Goal: Information Seeking & Learning: Find specific fact

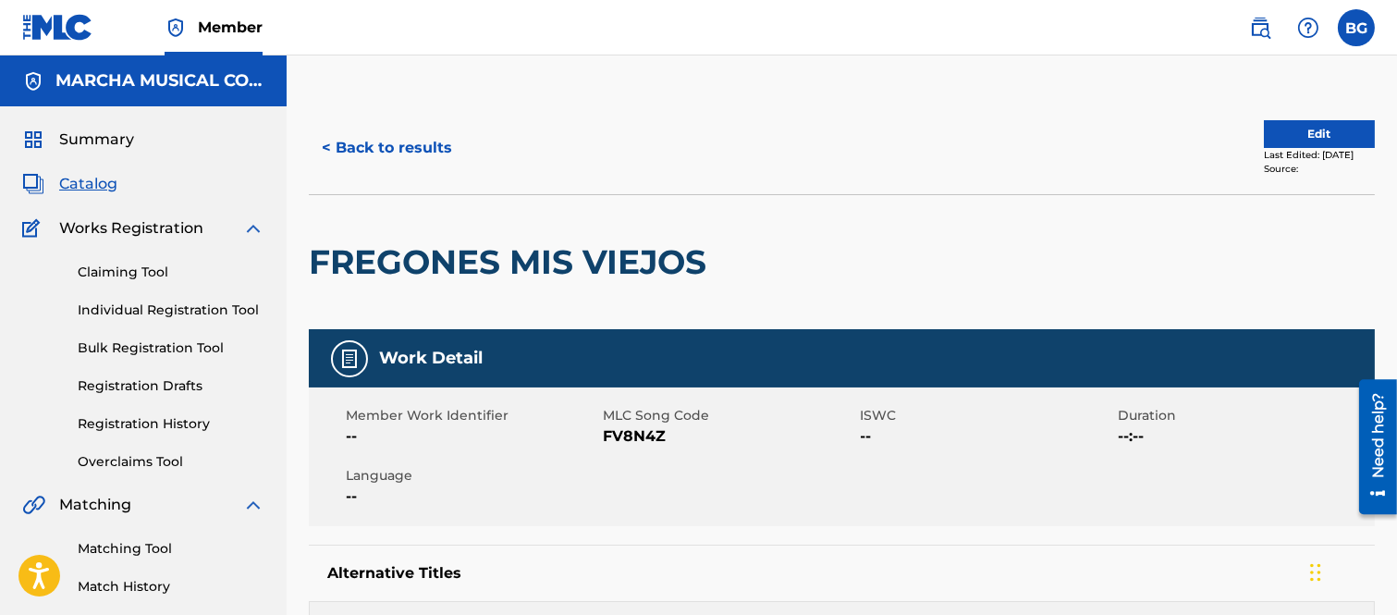
click at [330, 146] on button "< Back to results" at bounding box center [387, 148] width 156 height 46
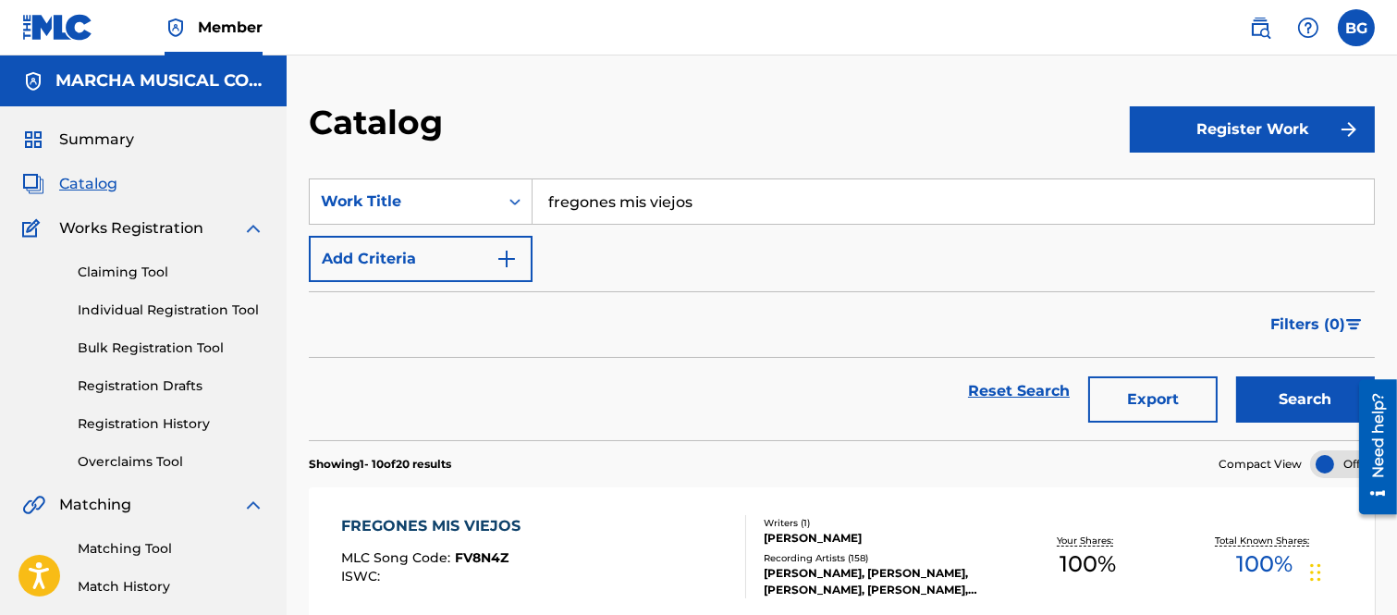
click at [718, 187] on input "fregones mis viejos" at bounding box center [953, 201] width 841 height 44
type input "f"
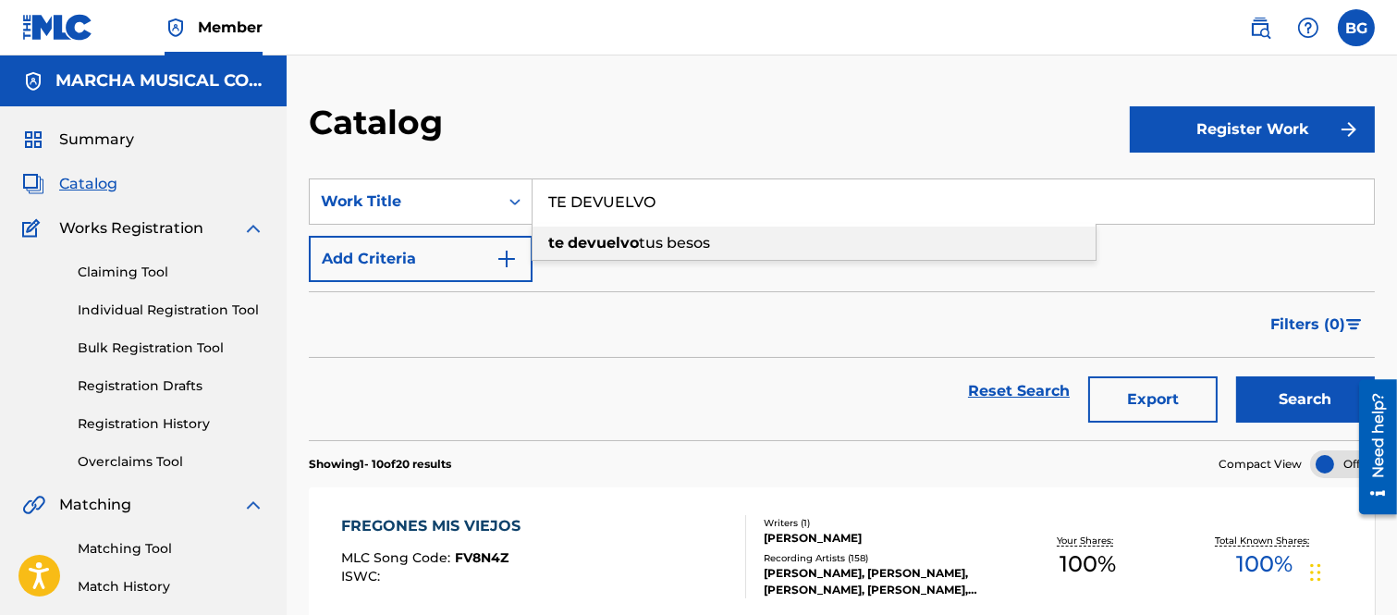
click at [617, 240] on strong "devuelvo" at bounding box center [603, 243] width 71 height 18
type input "te devuelvo tus besos"
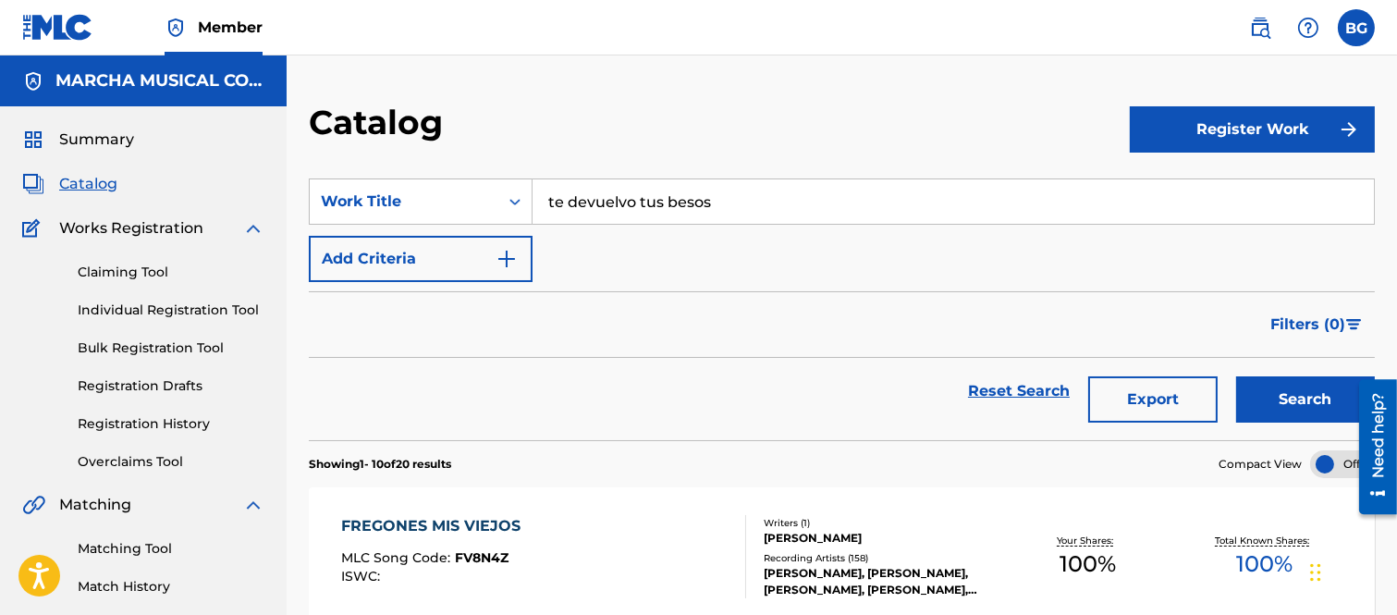
drag, startPoint x: 1327, startPoint y: 396, endPoint x: 1294, endPoint y: 382, distance: 35.2
click at [1325, 396] on button "Search" at bounding box center [1305, 399] width 139 height 46
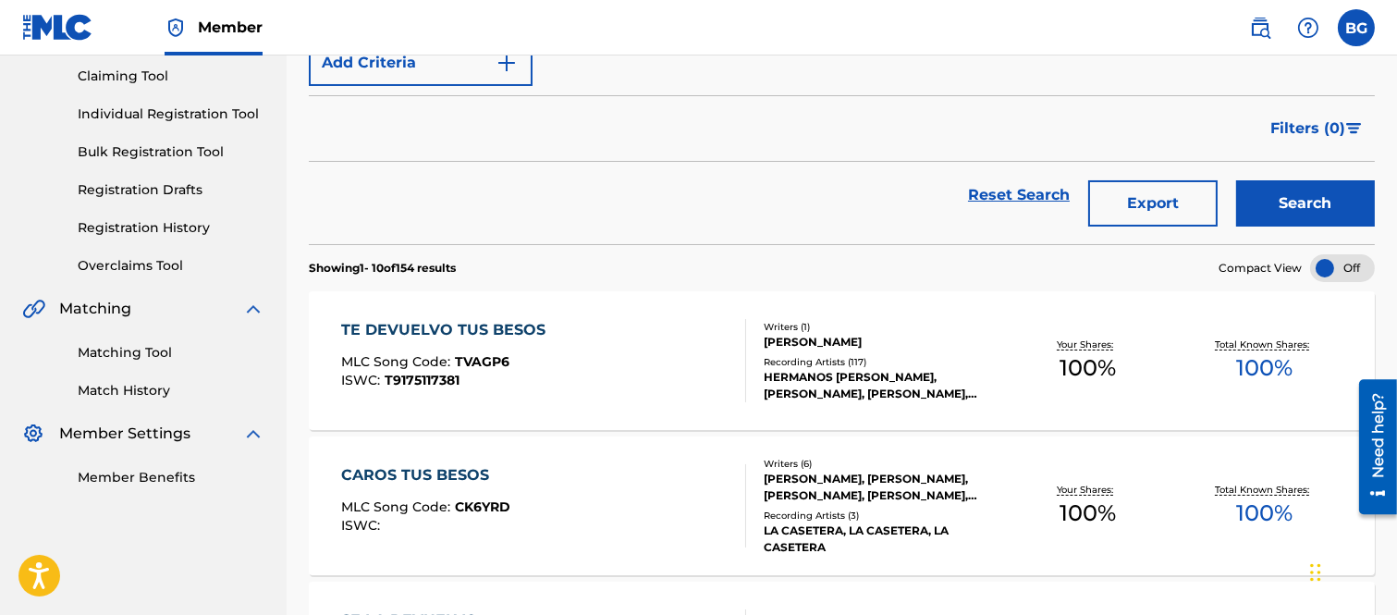
scroll to position [205, 0]
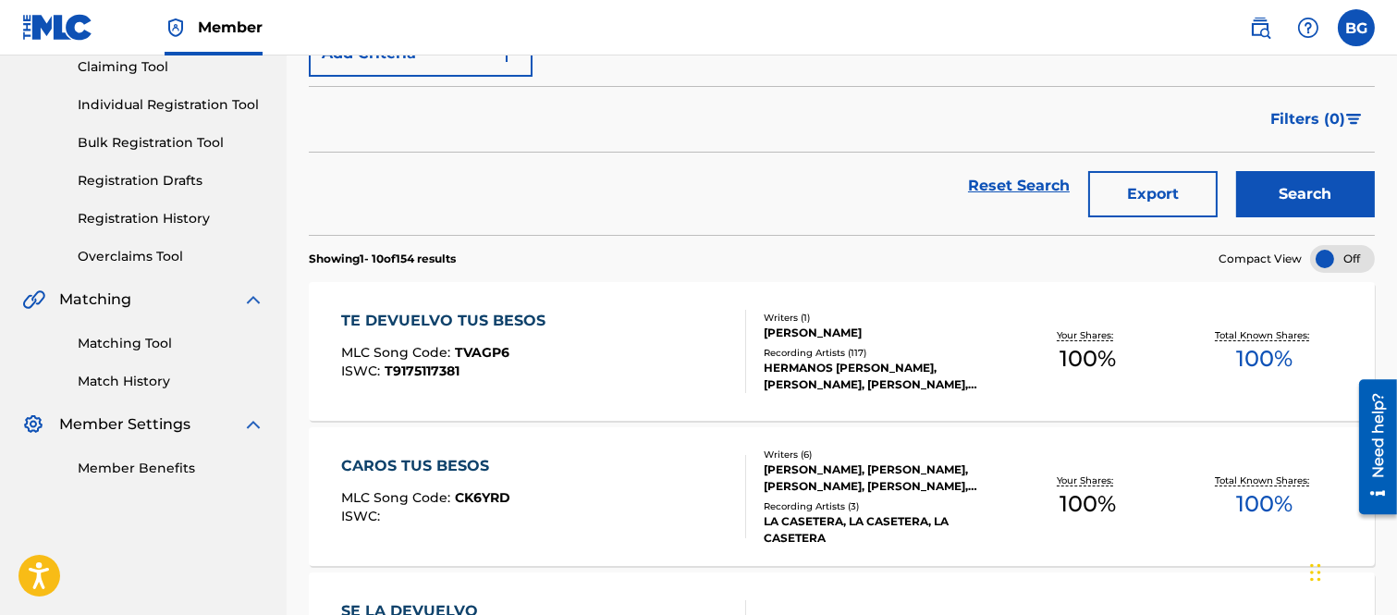
click at [419, 317] on div "TE DEVUELVO TUS BESOS" at bounding box center [448, 321] width 214 height 22
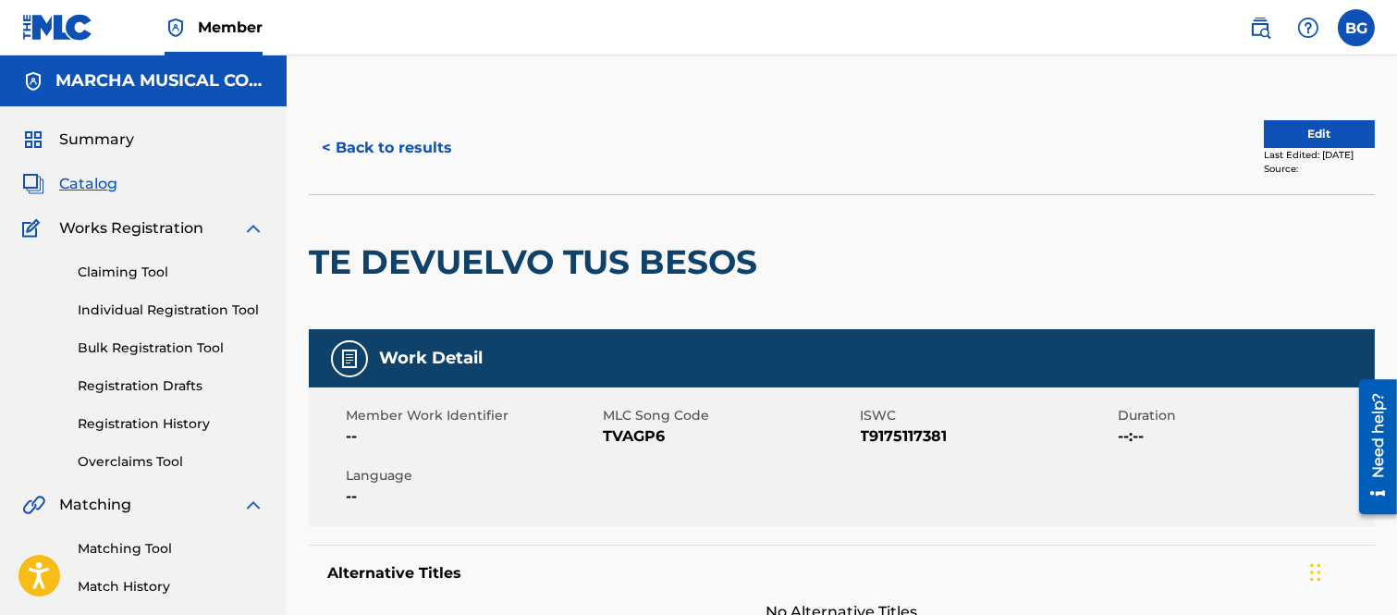
click at [329, 144] on button "< Back to results" at bounding box center [387, 148] width 156 height 46
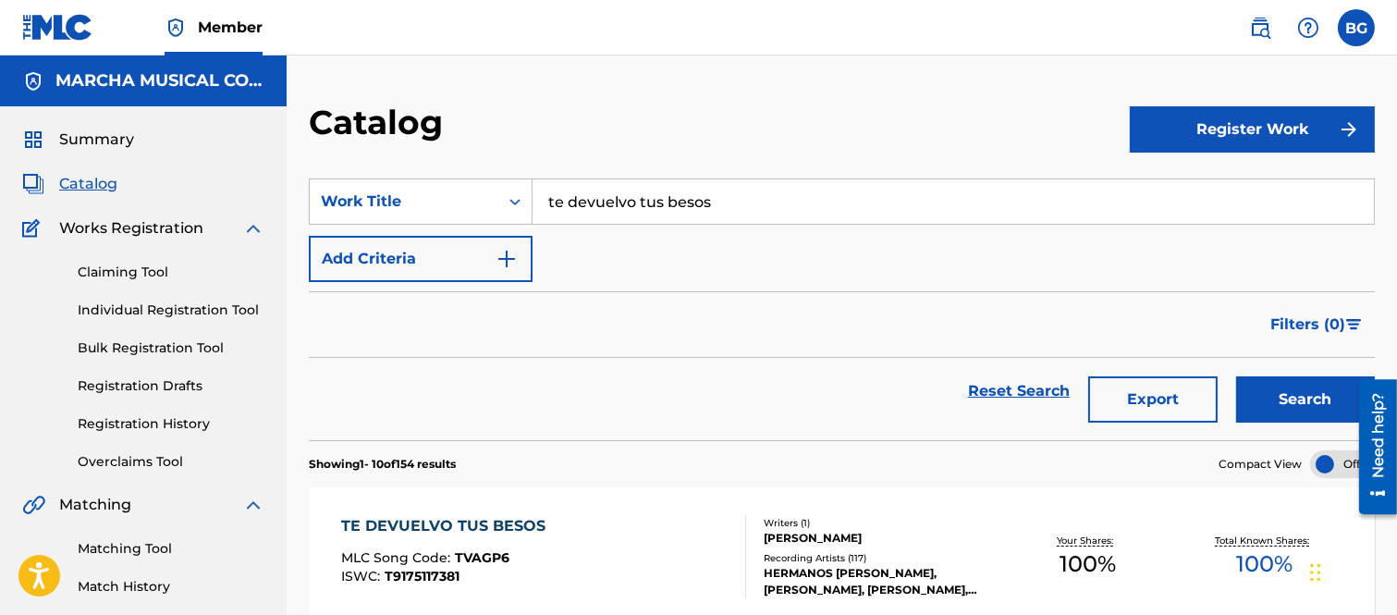
click at [121, 307] on link "Individual Registration Tool" at bounding box center [171, 309] width 187 height 19
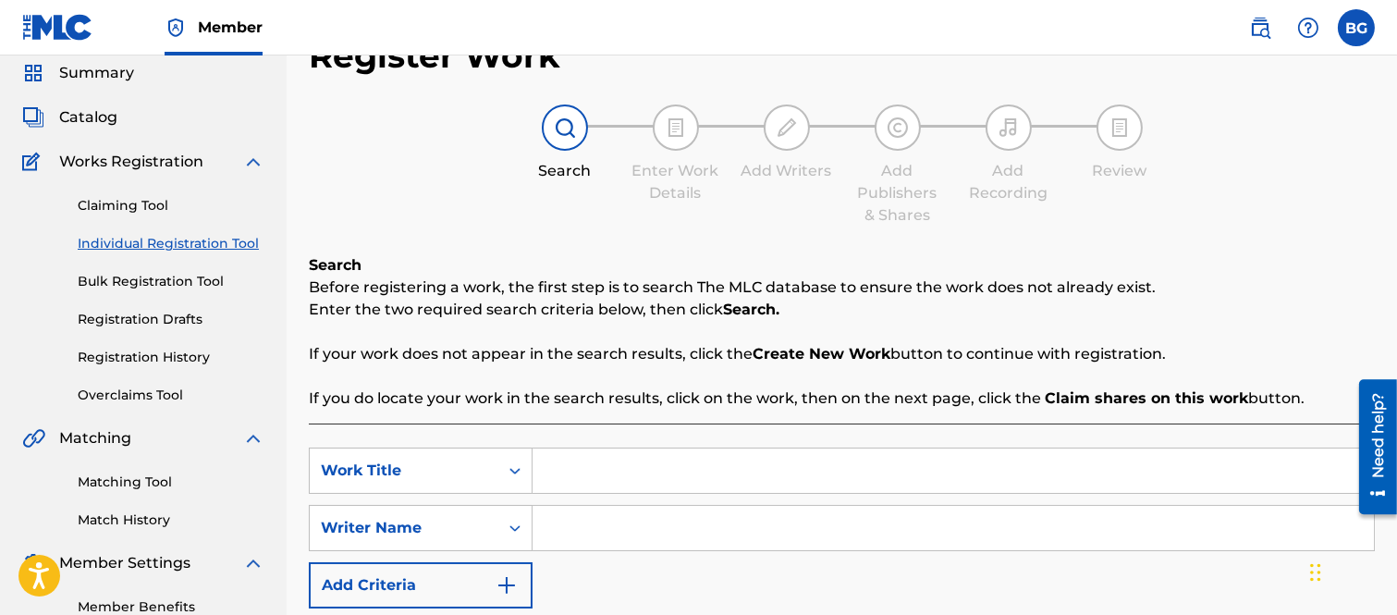
scroll to position [103, 0]
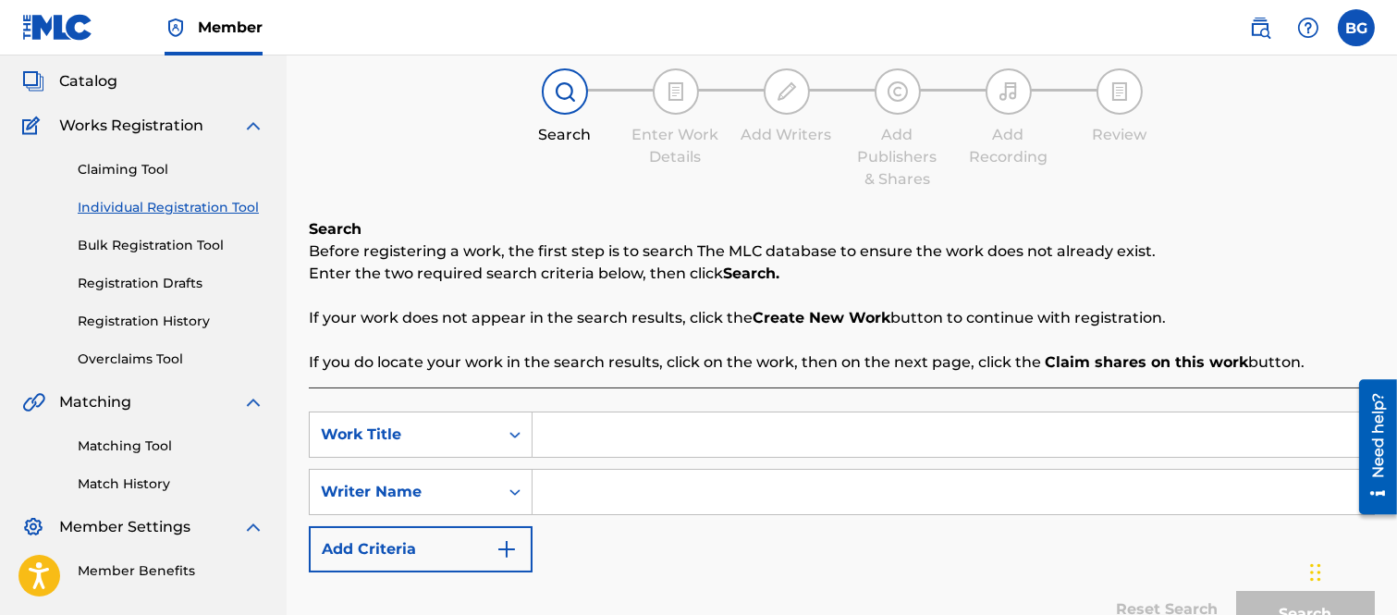
click at [617, 428] on input "Search Form" at bounding box center [953, 434] width 841 height 44
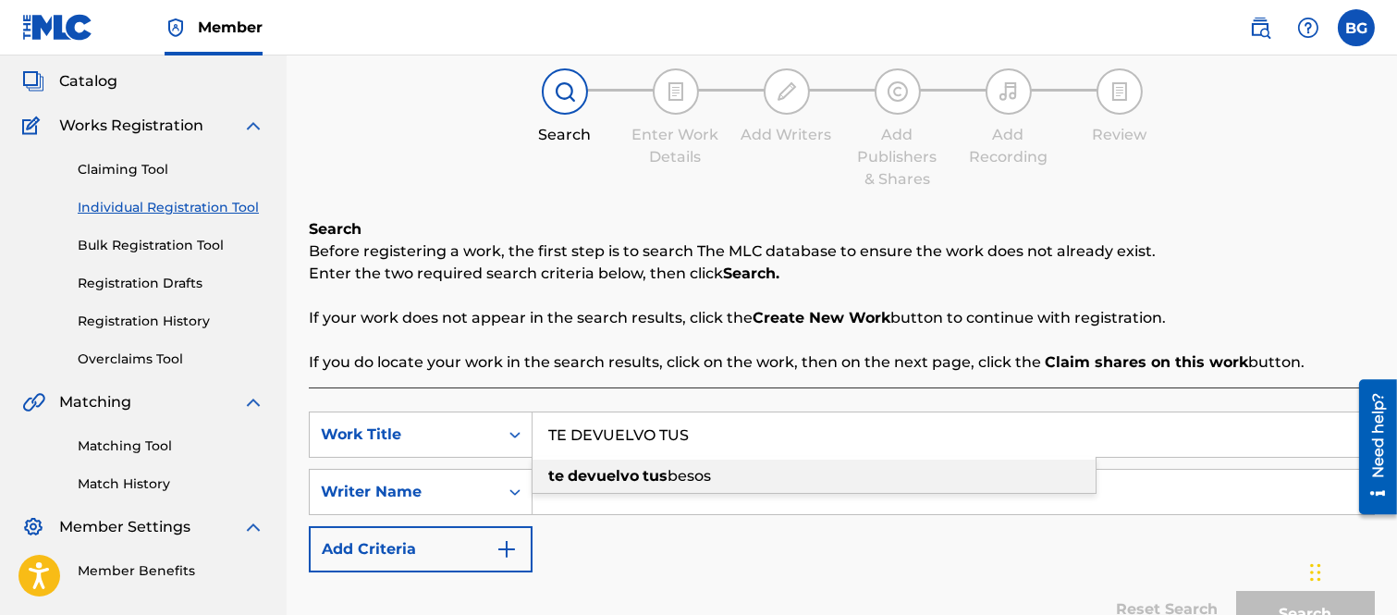
click at [664, 475] on strong "tus" at bounding box center [655, 476] width 25 height 18
type input "te devuelvo tus besos"
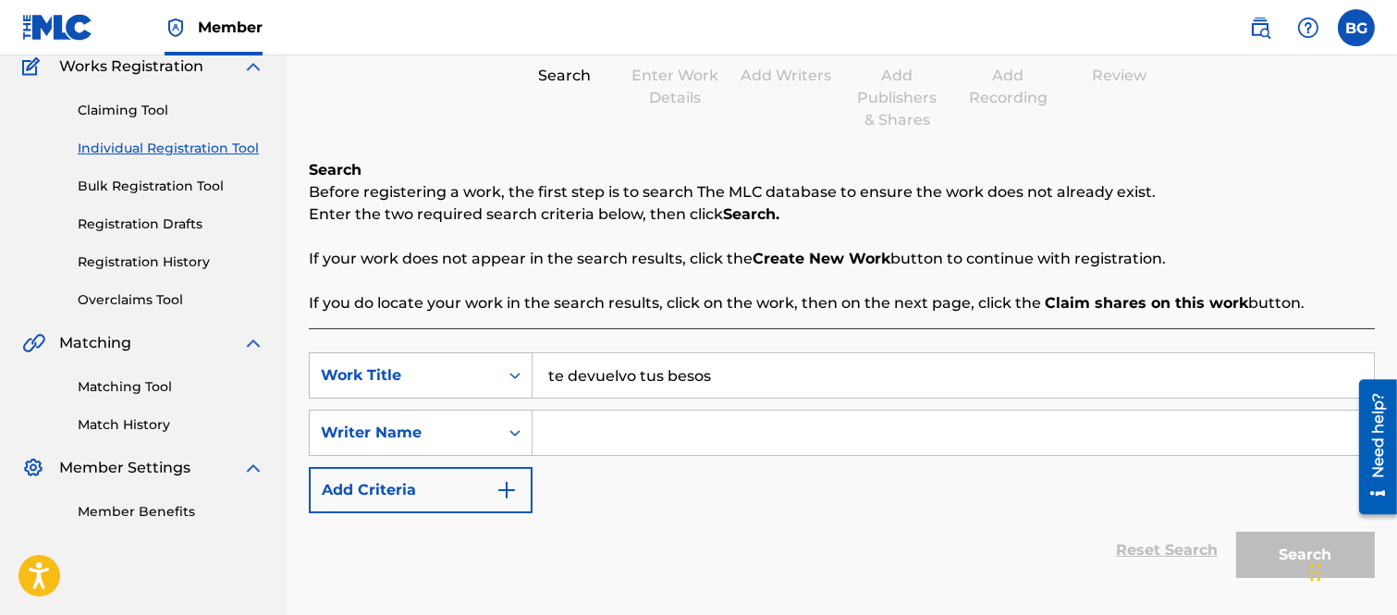
scroll to position [287, 0]
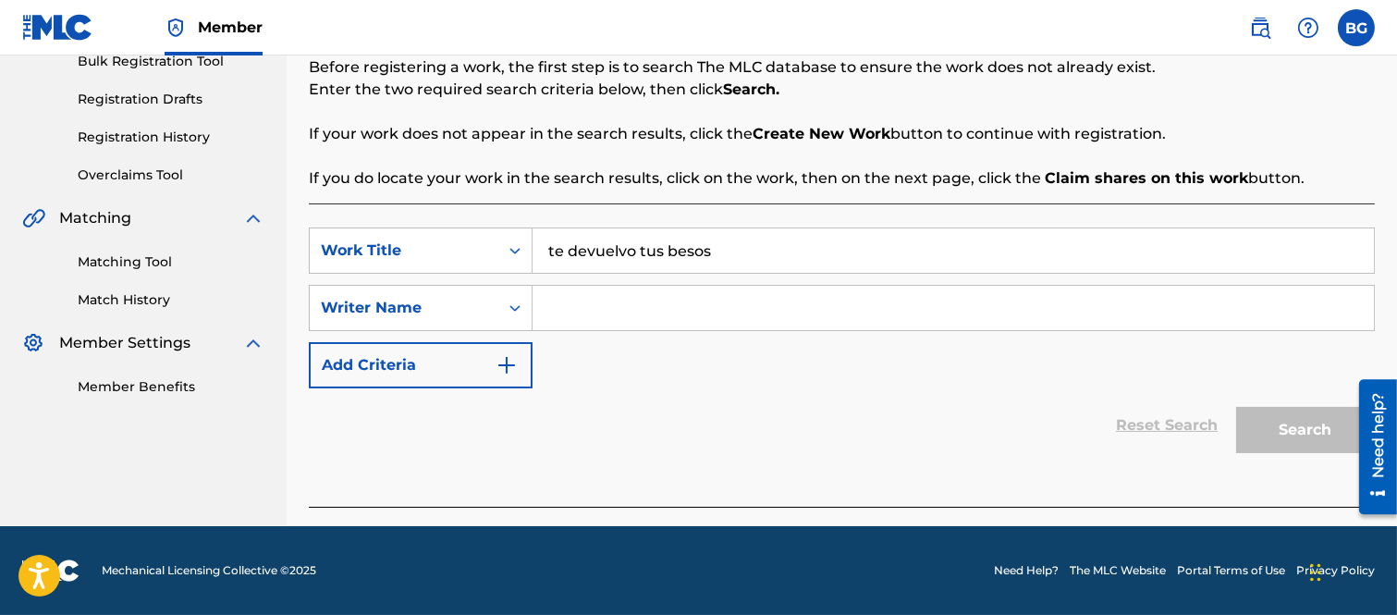
click at [607, 301] on input "Search Form" at bounding box center [953, 308] width 841 height 44
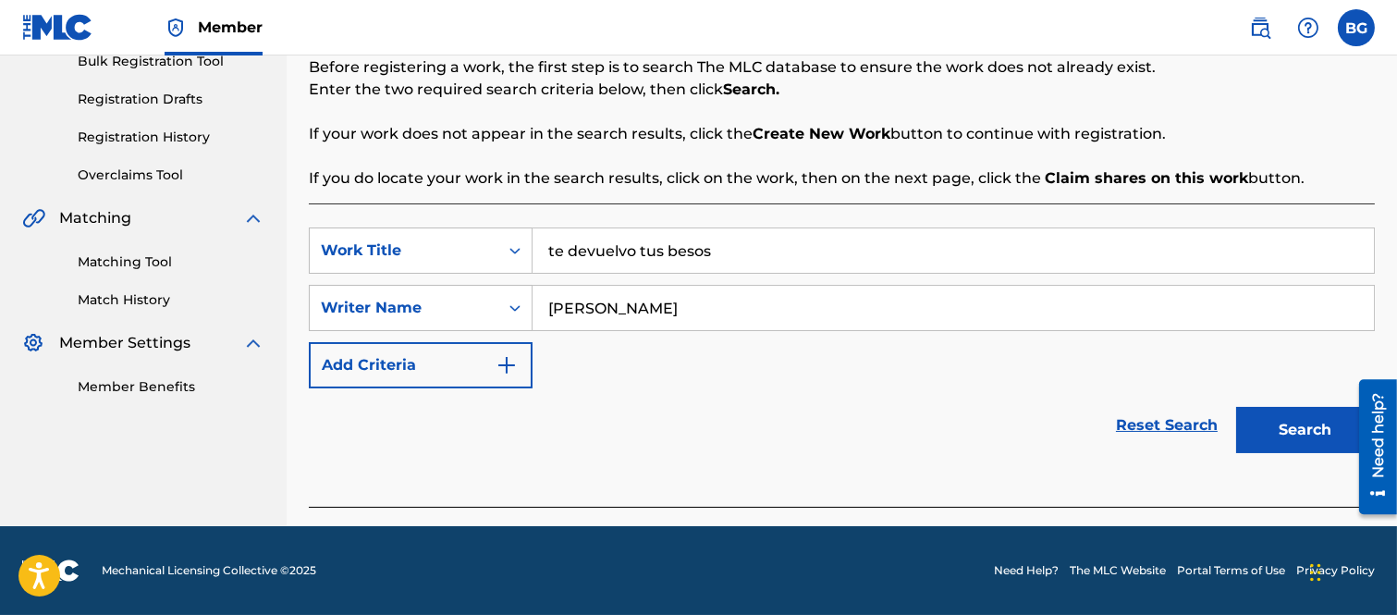
type input "[PERSON_NAME]"
click at [1280, 426] on button "Search" at bounding box center [1305, 430] width 139 height 46
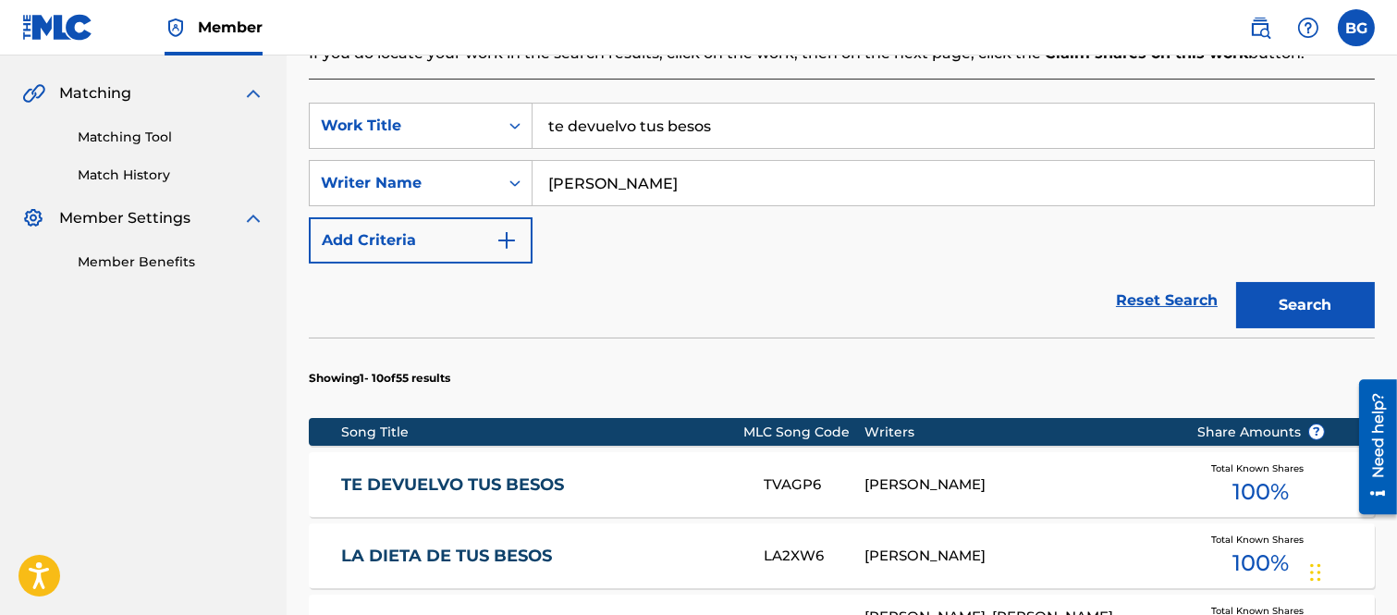
scroll to position [595, 0]
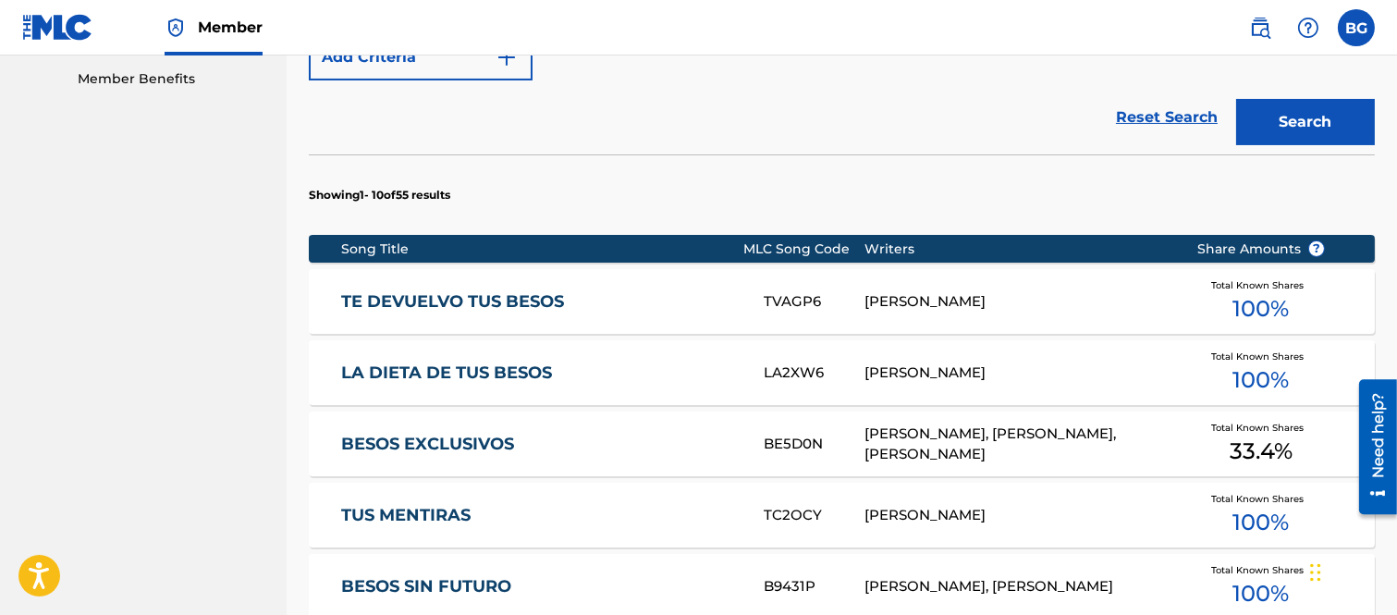
click at [516, 298] on link "TE DEVUELVO TUS BESOS" at bounding box center [540, 301] width 398 height 21
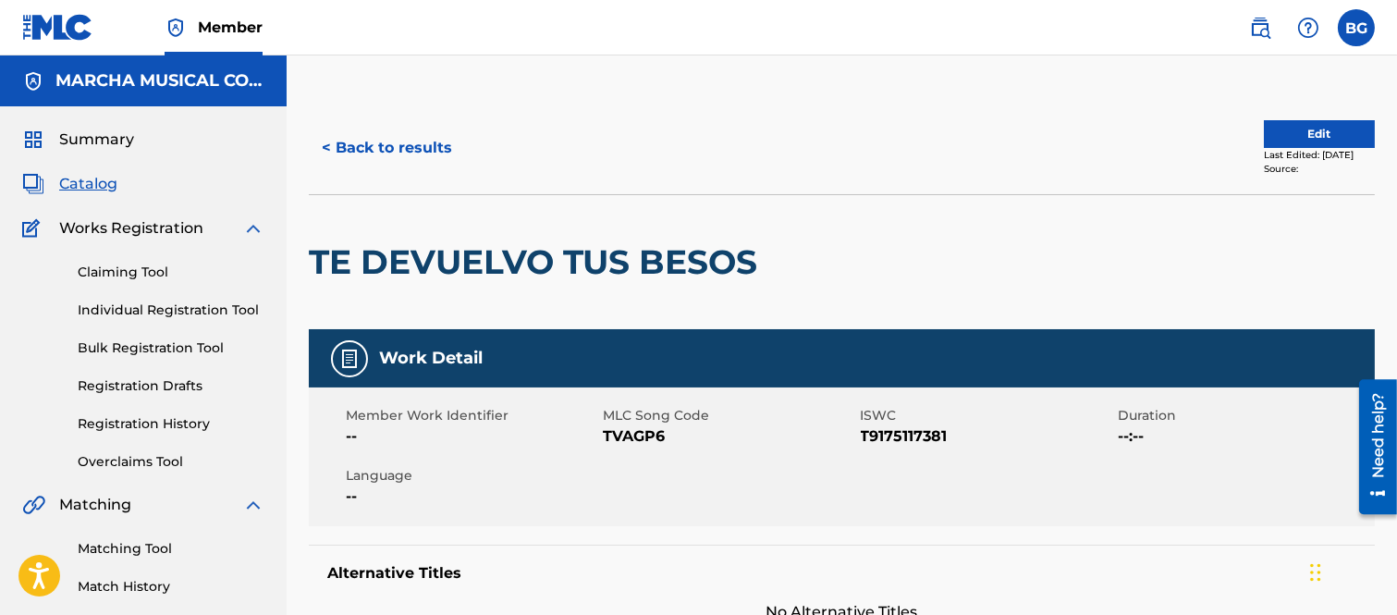
click at [330, 144] on button "< Back to results" at bounding box center [387, 148] width 156 height 46
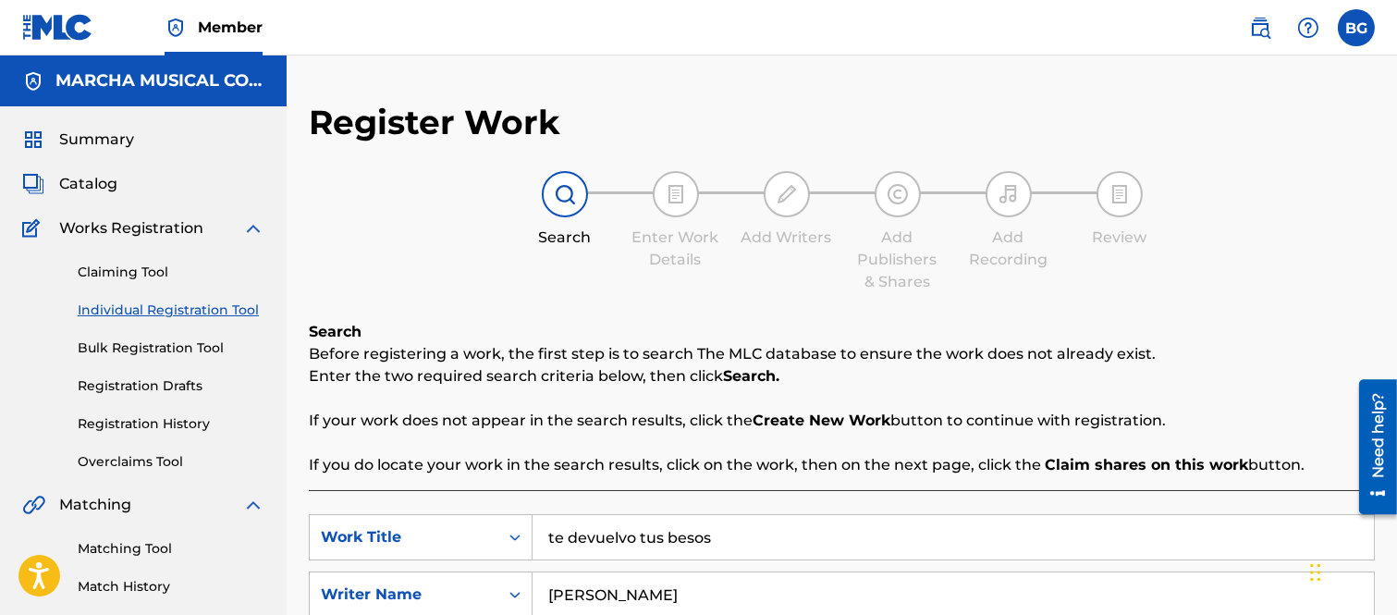
click at [104, 178] on span "Catalog" at bounding box center [88, 184] width 58 height 22
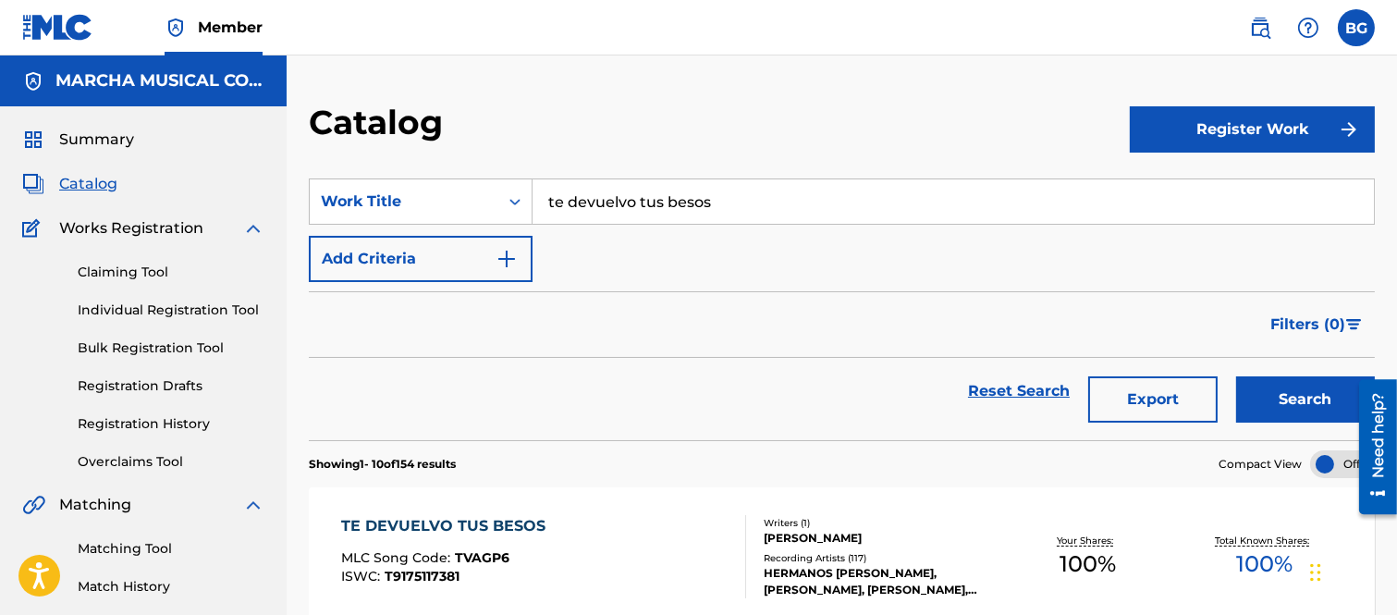
click at [747, 204] on input "te devuelvo tus besos" at bounding box center [953, 201] width 841 height 44
type input "t"
click at [614, 240] on strong "loqueron" at bounding box center [616, 243] width 69 height 18
type input "que loqueron"
drag, startPoint x: 1281, startPoint y: 386, endPoint x: 1241, endPoint y: 354, distance: 51.4
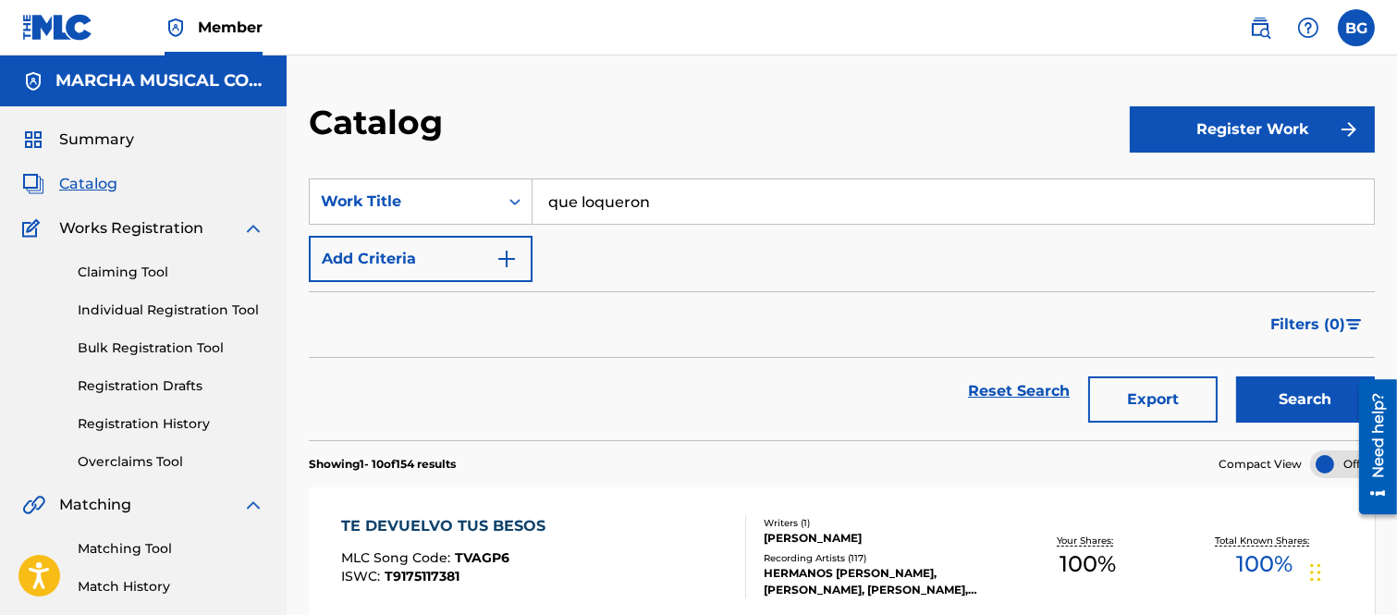
click at [1281, 385] on button "Search" at bounding box center [1305, 399] width 139 height 46
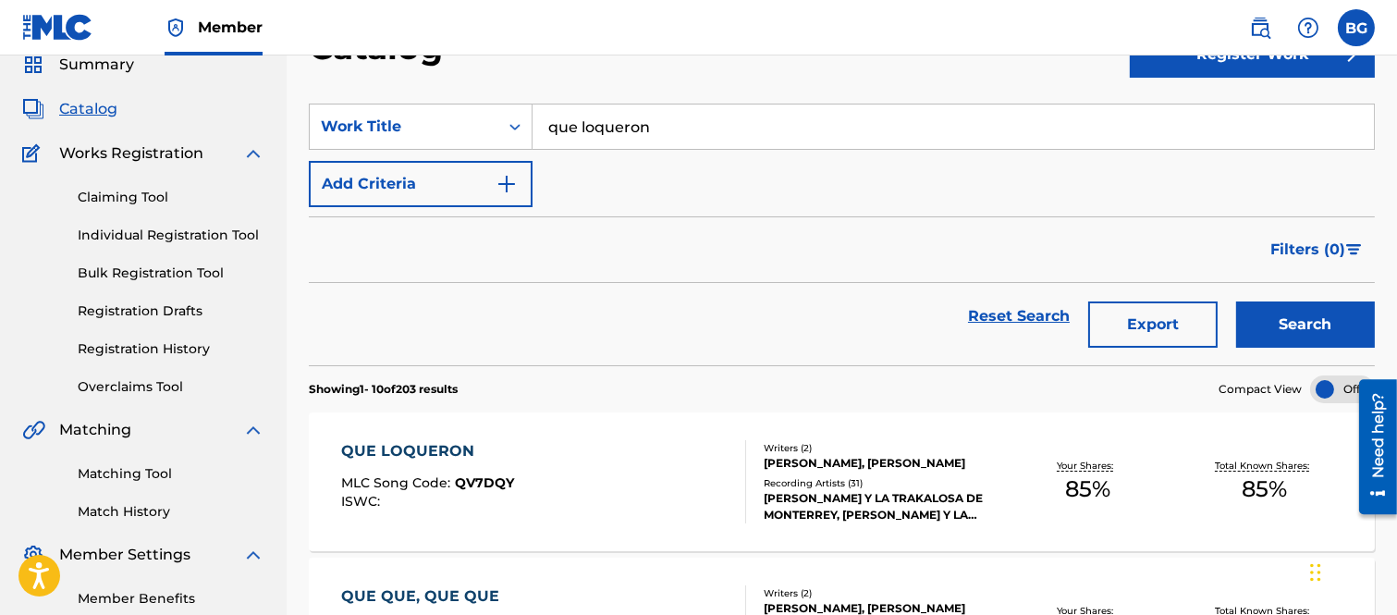
scroll to position [205, 0]
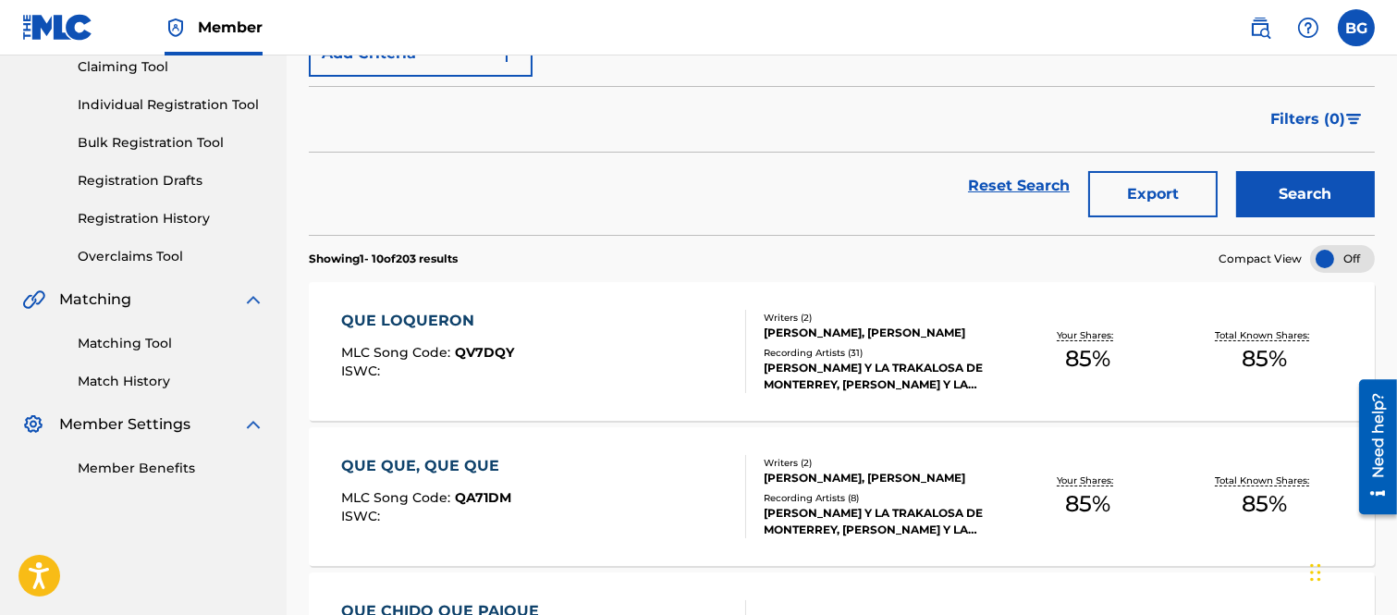
click at [445, 321] on div "QUE LOQUERON" at bounding box center [427, 321] width 173 height 22
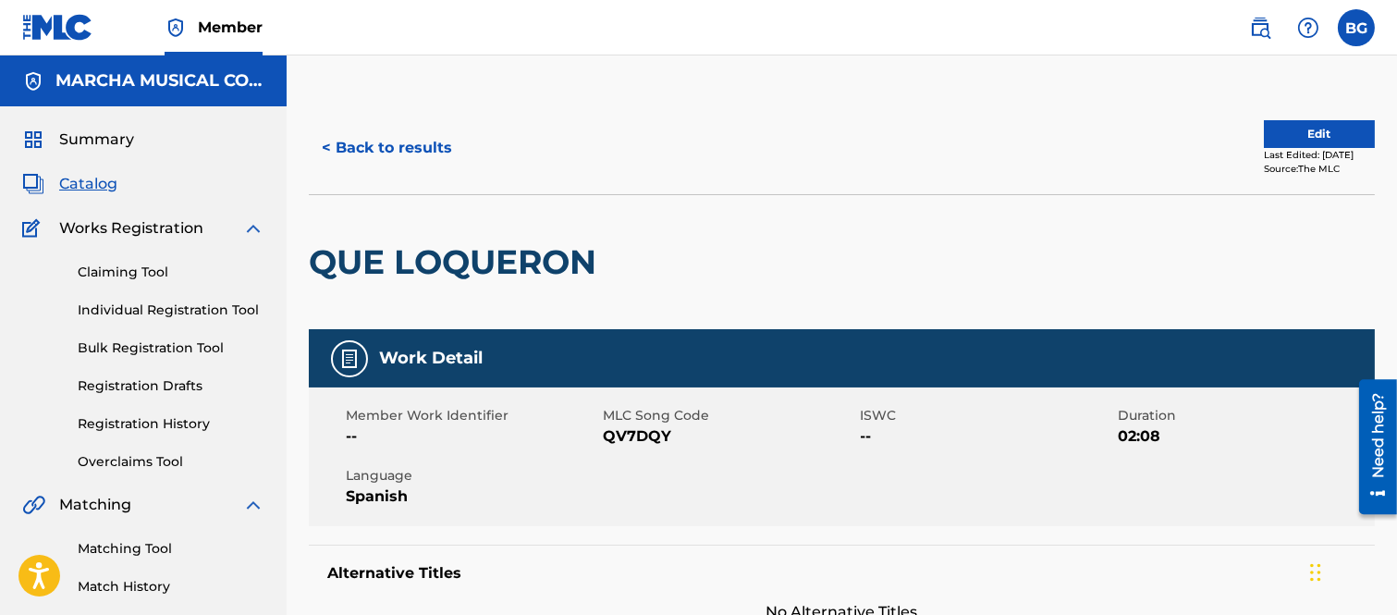
click at [331, 141] on button "< Back to results" at bounding box center [387, 148] width 156 height 46
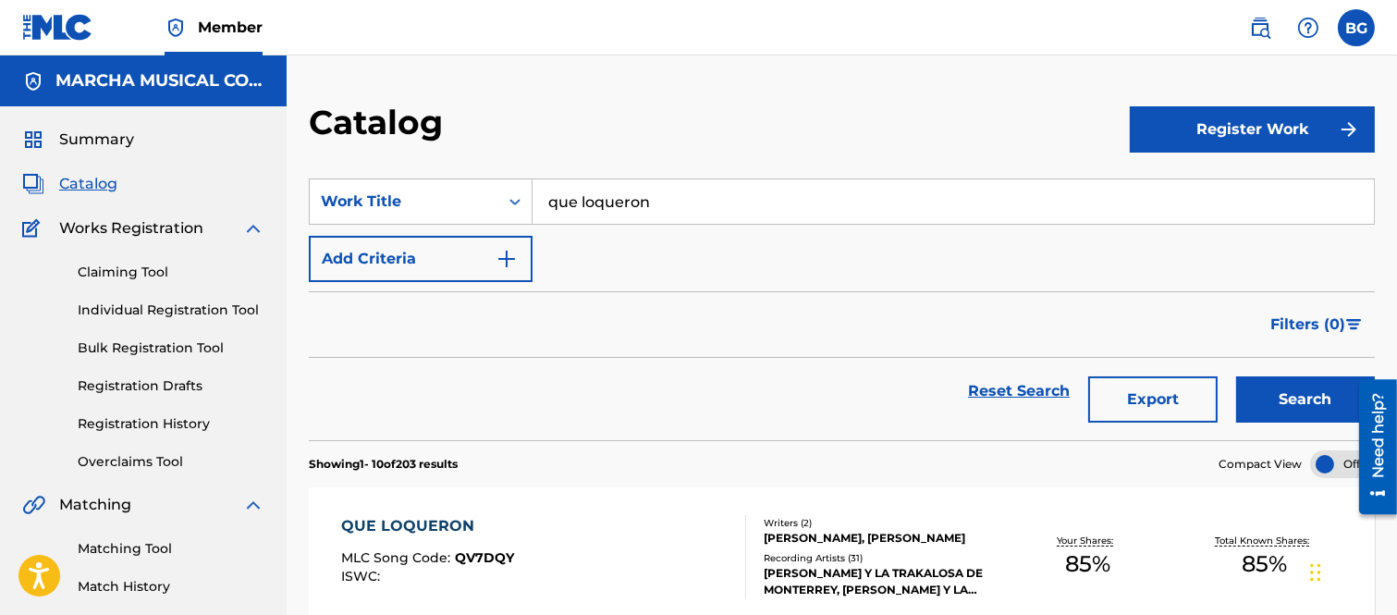
click at [680, 195] on input "que loqueron" at bounding box center [953, 201] width 841 height 44
type input "q"
click at [605, 238] on strong "prometo" at bounding box center [604, 243] width 67 height 18
type input "no prometo nada"
click at [1293, 390] on button "Search" at bounding box center [1305, 399] width 139 height 46
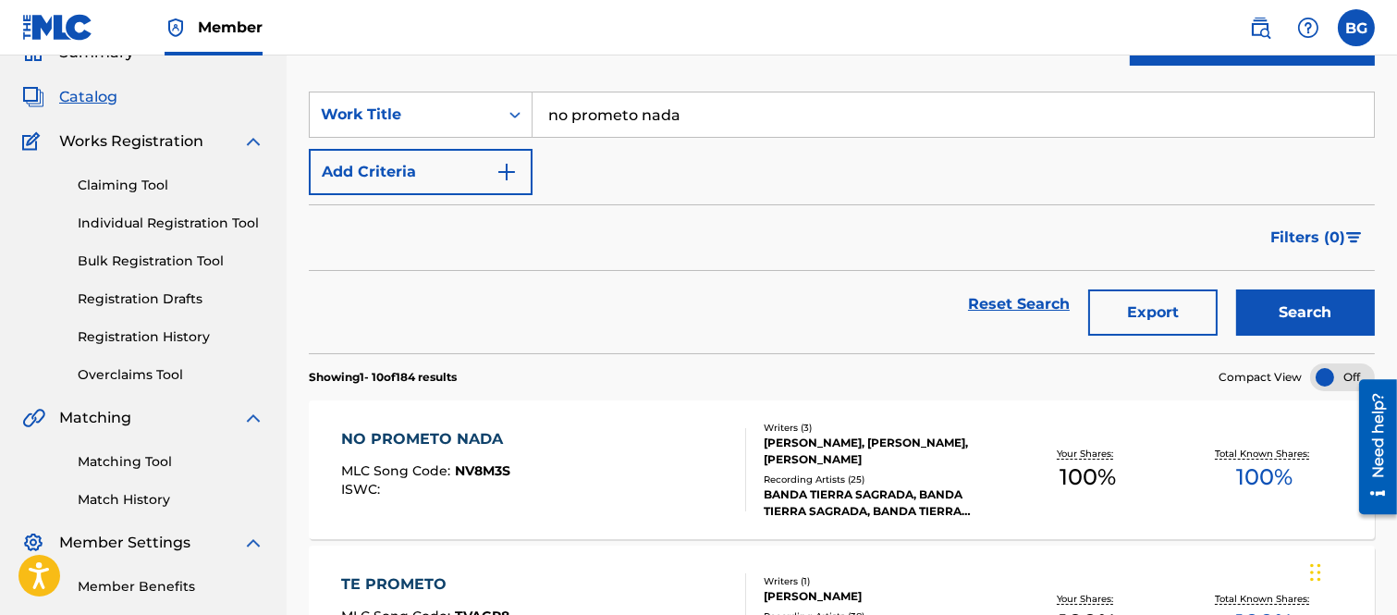
scroll to position [205, 0]
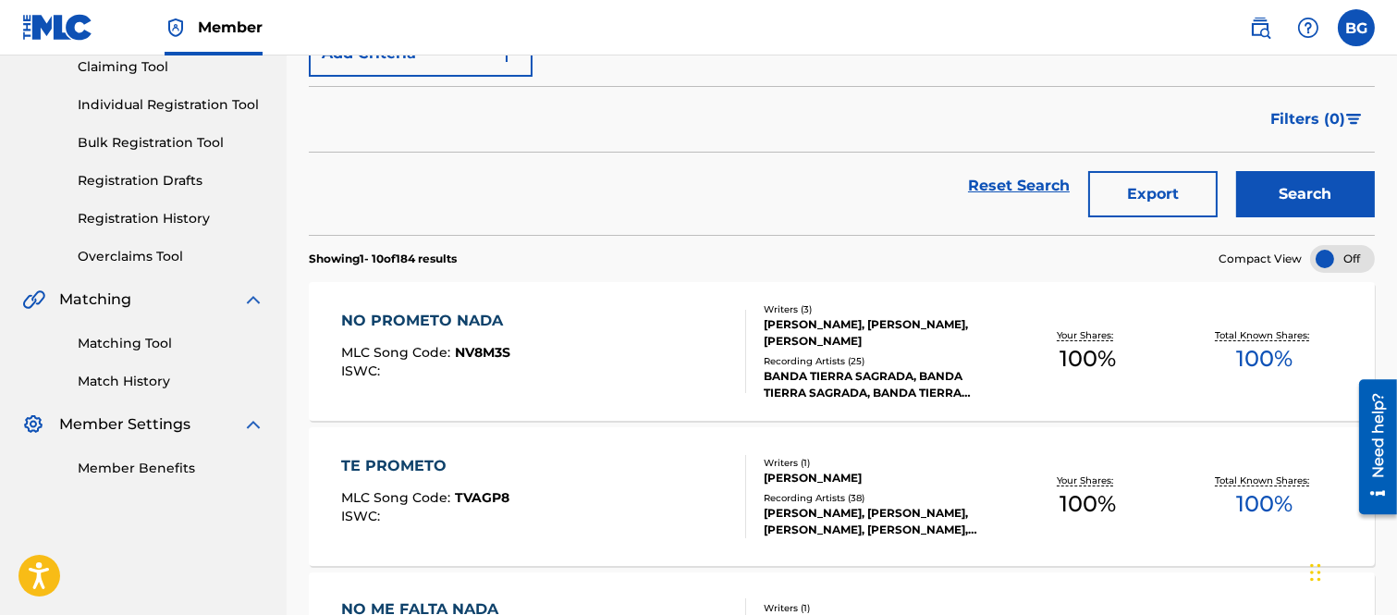
click at [435, 320] on div "NO PROMETO NADA" at bounding box center [426, 321] width 171 height 22
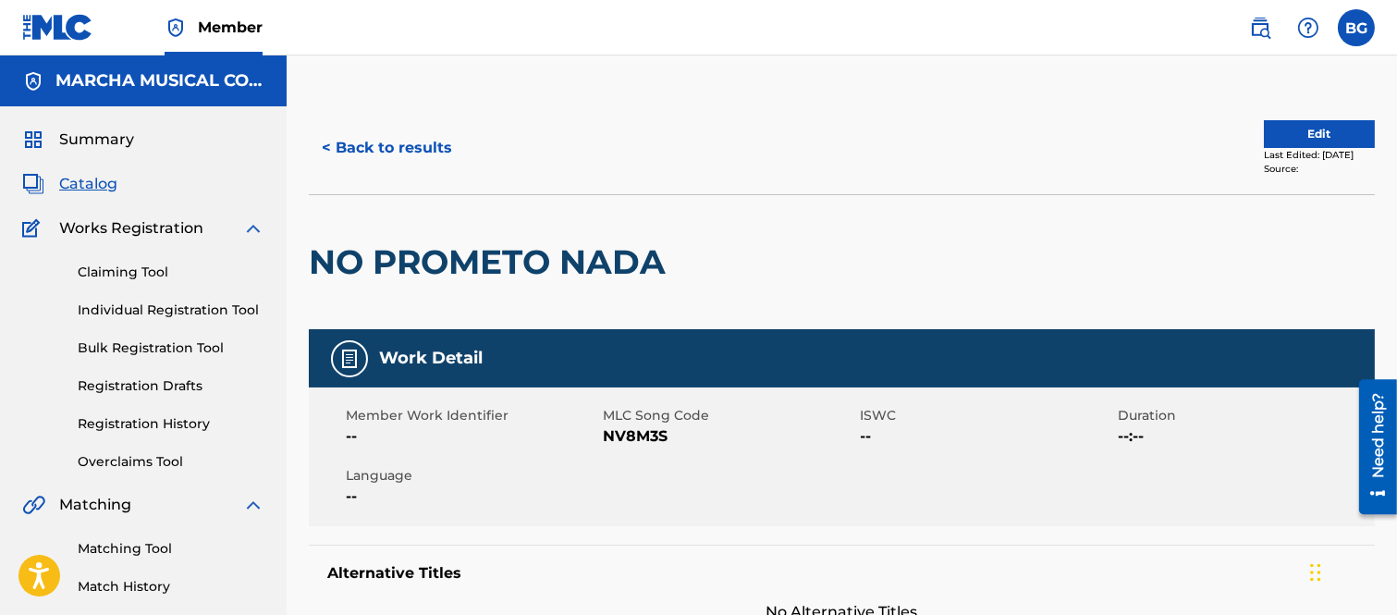
click at [326, 144] on button "< Back to results" at bounding box center [387, 148] width 156 height 46
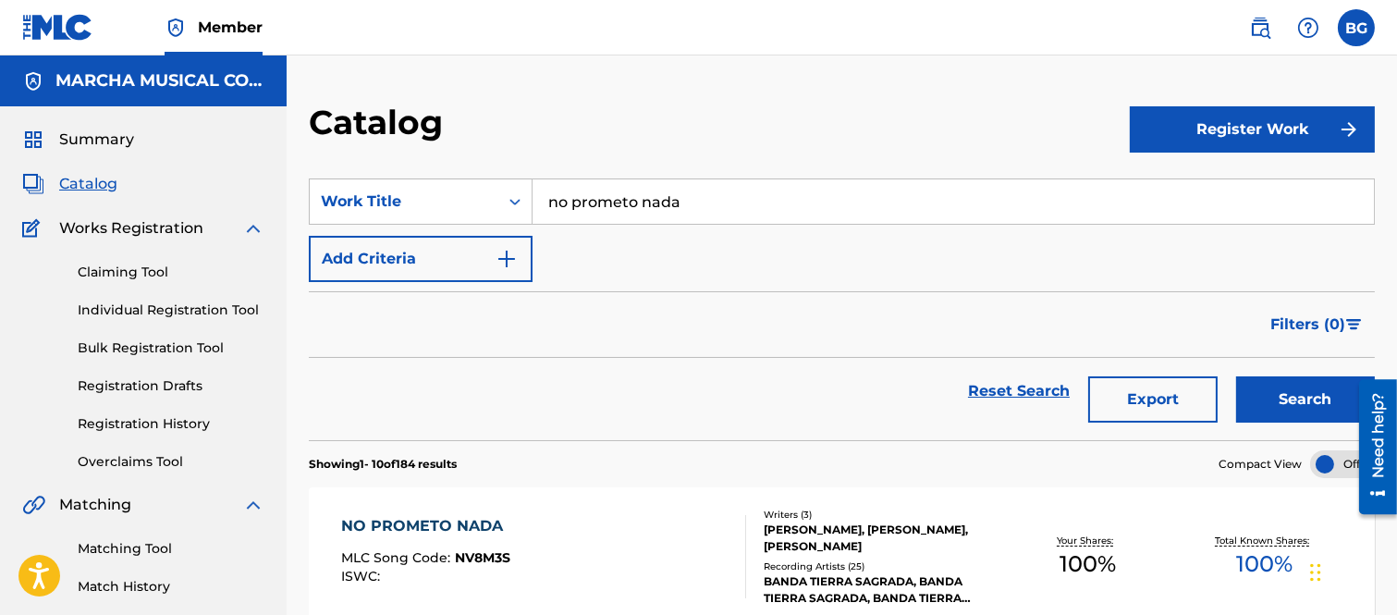
click at [708, 197] on input "no prometo nada" at bounding box center [953, 201] width 841 height 44
type input "n"
click at [625, 235] on span "Search Form" at bounding box center [626, 243] width 4 height 18
type input "seguimos de fiesta"
click at [1302, 392] on button "Search" at bounding box center [1305, 399] width 139 height 46
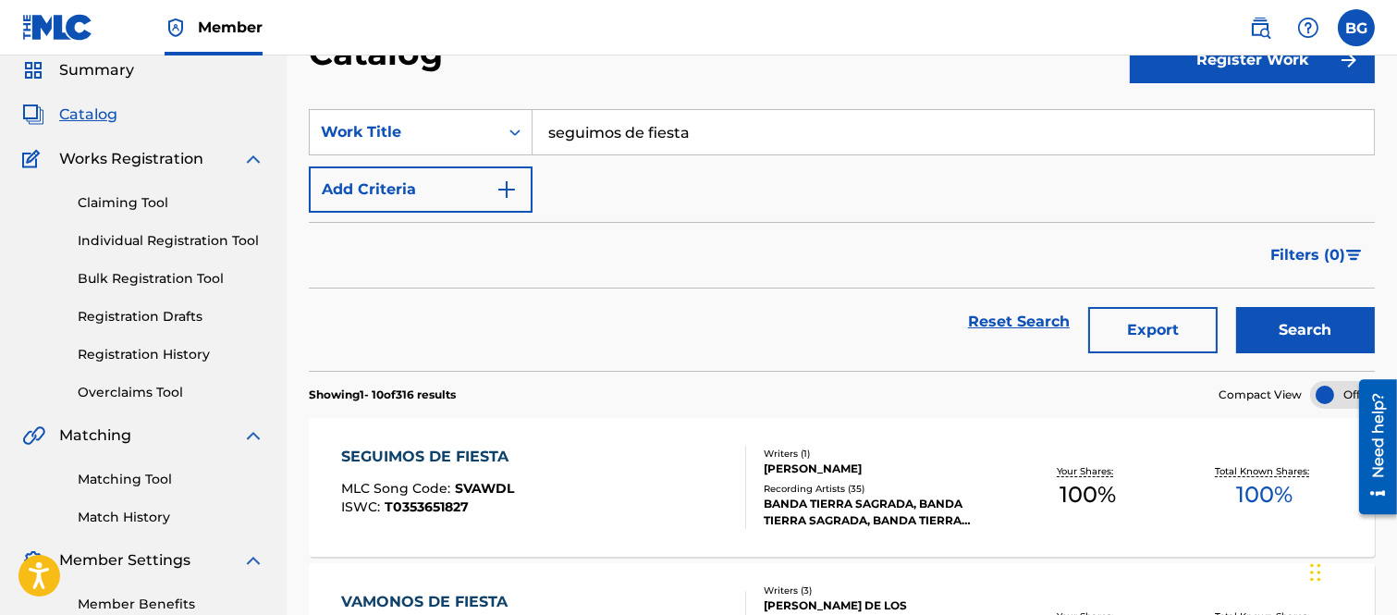
scroll to position [308, 0]
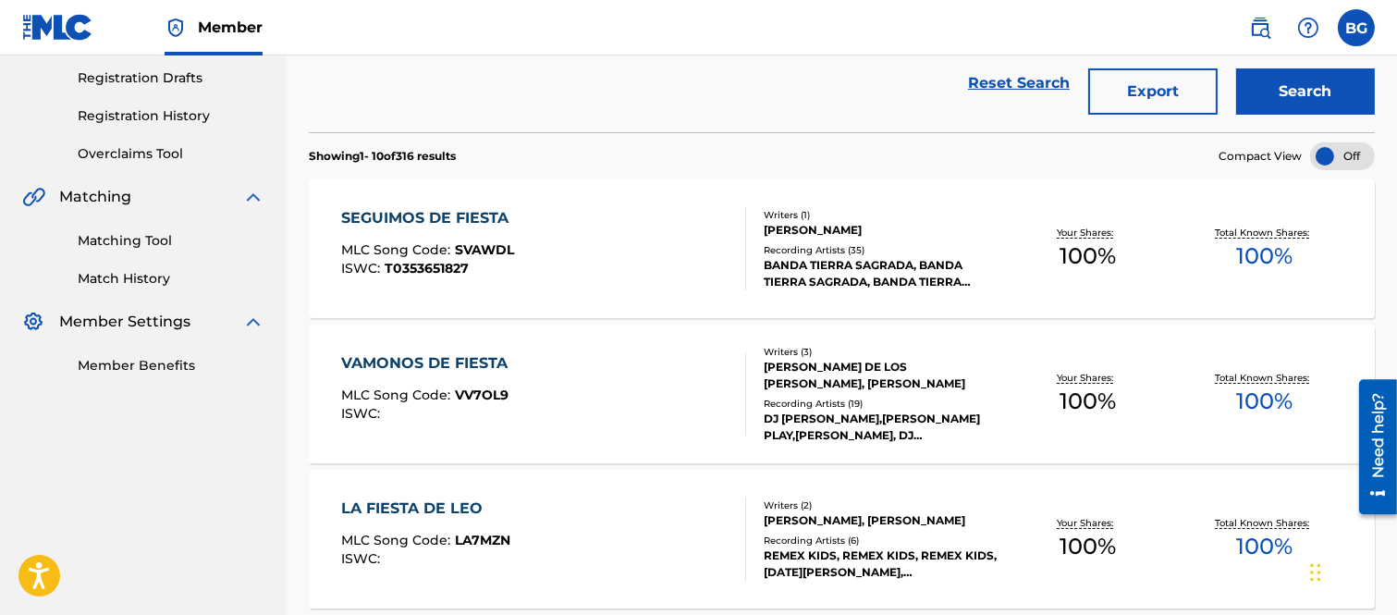
click at [451, 219] on div "SEGUIMOS DE FIESTA" at bounding box center [429, 218] width 177 height 22
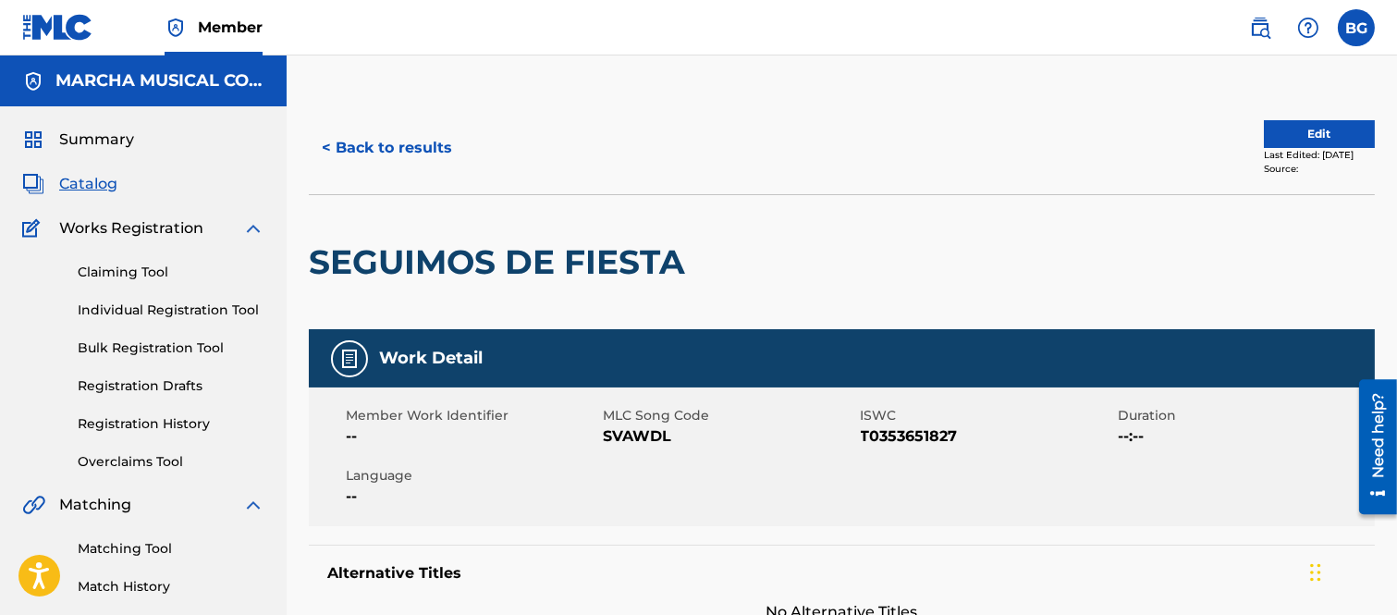
click at [328, 142] on button "< Back to results" at bounding box center [387, 148] width 156 height 46
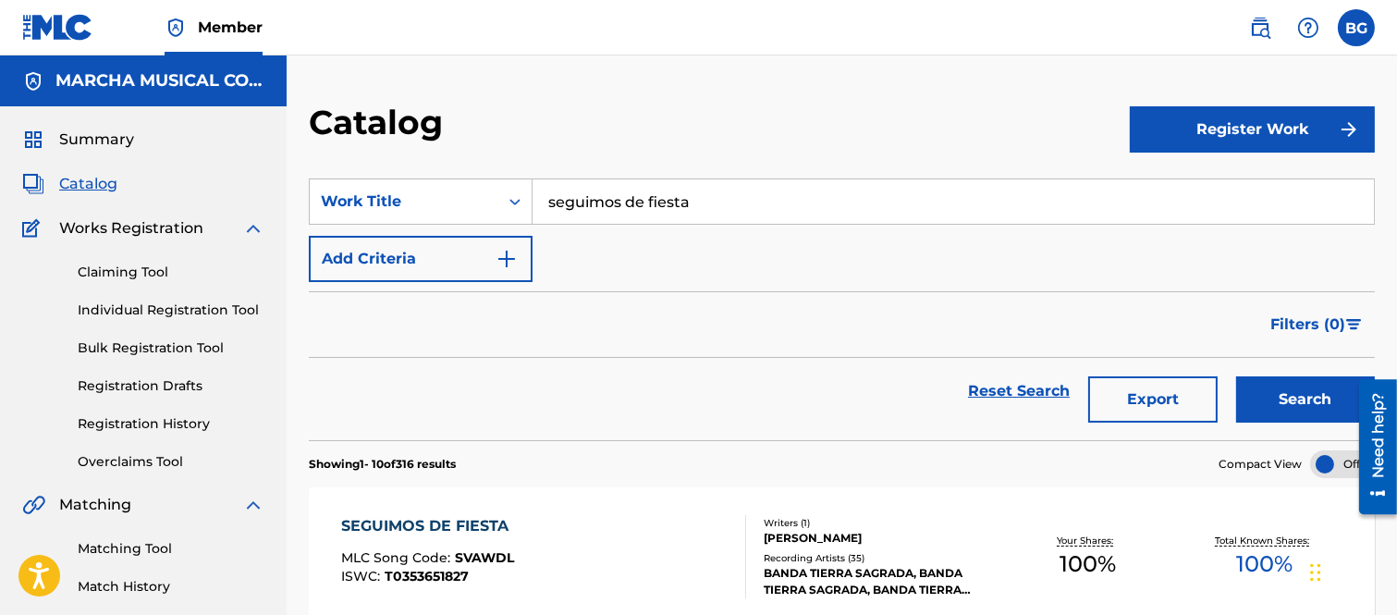
click at [725, 191] on input "seguimos de fiesta" at bounding box center [953, 201] width 841 height 44
type input "s"
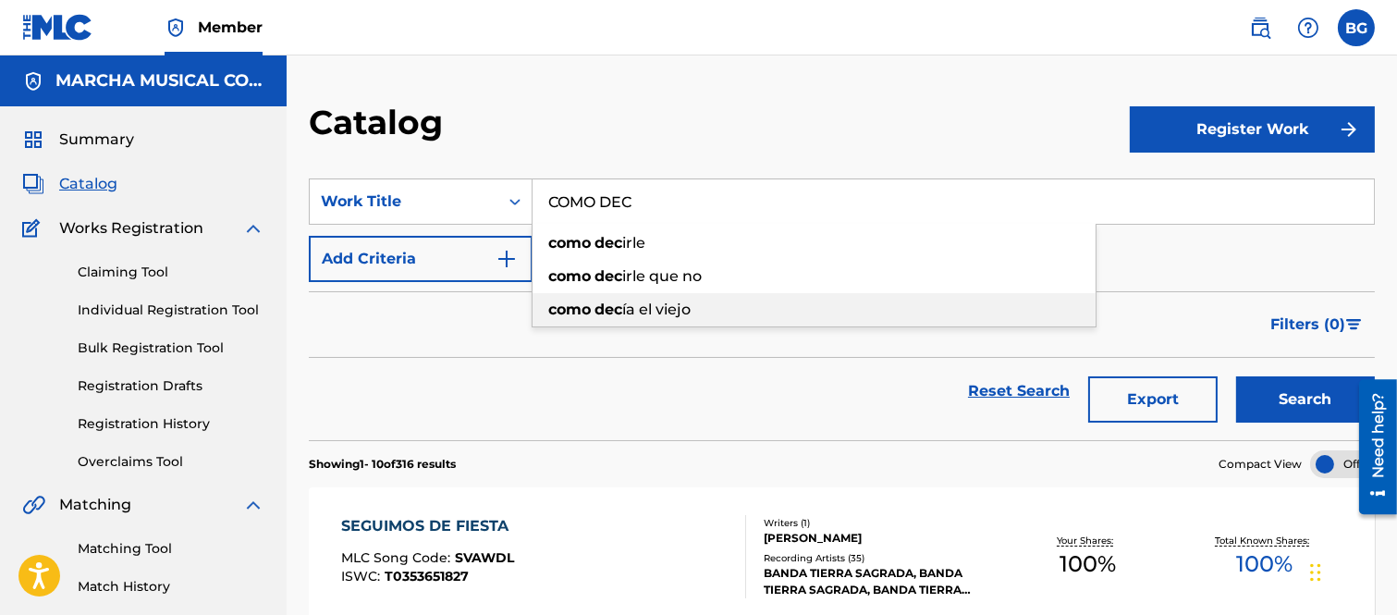
click at [630, 306] on span "ía el viejo" at bounding box center [656, 309] width 68 height 18
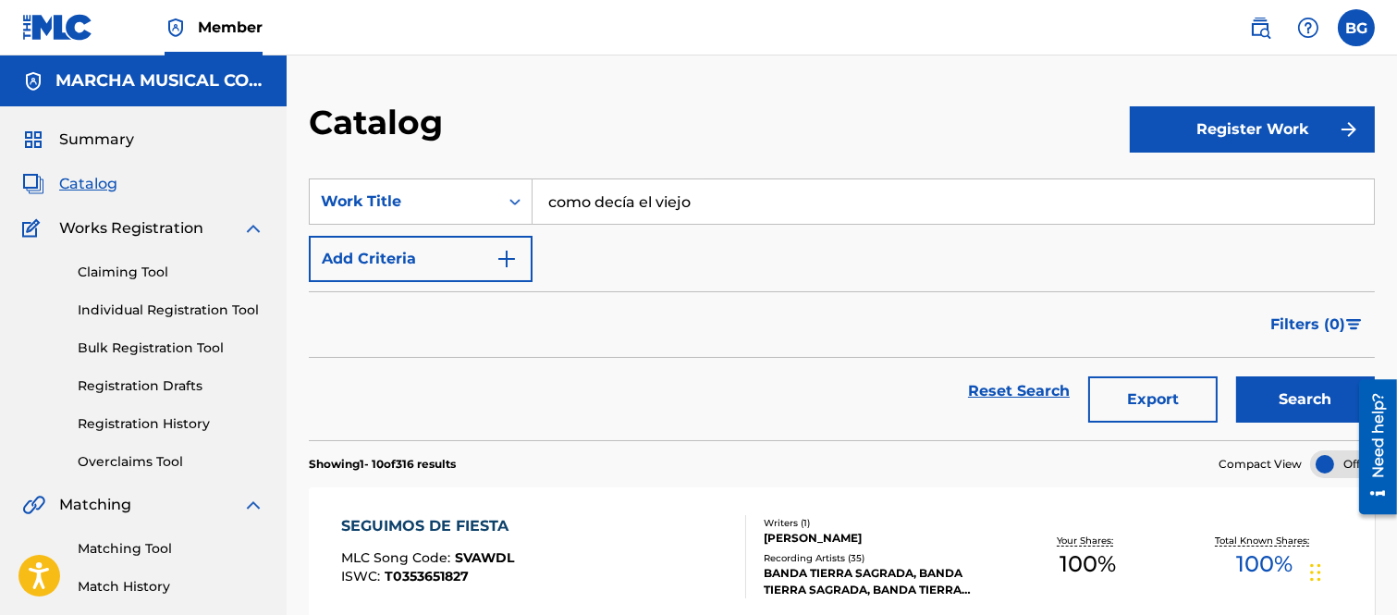
click at [1282, 389] on button "Search" at bounding box center [1305, 399] width 139 height 46
click at [718, 204] on input "como decía el viejo" at bounding box center [953, 201] width 841 height 44
type input "c"
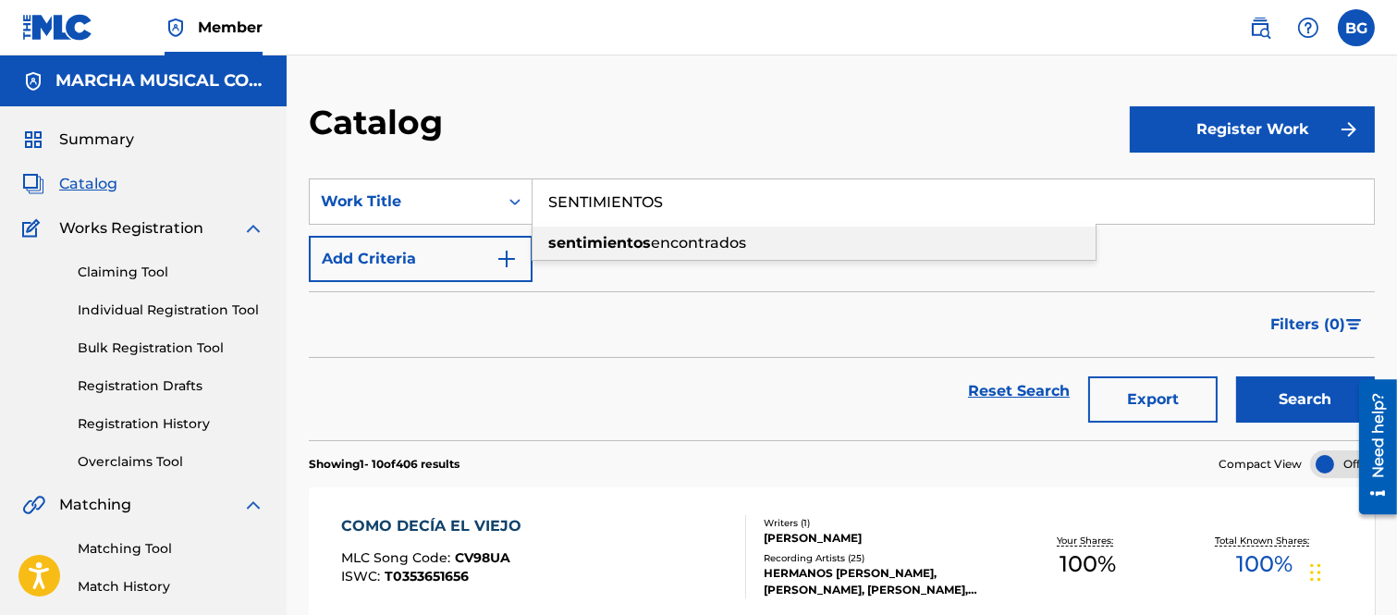
drag, startPoint x: 670, startPoint y: 248, endPoint x: 749, endPoint y: 241, distance: 78.9
click at [672, 248] on span "encontrados" at bounding box center [698, 243] width 95 height 18
type input "sentimientos encontrados"
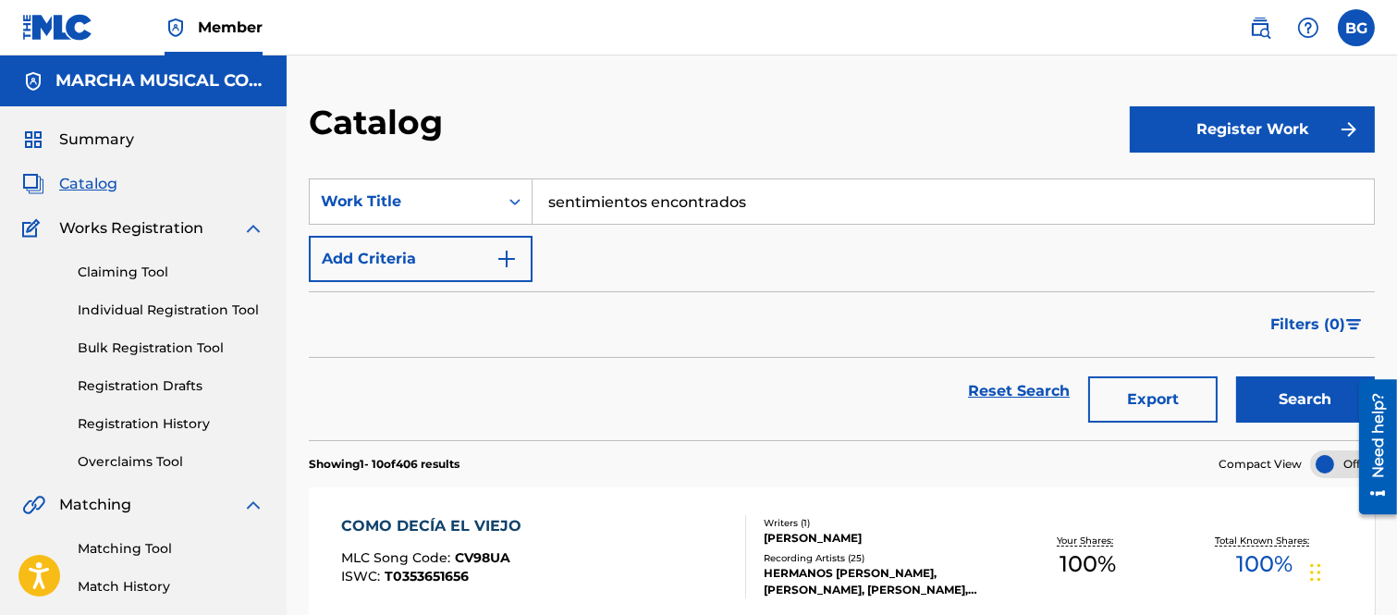
drag, startPoint x: 1274, startPoint y: 400, endPoint x: 1209, endPoint y: 359, distance: 76.9
click at [1272, 398] on button "Search" at bounding box center [1305, 399] width 139 height 46
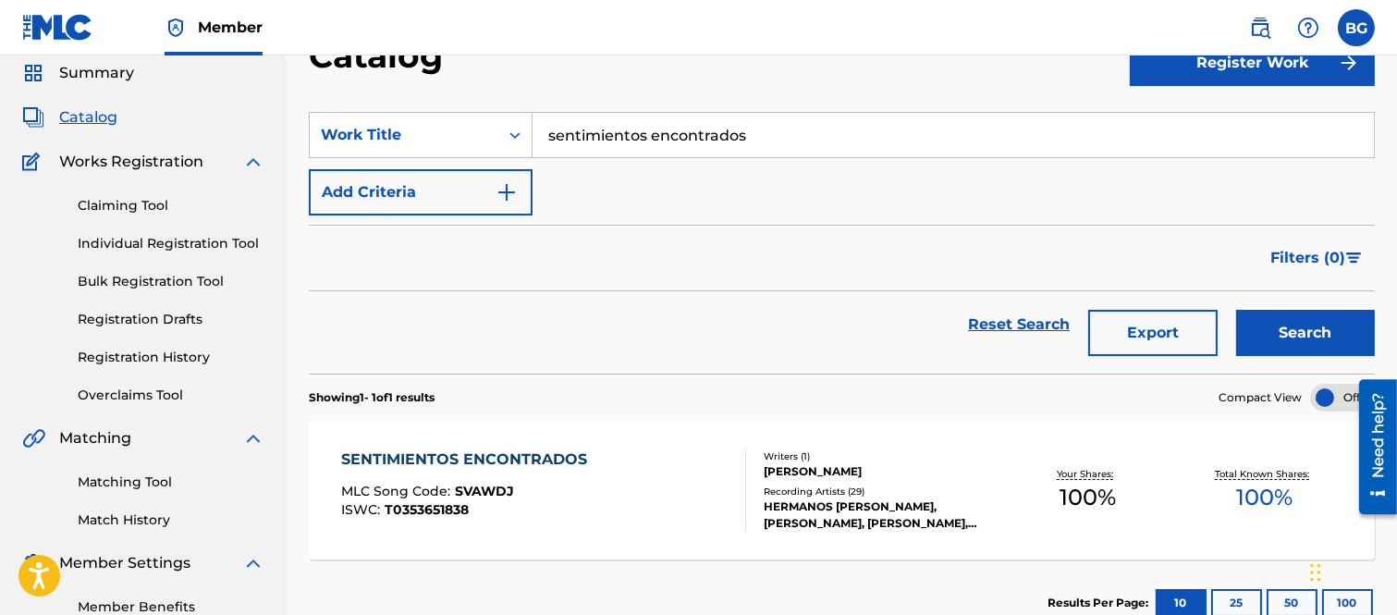
scroll to position [103, 0]
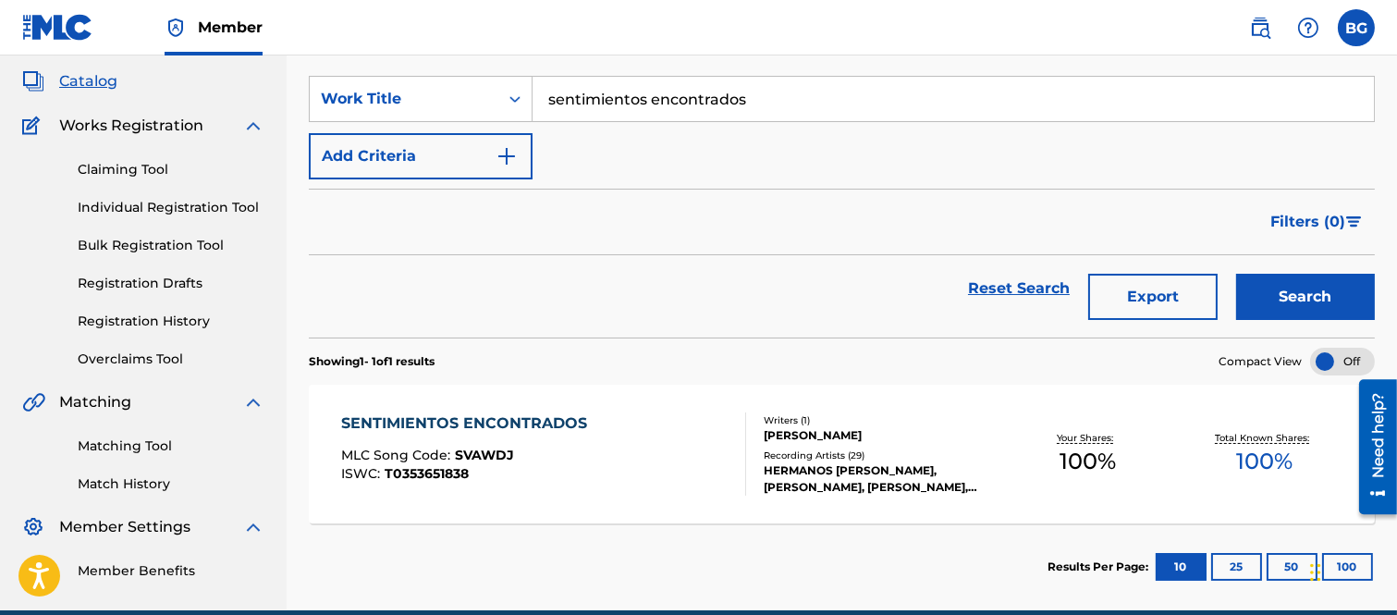
click at [493, 427] on div "SENTIMIENTOS ENCONTRADOS" at bounding box center [468, 423] width 255 height 22
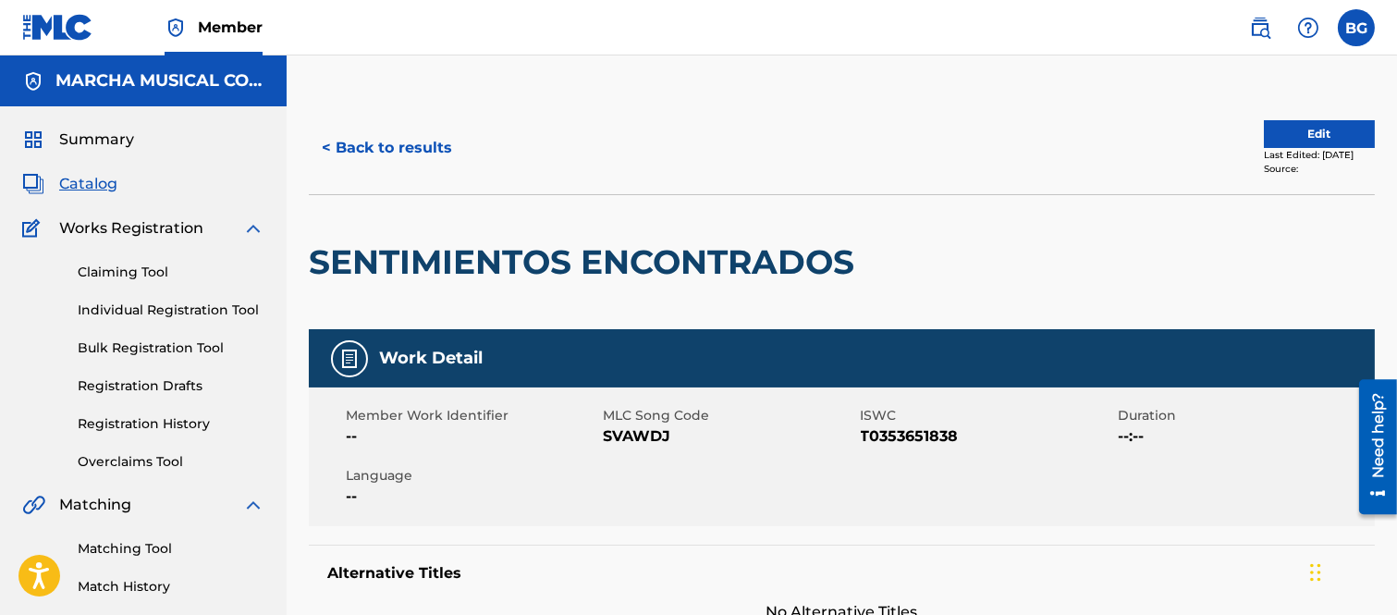
click at [330, 144] on button "< Back to results" at bounding box center [387, 148] width 156 height 46
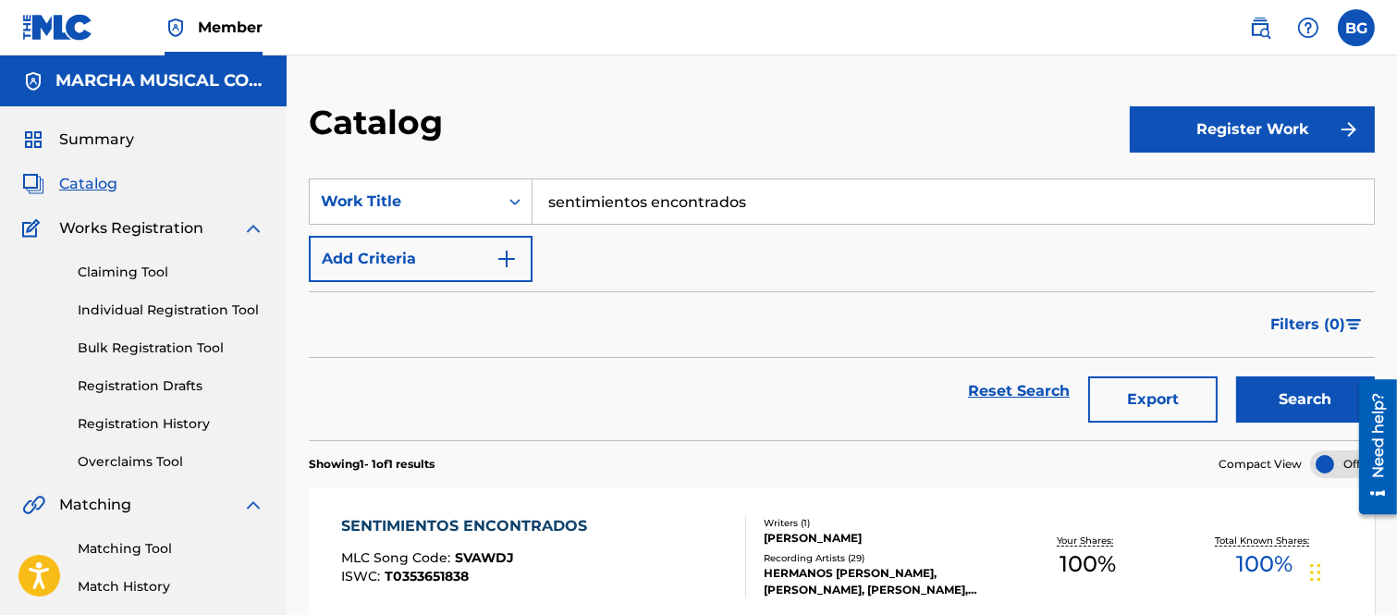
click at [805, 192] on input "sentimientos encontrados" at bounding box center [953, 201] width 841 height 44
type input "s"
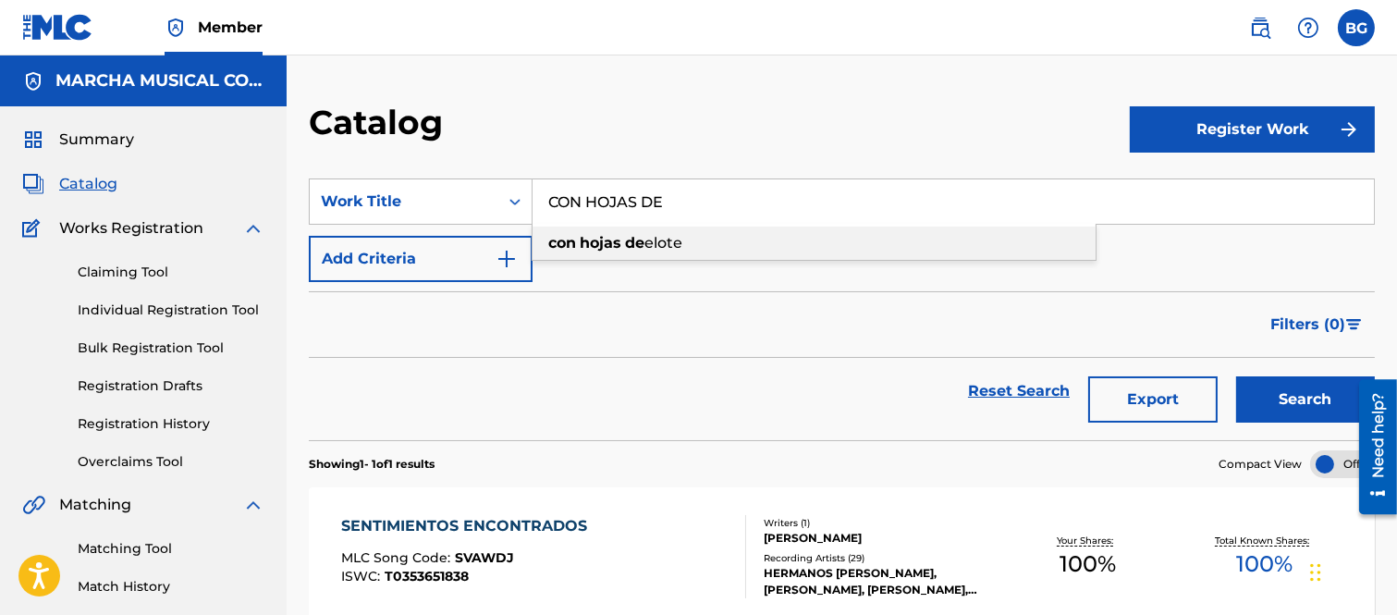
drag, startPoint x: 592, startPoint y: 239, endPoint x: 919, endPoint y: 251, distance: 327.6
click at [595, 241] on strong "hojas" at bounding box center [601, 243] width 42 height 18
type input "con hojas de elote"
click at [1295, 398] on button "Search" at bounding box center [1305, 399] width 139 height 46
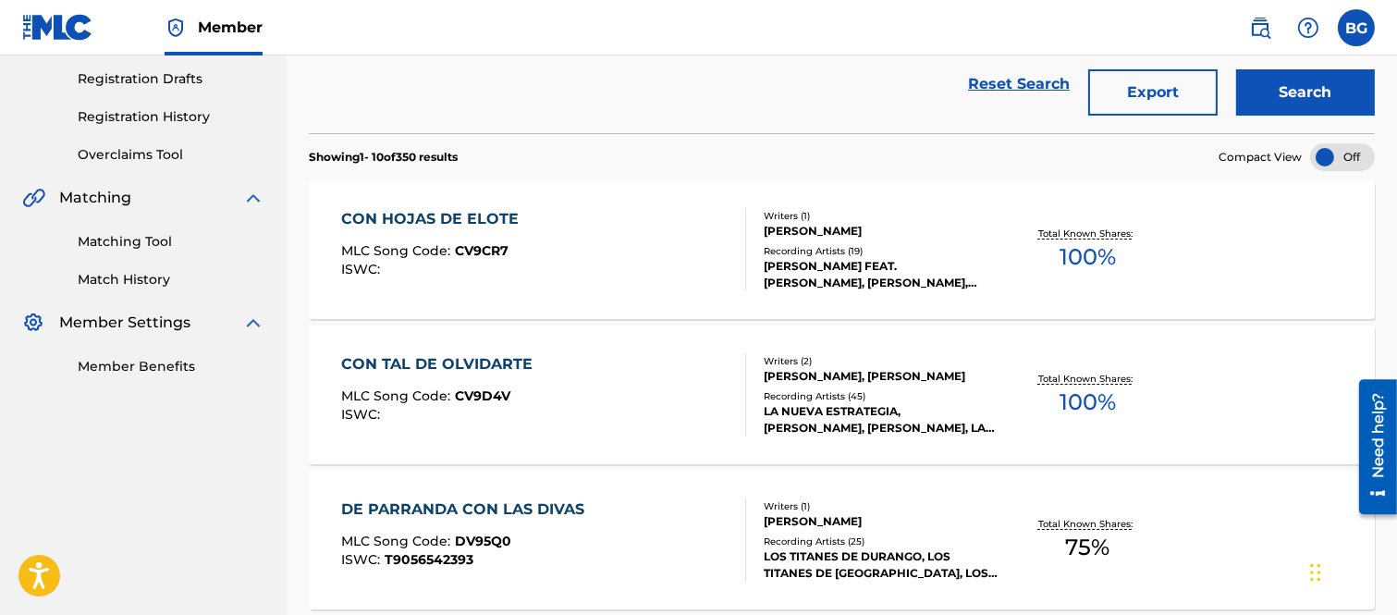
scroll to position [308, 0]
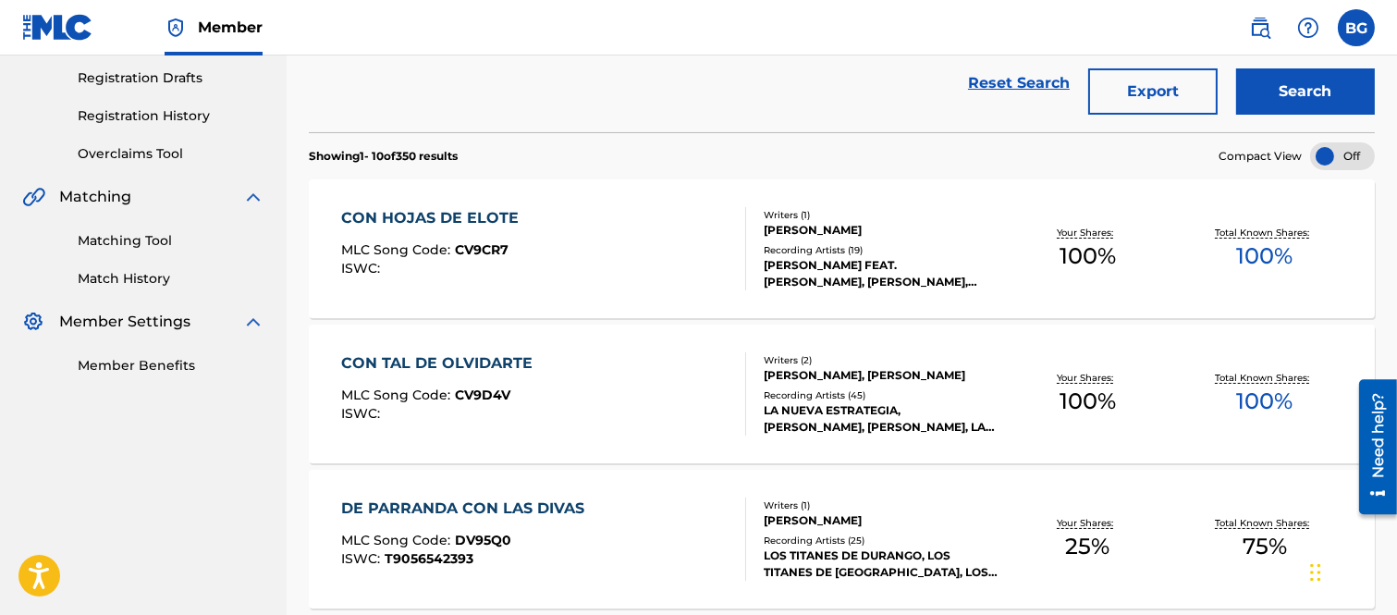
click at [420, 235] on div "CON HOJAS DE ELOTE MLC Song Code : CV9CR7 ISWC :" at bounding box center [434, 248] width 187 height 83
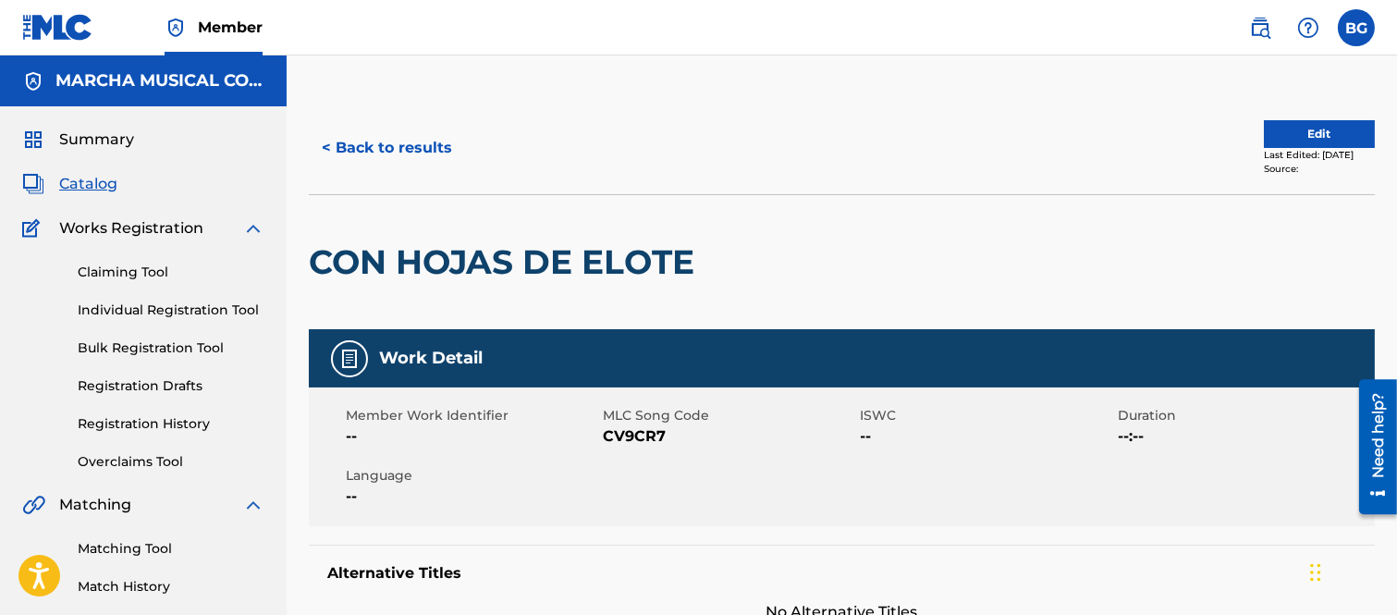
click at [331, 141] on button "< Back to results" at bounding box center [387, 148] width 156 height 46
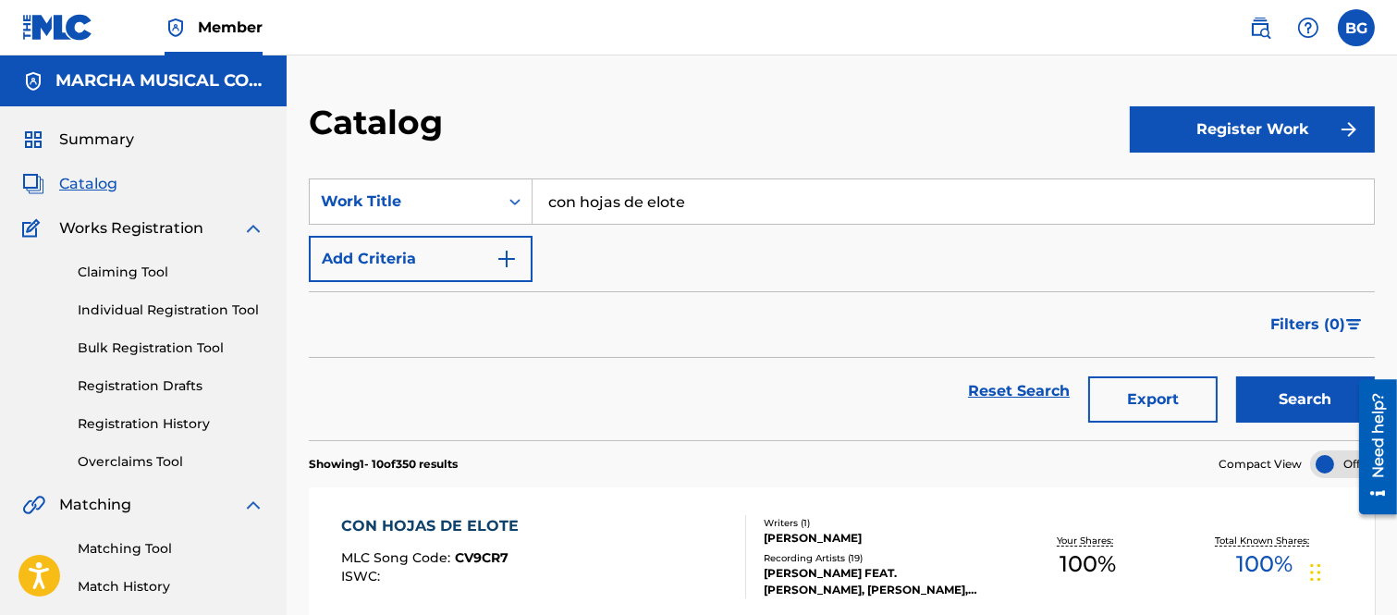
click at [701, 190] on input "con hojas de elote" at bounding box center [953, 201] width 841 height 44
type input "c"
click at [598, 241] on strong "leccion" at bounding box center [593, 243] width 55 height 18
type input "la leccion"
click at [1262, 388] on button "Search" at bounding box center [1305, 399] width 139 height 46
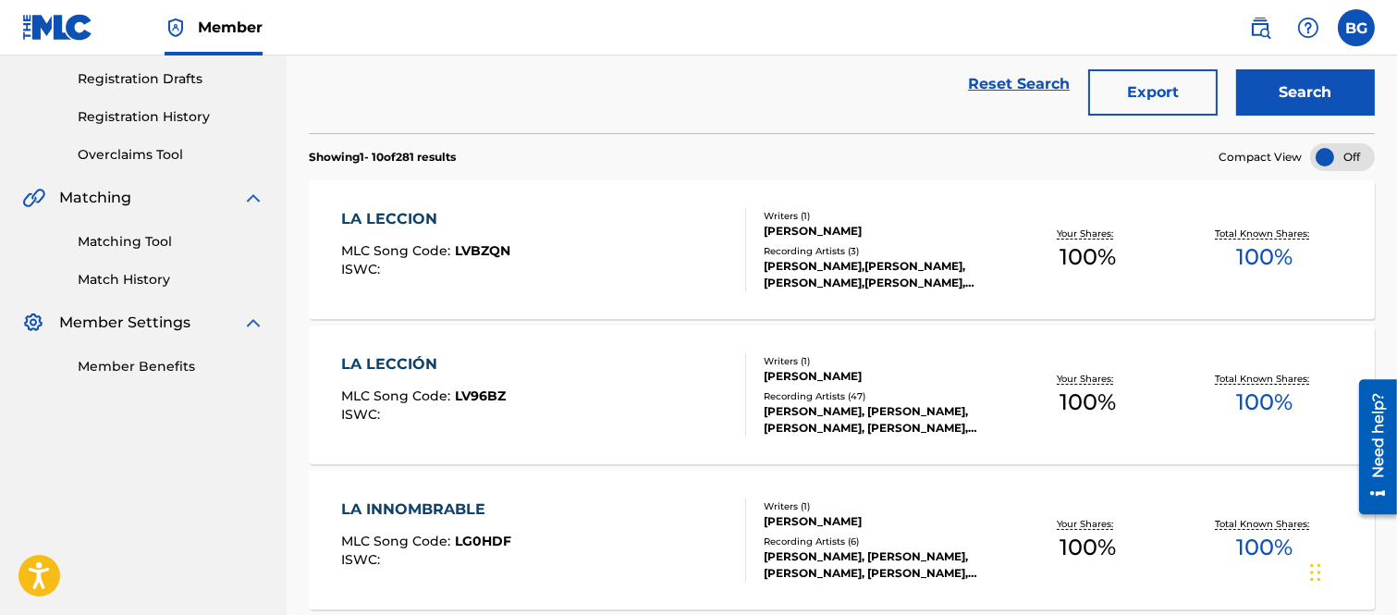
scroll to position [308, 0]
click at [432, 225] on div "LA LECCION" at bounding box center [425, 218] width 169 height 22
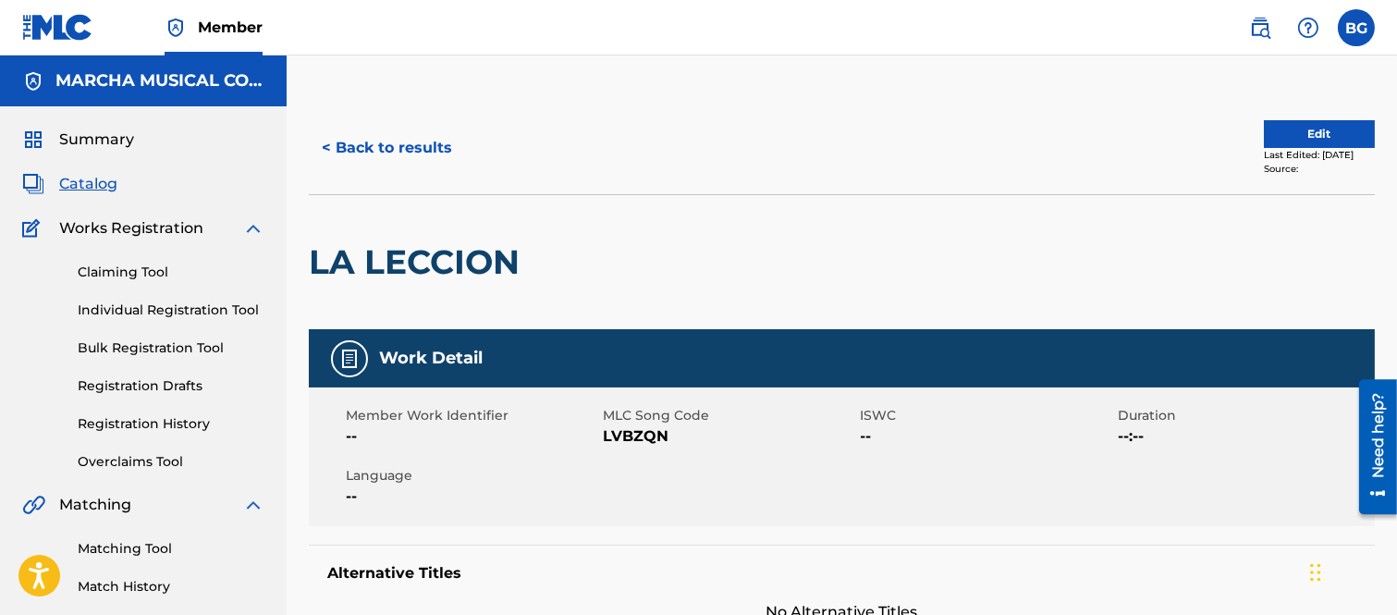
click at [325, 144] on button "< Back to results" at bounding box center [387, 148] width 156 height 46
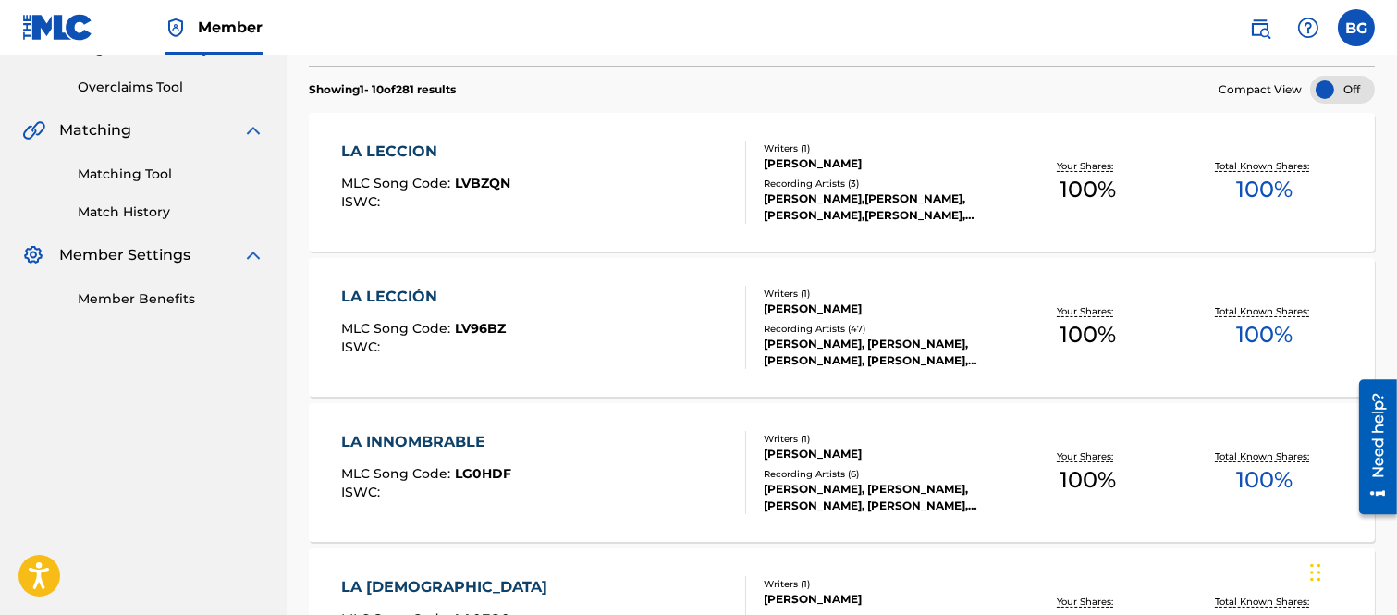
scroll to position [411, 0]
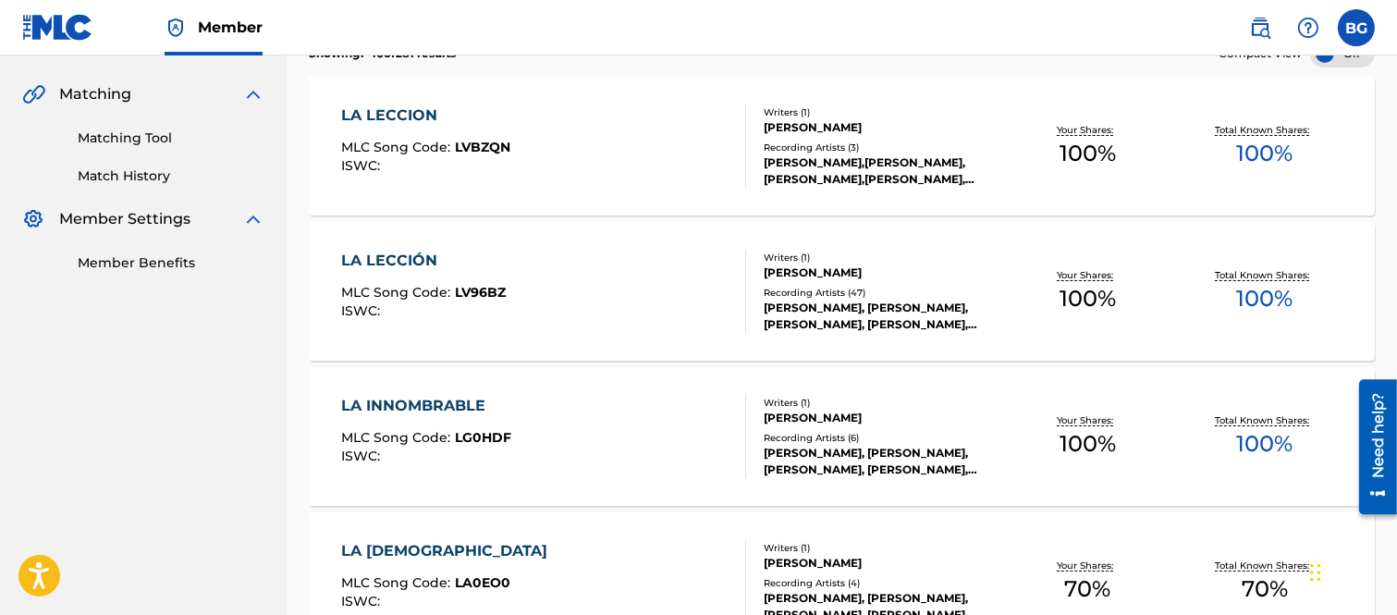
click at [400, 264] on div "LA LECCIÓN" at bounding box center [423, 261] width 165 height 22
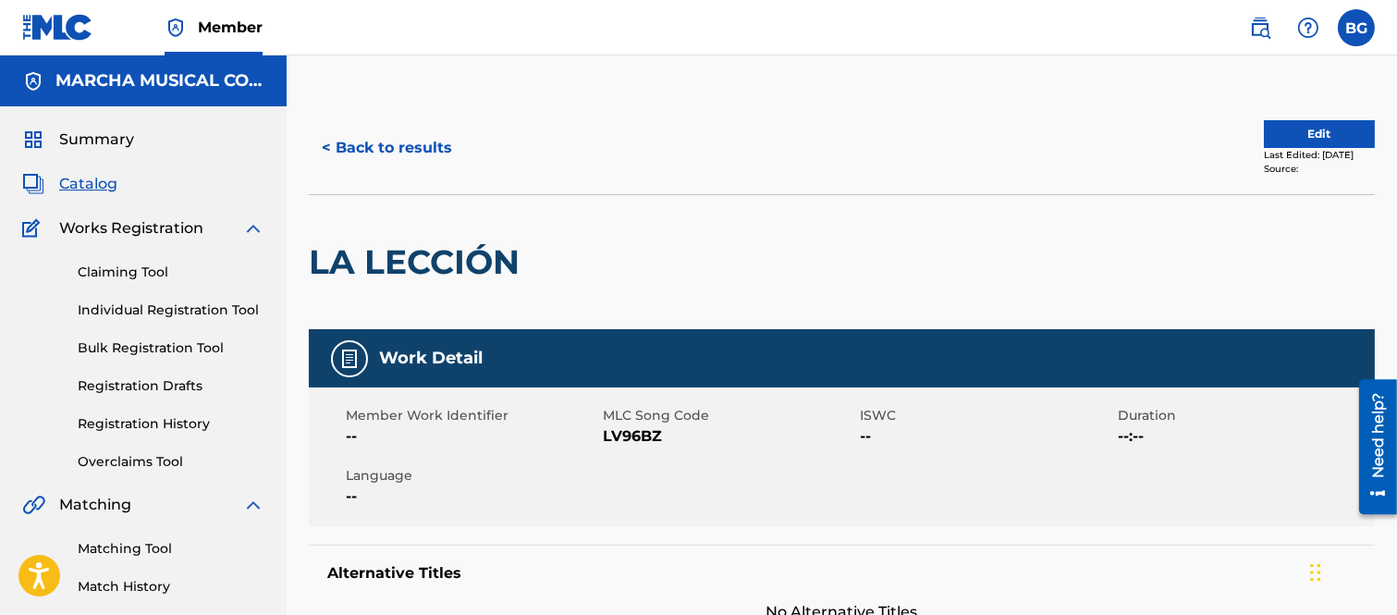
click at [327, 143] on button "< Back to results" at bounding box center [387, 148] width 156 height 46
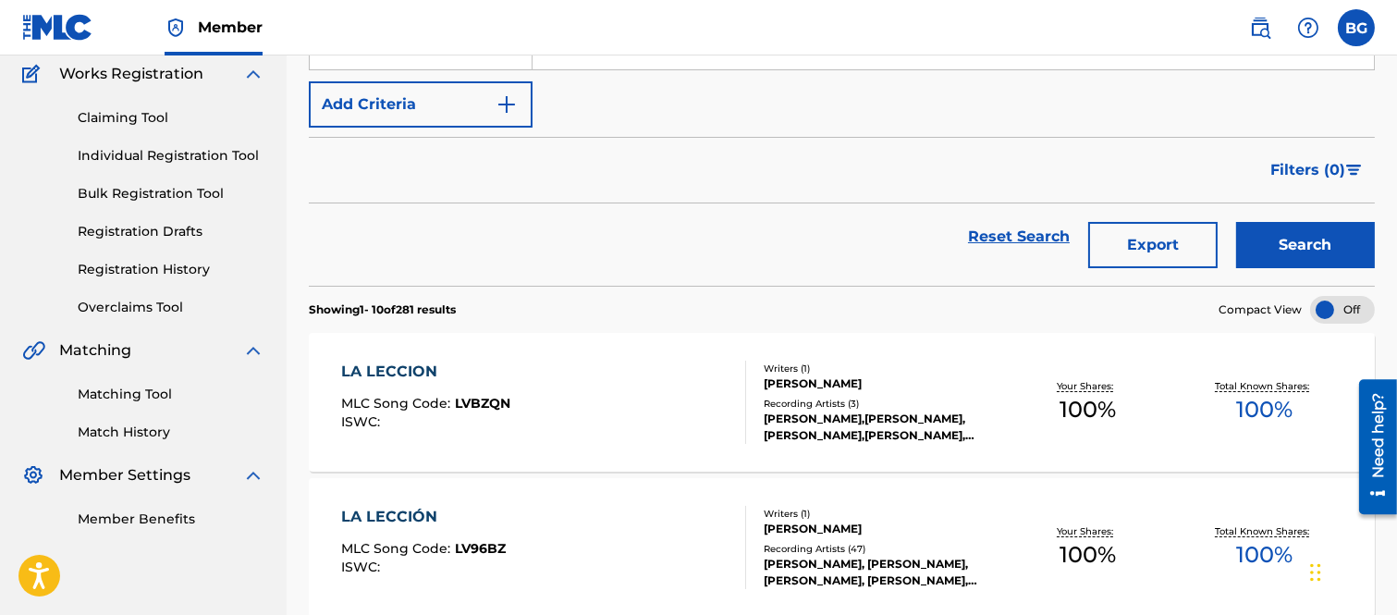
scroll to position [308, 0]
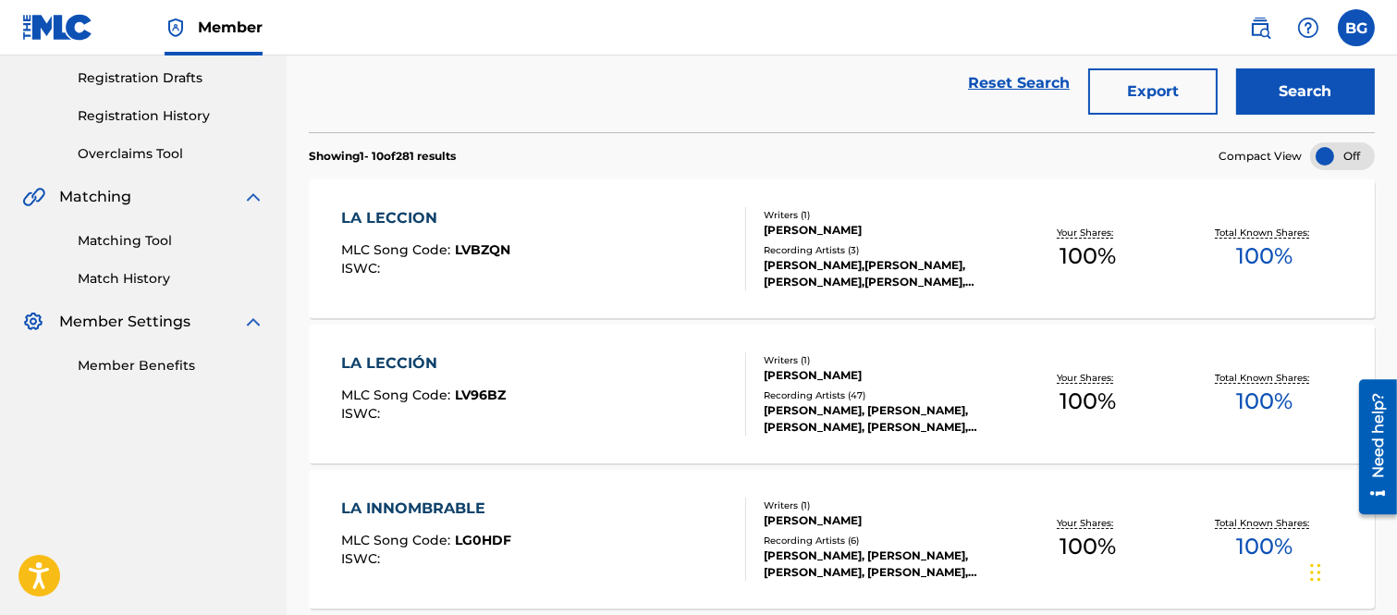
click at [404, 222] on div "LA LECCION" at bounding box center [425, 218] width 169 height 22
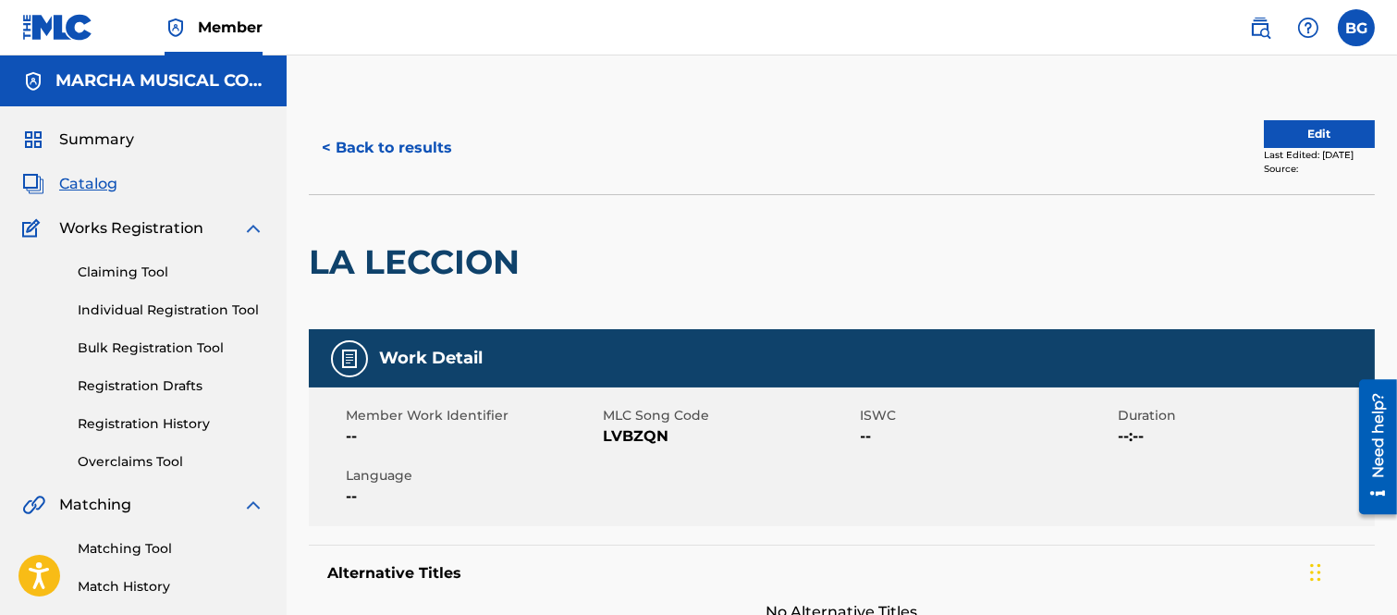
click at [325, 143] on button "< Back to results" at bounding box center [387, 148] width 156 height 46
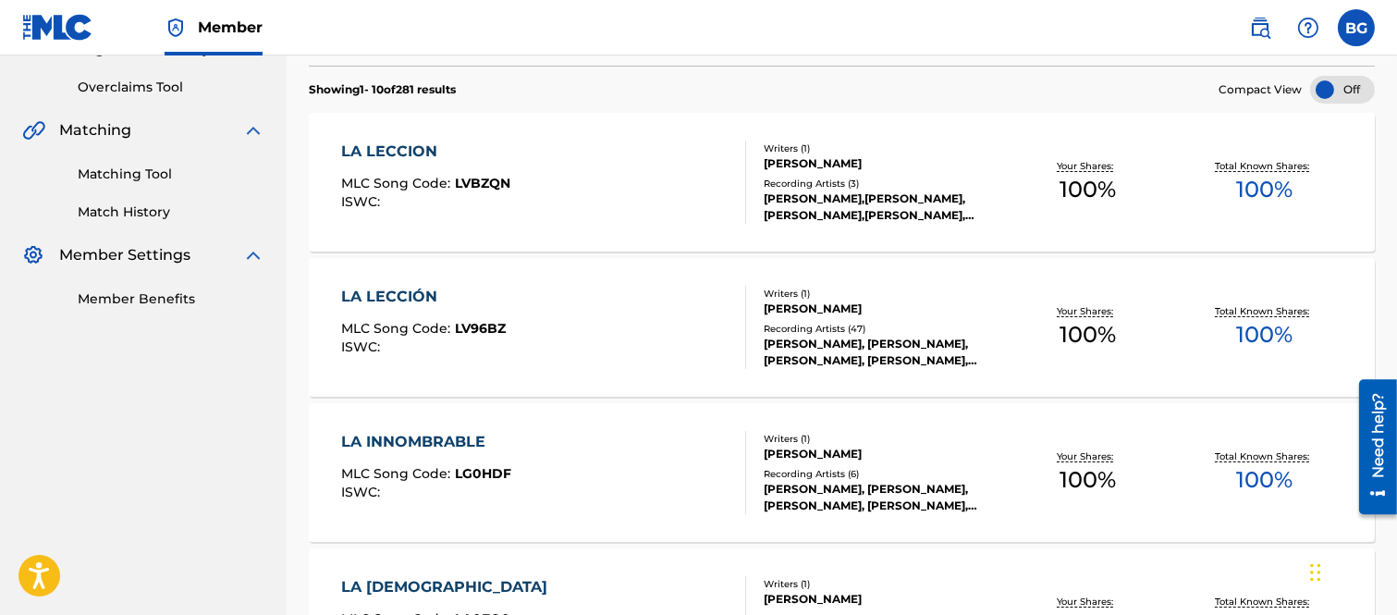
scroll to position [411, 0]
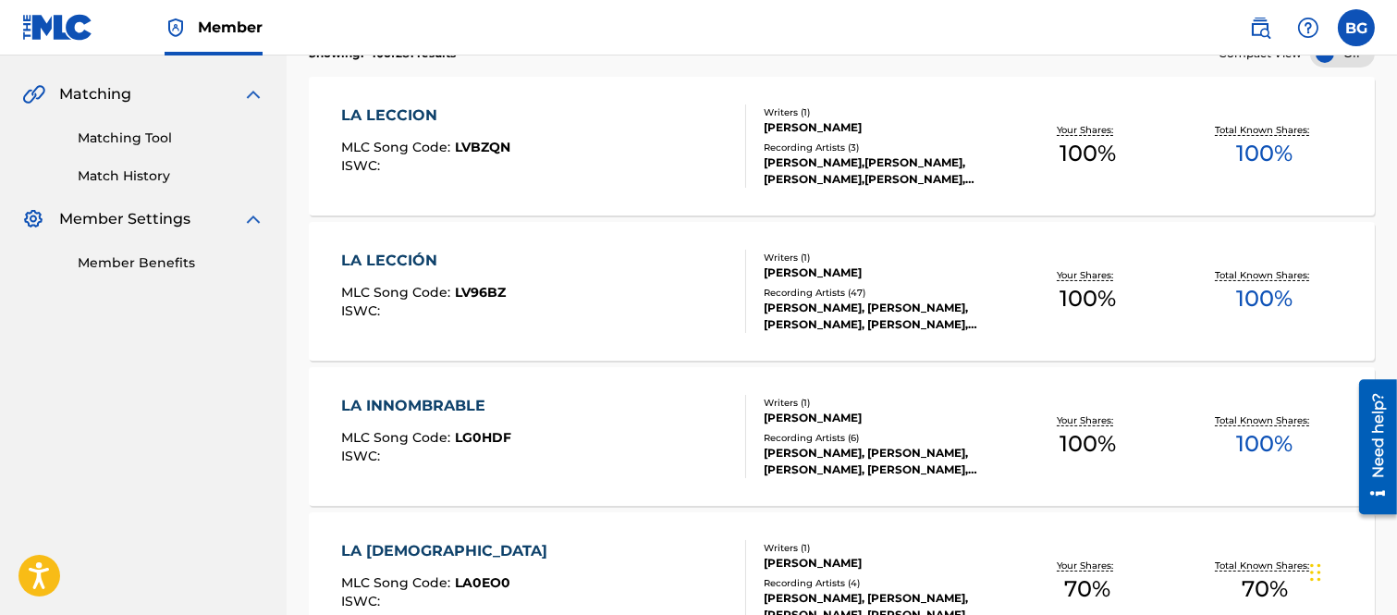
click at [393, 253] on div "LA LECCIÓN" at bounding box center [423, 261] width 165 height 22
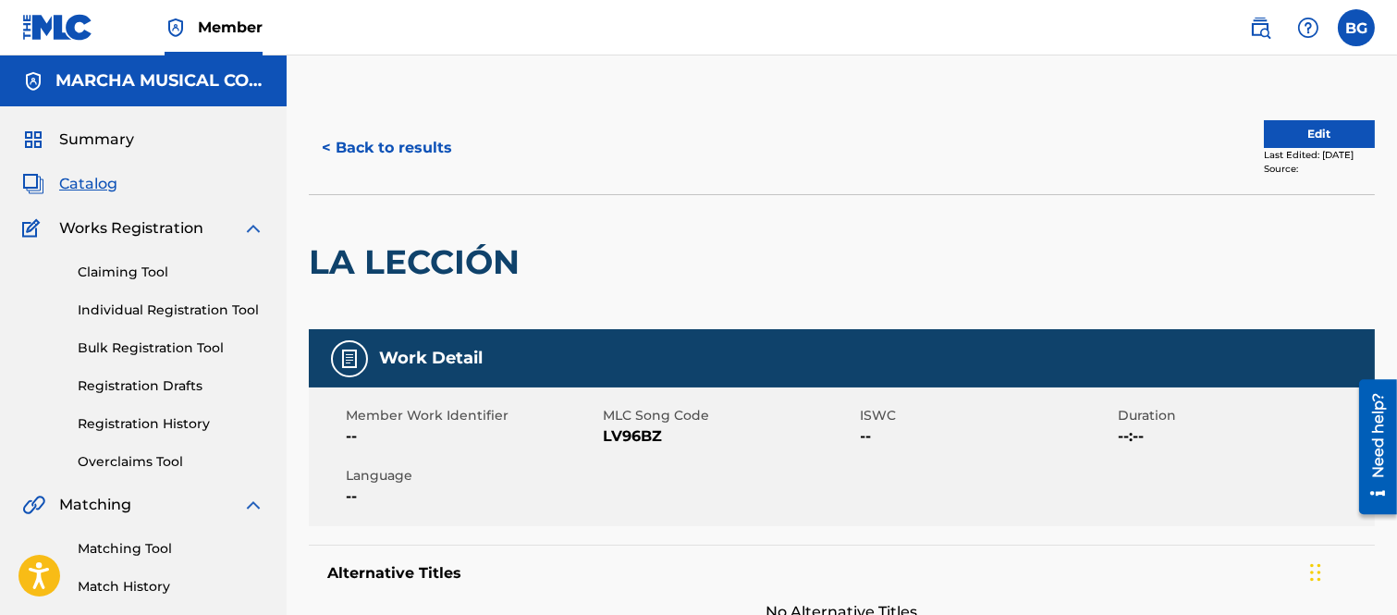
click at [335, 145] on button "< Back to results" at bounding box center [387, 148] width 156 height 46
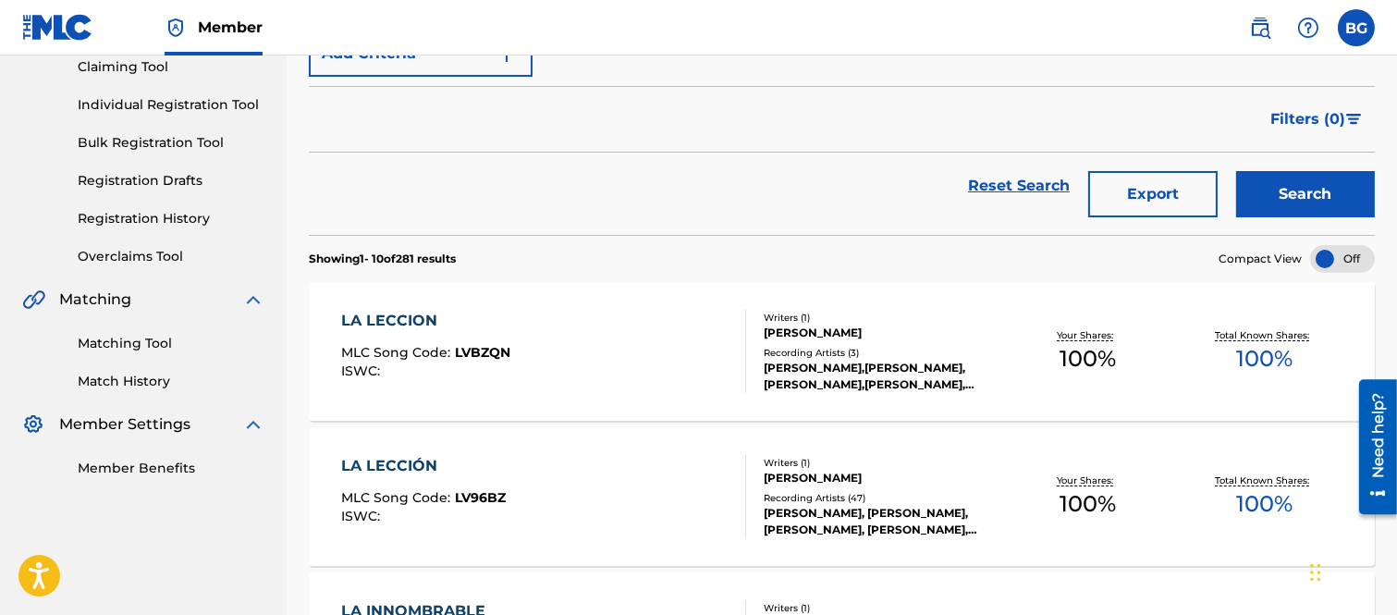
scroll to position [308, 0]
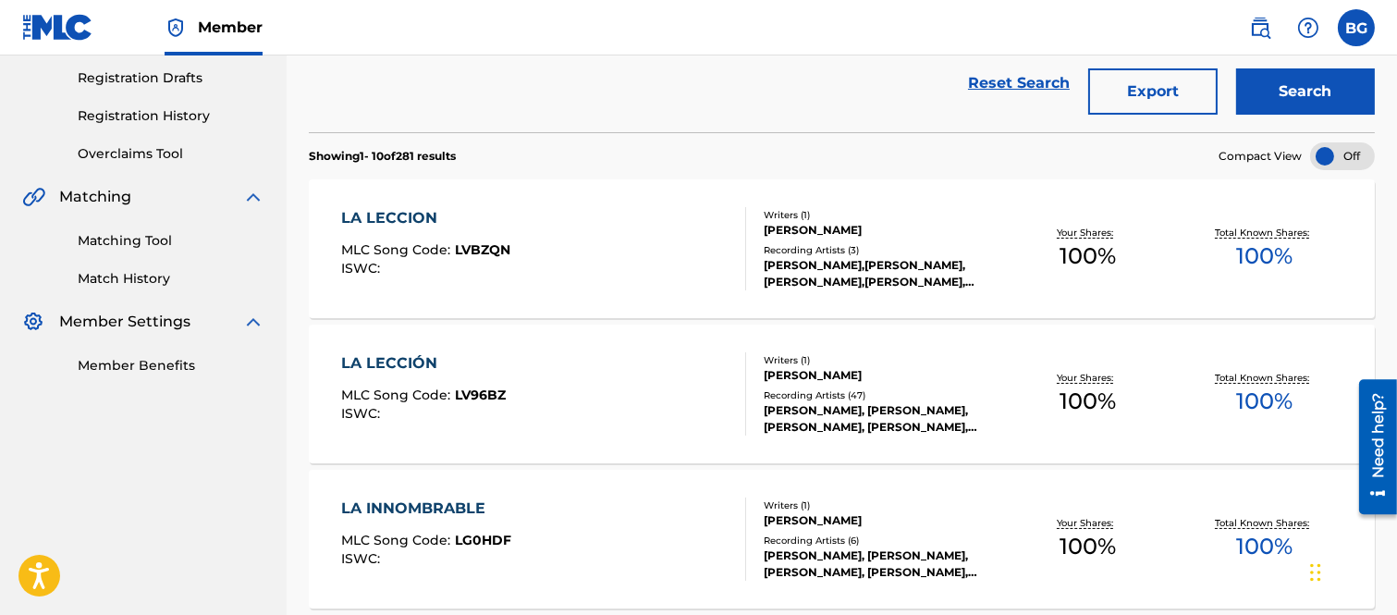
click at [404, 357] on div "LA LECCIÓN" at bounding box center [423, 363] width 165 height 22
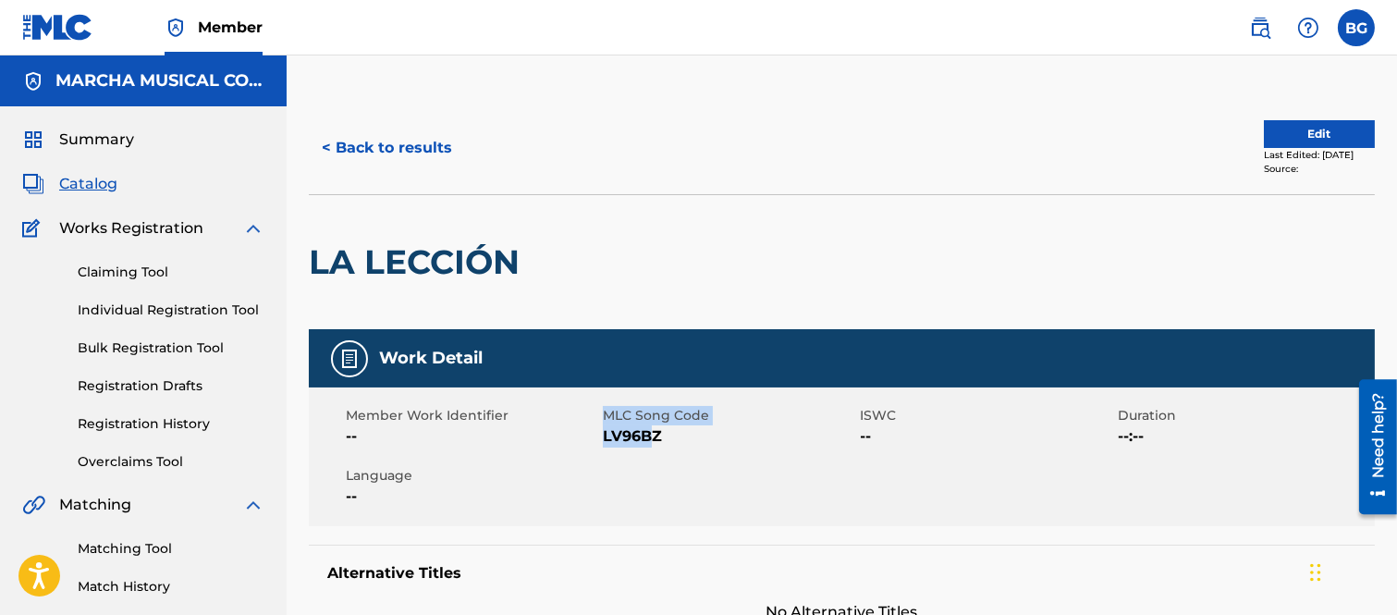
drag, startPoint x: 602, startPoint y: 435, endPoint x: 649, endPoint y: 437, distance: 47.2
click at [649, 437] on div "Member Work Identifier -- MLC Song Code LV96BZ ISWC -- Duration --:-- Language …" at bounding box center [842, 456] width 1066 height 139
click at [695, 453] on div "Member Work Identifier -- MLC Song Code LV96BZ ISWC -- Duration --:-- Language …" at bounding box center [842, 456] width 1066 height 139
drag, startPoint x: 606, startPoint y: 436, endPoint x: 659, endPoint y: 447, distance: 54.8
click at [659, 447] on div "Member Work Identifier -- MLC Song Code LV96BZ ISWC -- Duration --:-- Language …" at bounding box center [842, 456] width 1066 height 139
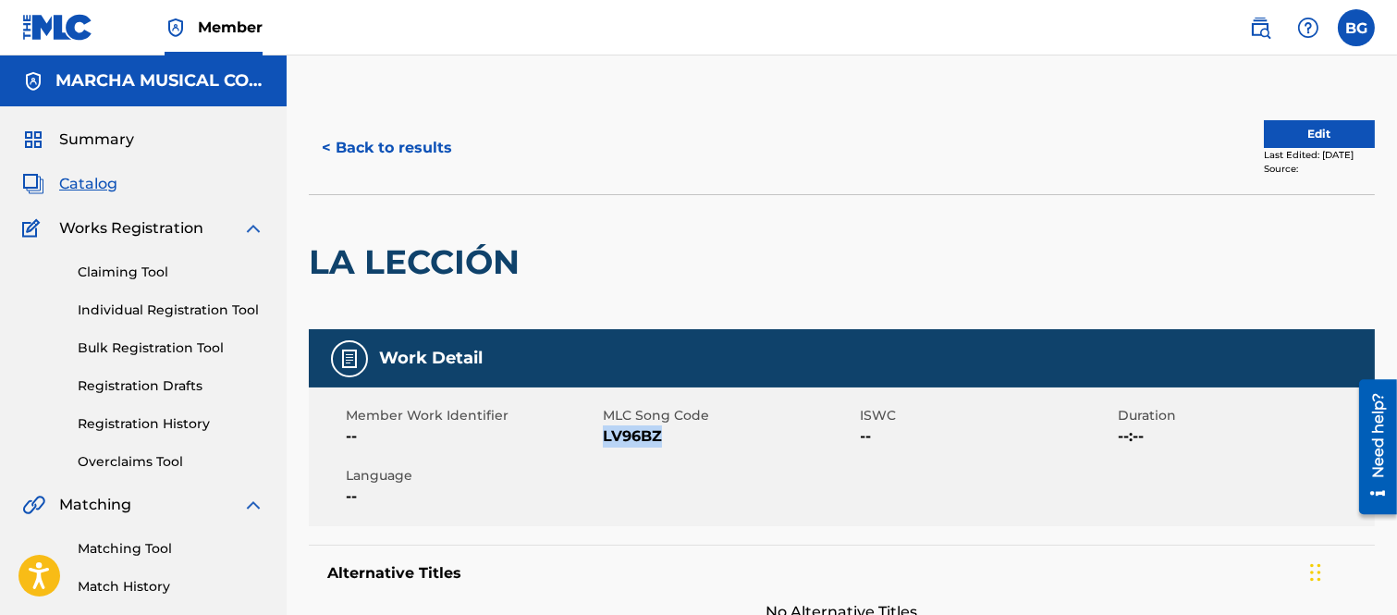
copy span "LV96BZ"
click at [328, 141] on button "< Back to results" at bounding box center [387, 148] width 156 height 46
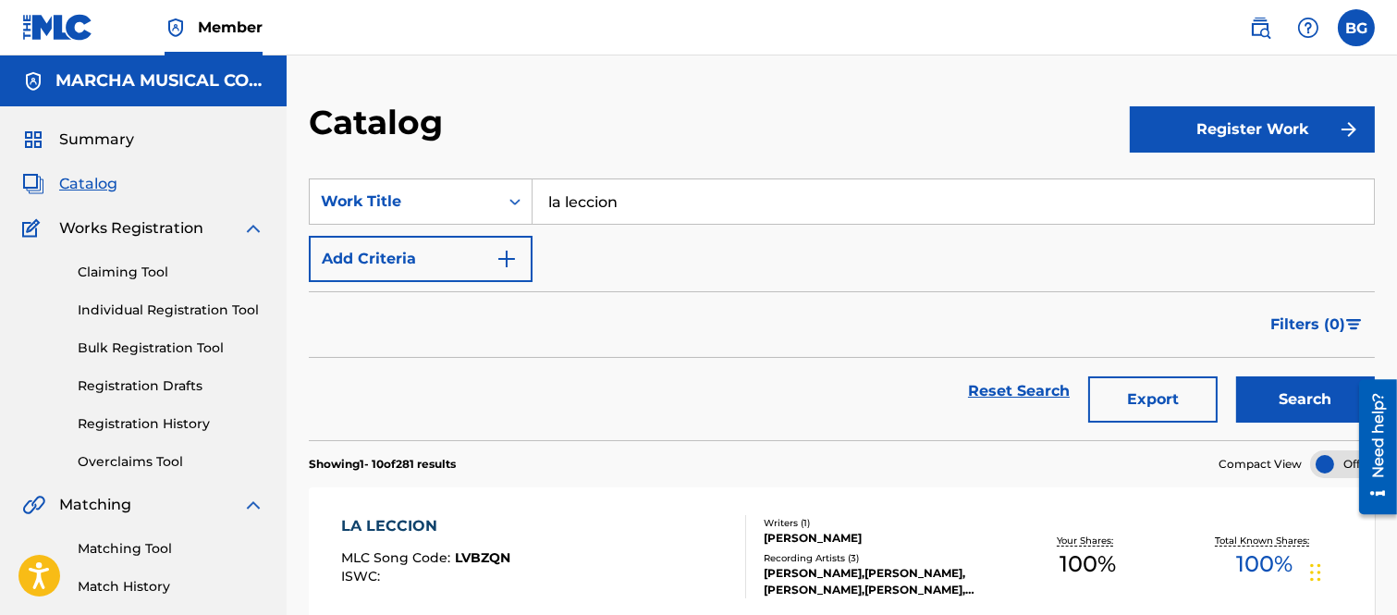
click at [668, 210] on input "la leccion" at bounding box center [953, 201] width 841 height 44
type input "l"
click at [589, 244] on strong "ver" at bounding box center [582, 243] width 25 height 18
type input "ya veras"
click at [1269, 391] on button "Search" at bounding box center [1305, 399] width 139 height 46
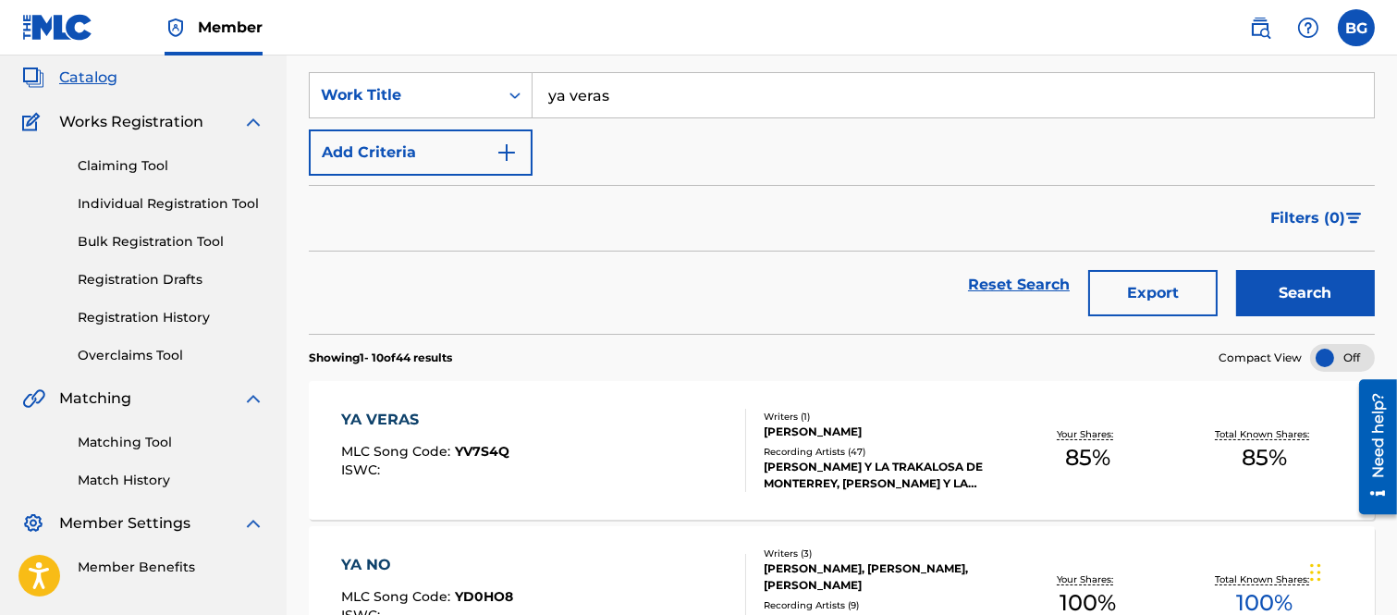
scroll to position [205, 0]
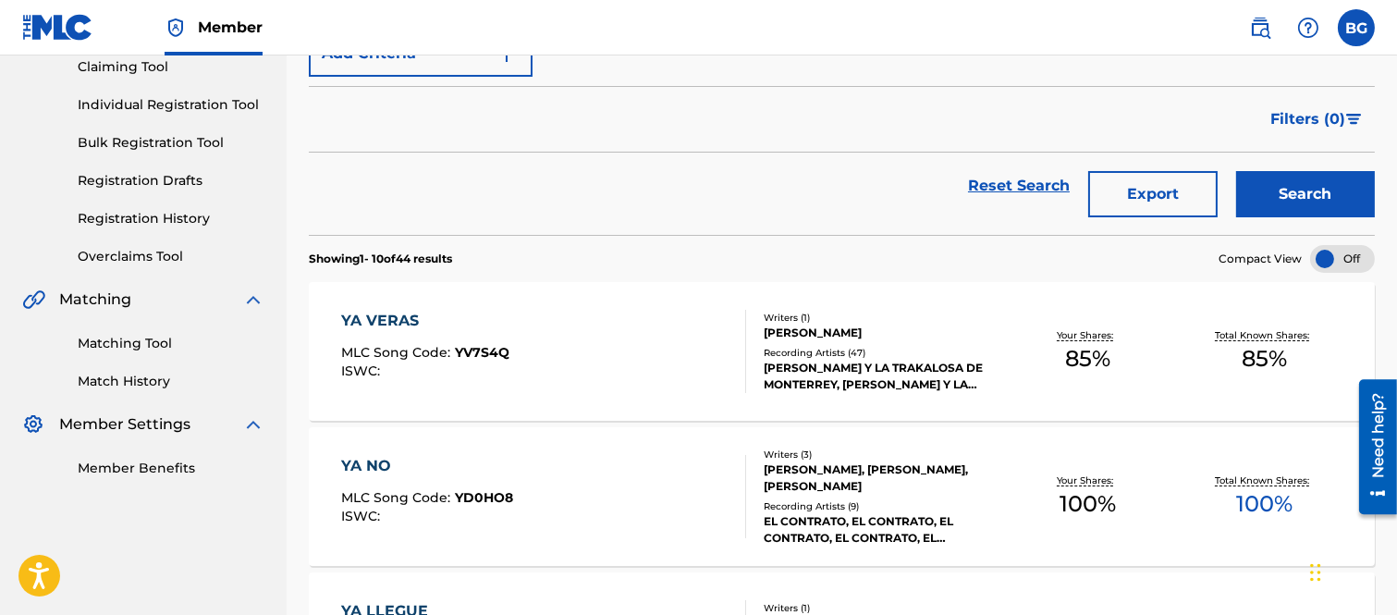
click at [401, 317] on div "YA VERAS" at bounding box center [425, 321] width 168 height 22
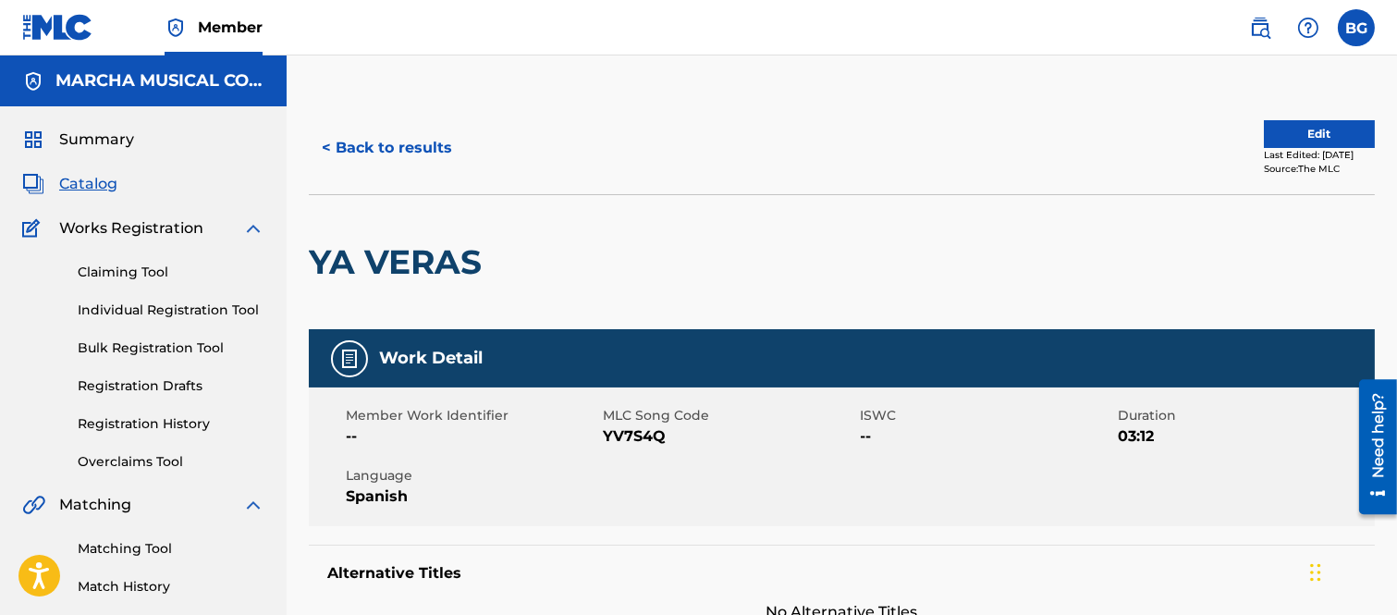
click at [330, 143] on button "< Back to results" at bounding box center [387, 148] width 156 height 46
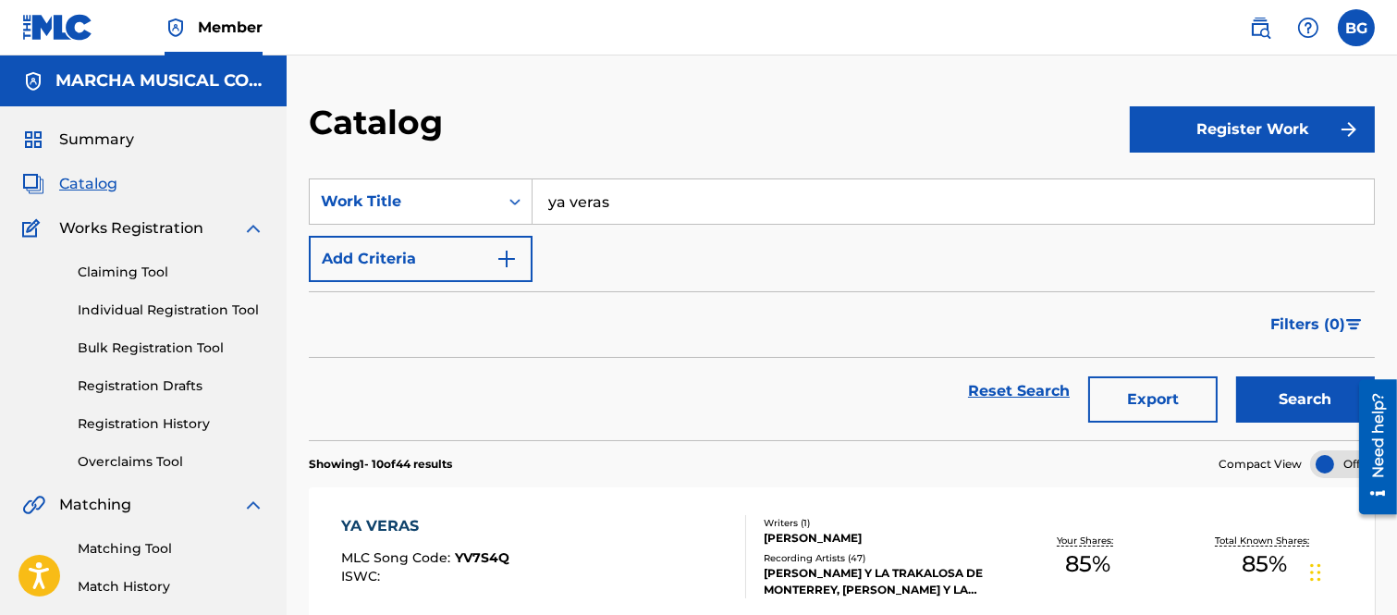
click at [653, 190] on input "ya veras" at bounding box center [953, 201] width 841 height 44
type input "y"
click at [566, 236] on strong "camuflaje" at bounding box center [586, 243] width 77 height 18
type input "camuflaje"
click at [1305, 394] on button "Search" at bounding box center [1305, 399] width 139 height 46
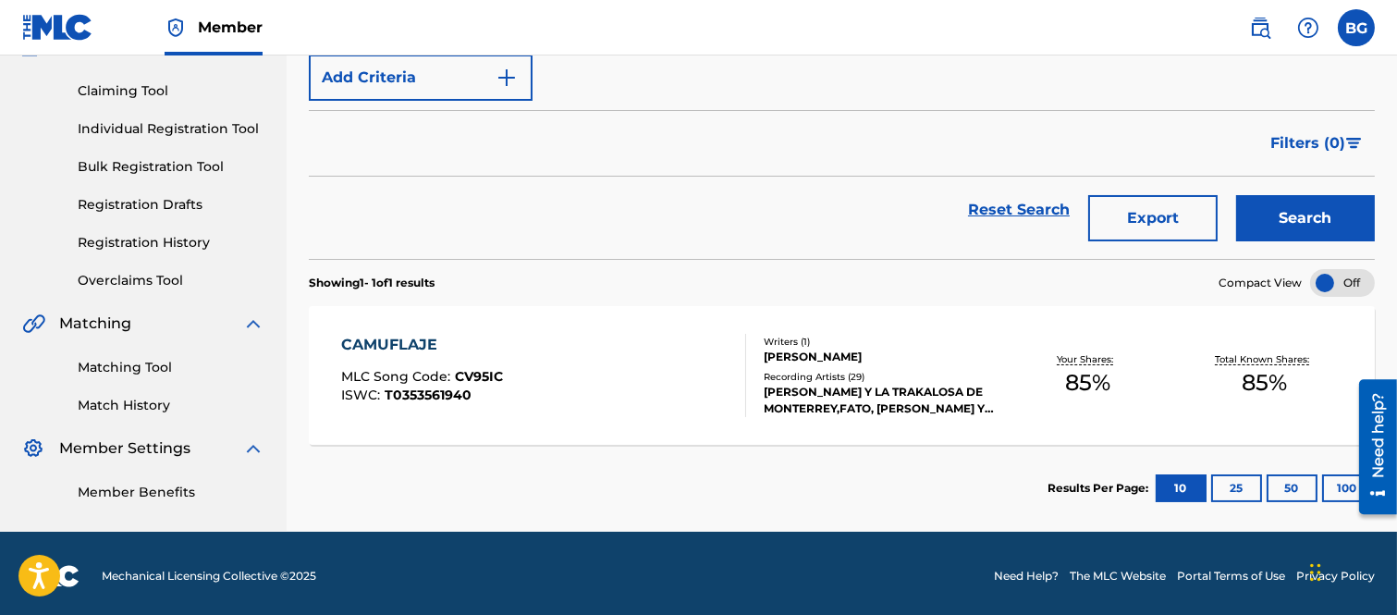
scroll to position [187, 0]
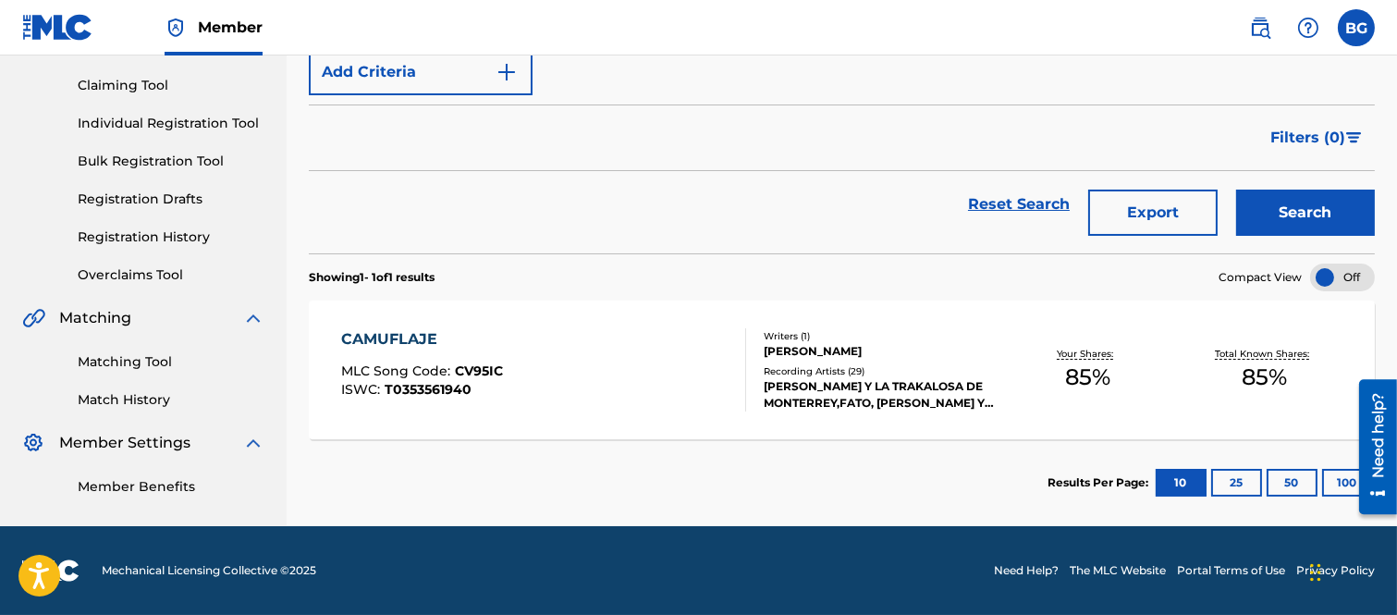
click at [426, 336] on div "CAMUFLAJE" at bounding box center [422, 339] width 162 height 22
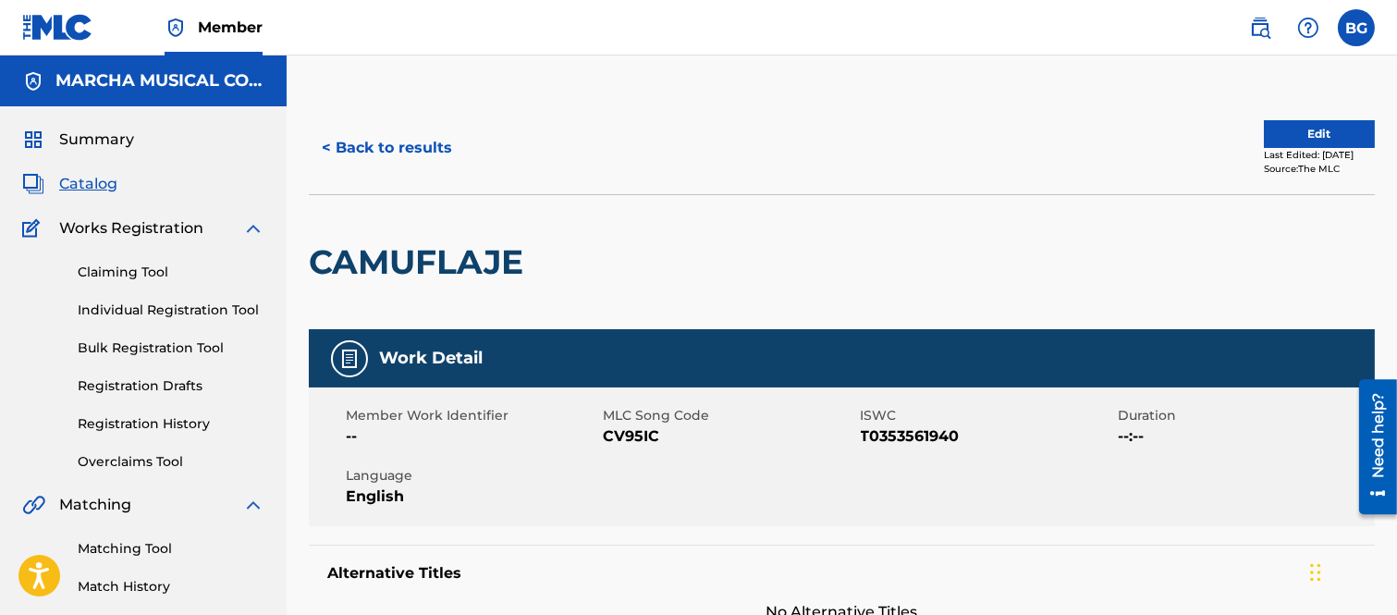
click at [326, 143] on button "< Back to results" at bounding box center [387, 148] width 156 height 46
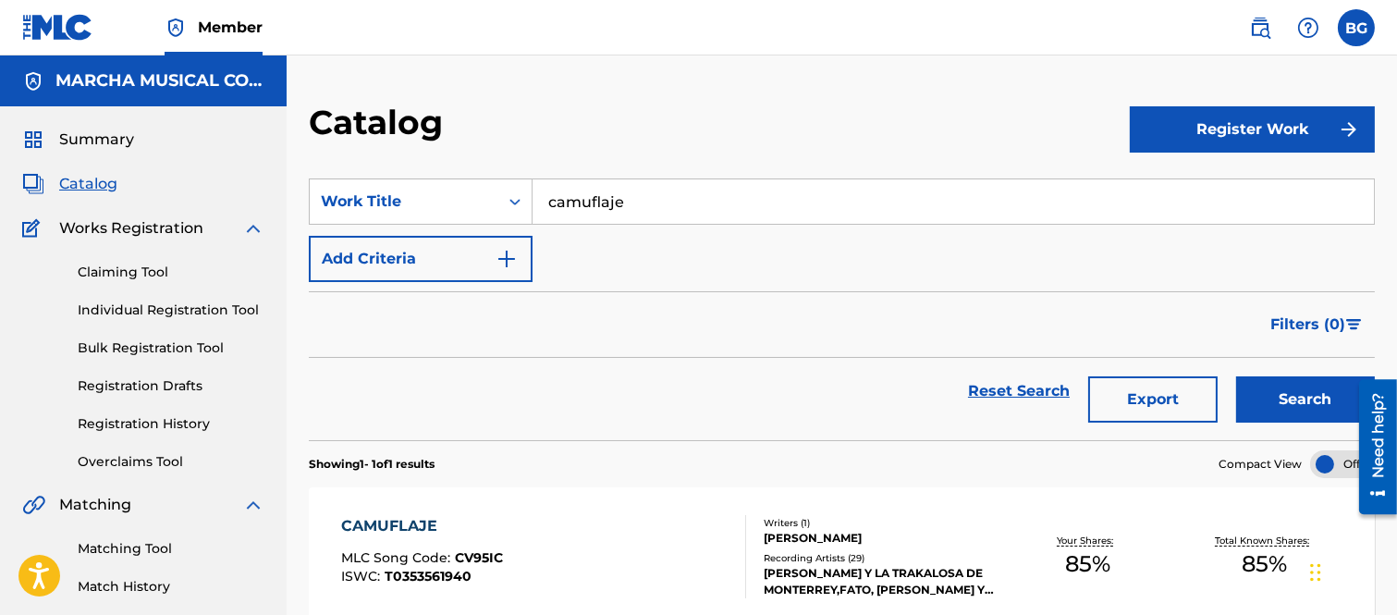
click at [650, 195] on input "camuflaje" at bounding box center [953, 201] width 841 height 44
type input "c"
click at [654, 242] on span "somnio" at bounding box center [654, 243] width 55 height 18
type input "maldito insomnio"
click at [1260, 402] on button "Search" at bounding box center [1305, 399] width 139 height 46
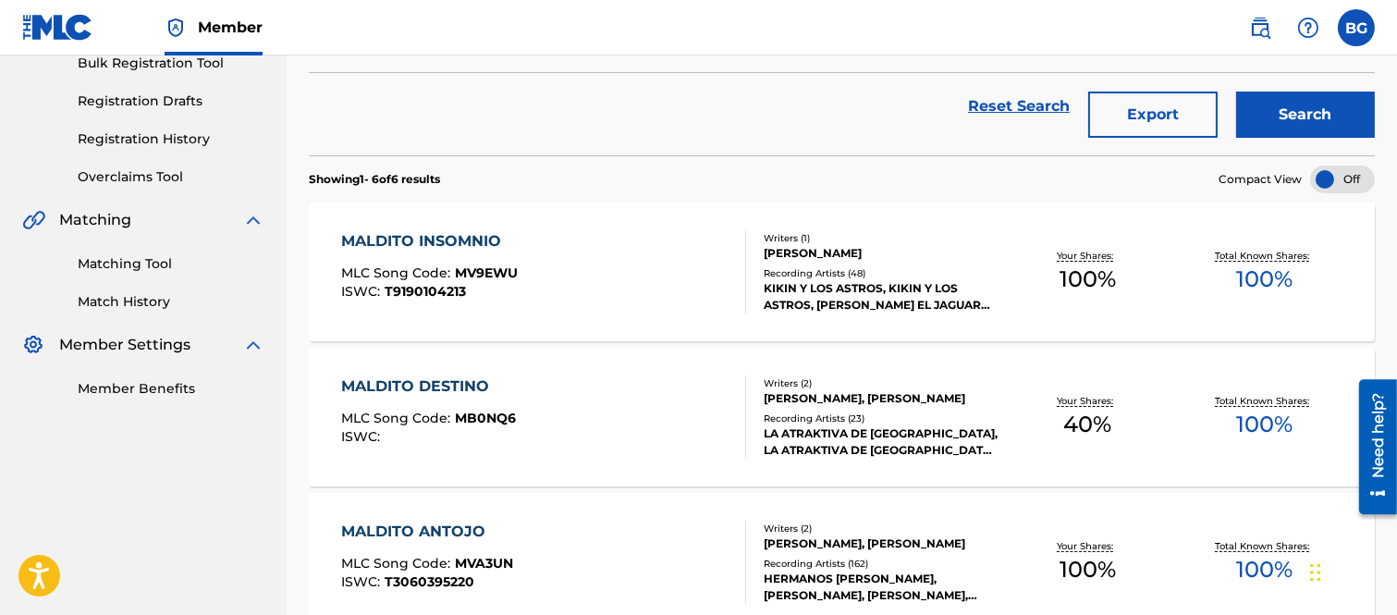
scroll to position [308, 0]
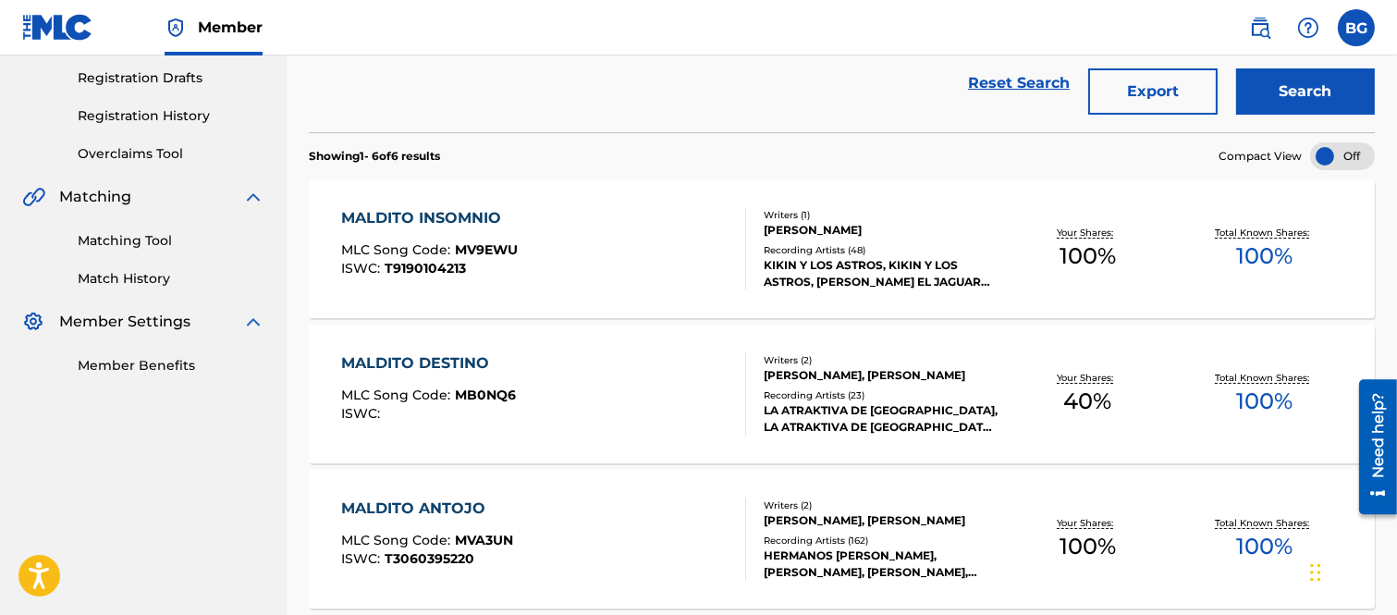
click at [427, 217] on div "MALDITO INSOMNIO" at bounding box center [429, 218] width 177 height 22
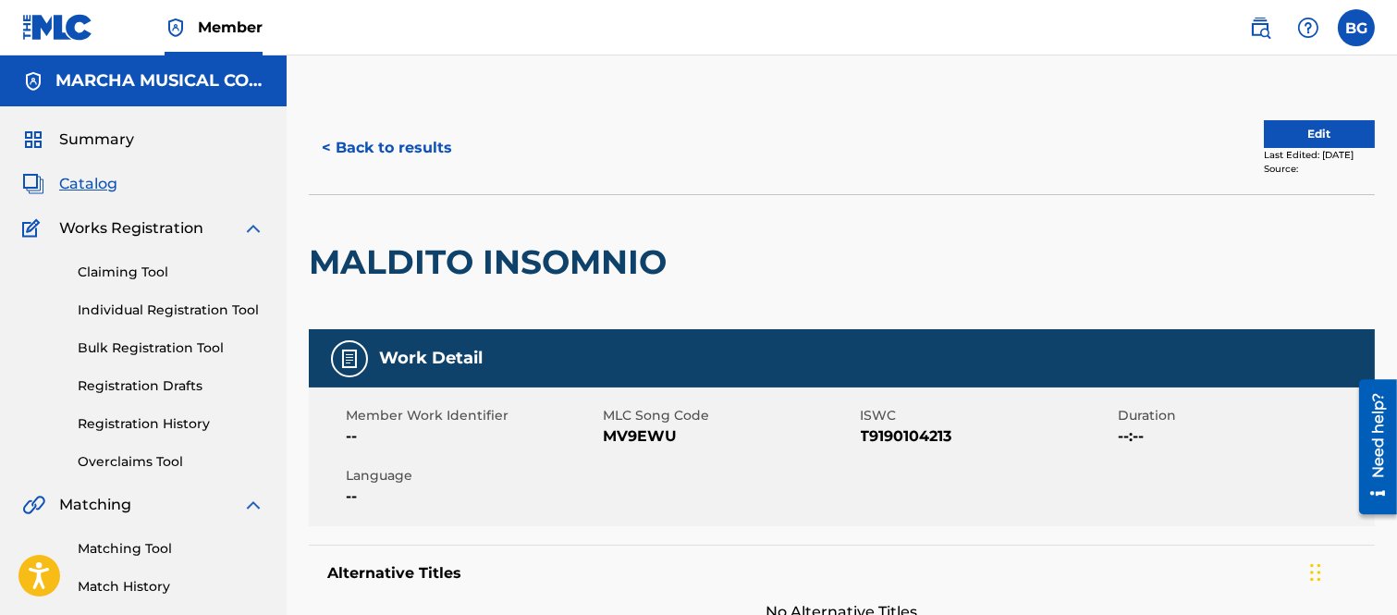
click at [330, 145] on button "< Back to results" at bounding box center [387, 148] width 156 height 46
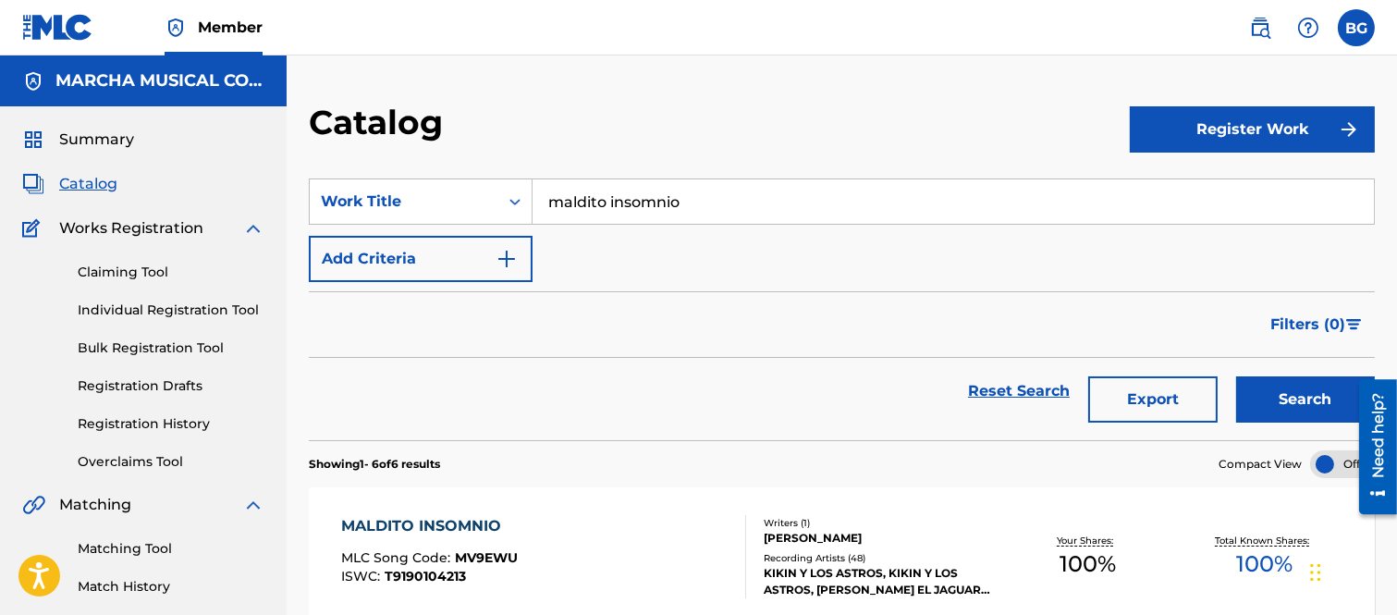
click at [708, 197] on input "maldito insomnio" at bounding box center [953, 201] width 841 height 44
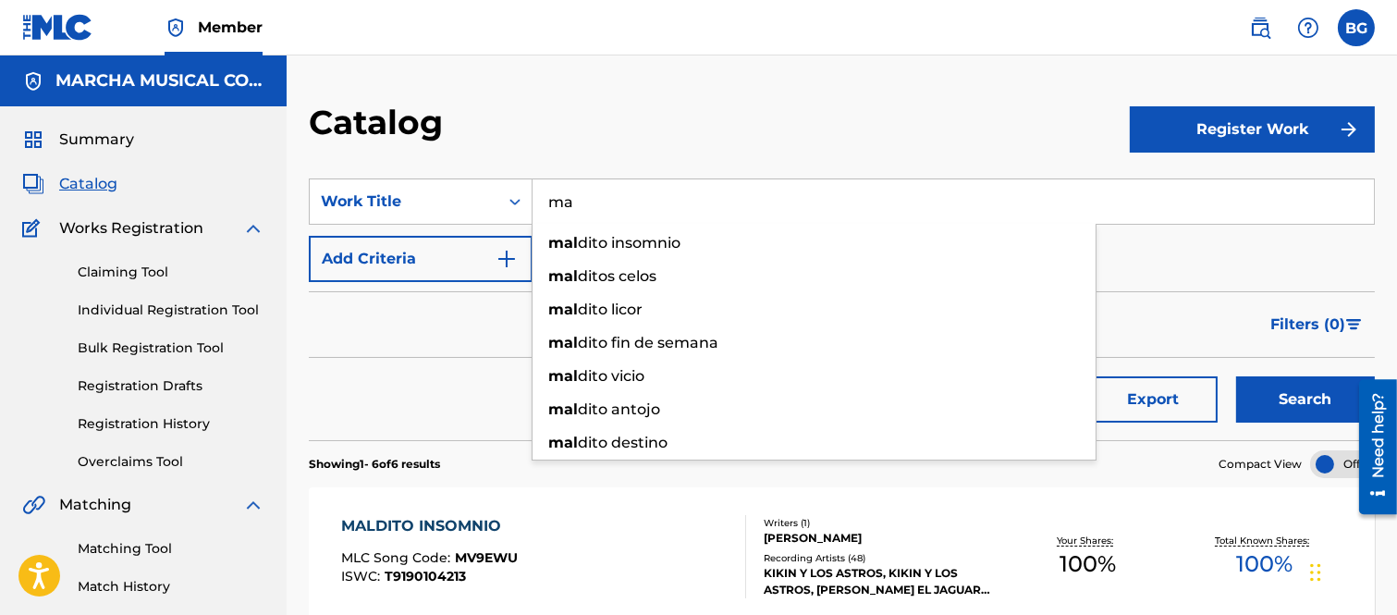
type input "m"
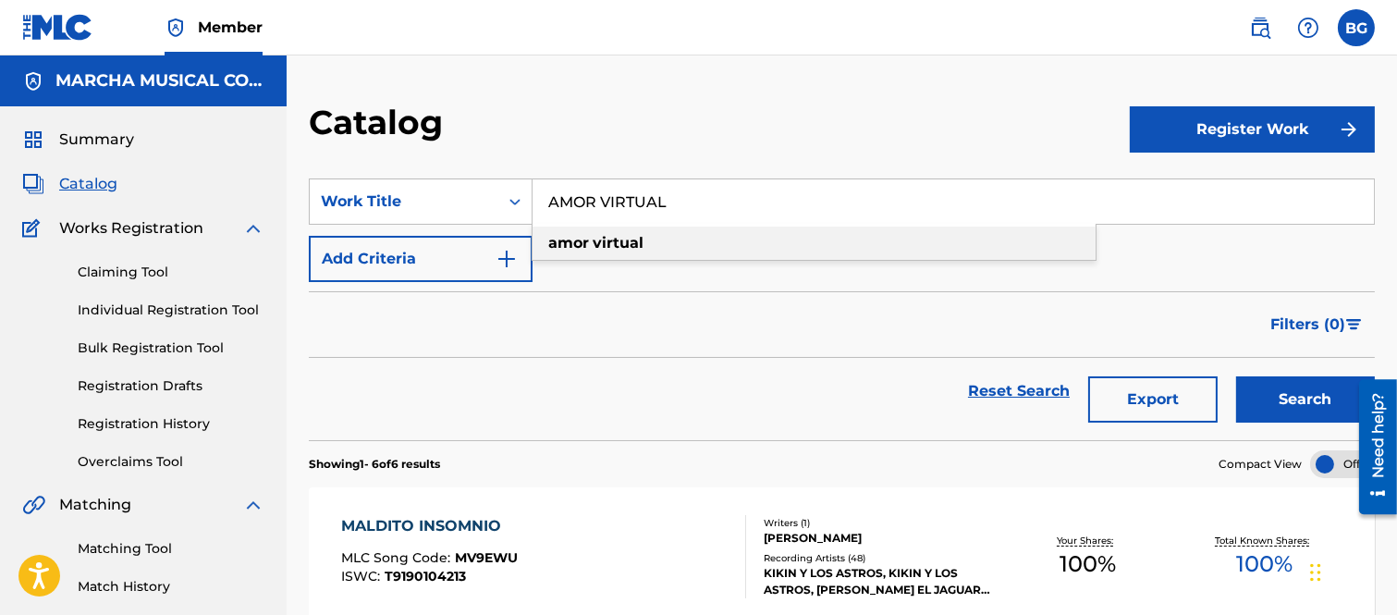
click at [595, 239] on strong "virtual" at bounding box center [618, 243] width 51 height 18
type input "amor virtual"
click at [1310, 393] on button "Search" at bounding box center [1305, 399] width 139 height 46
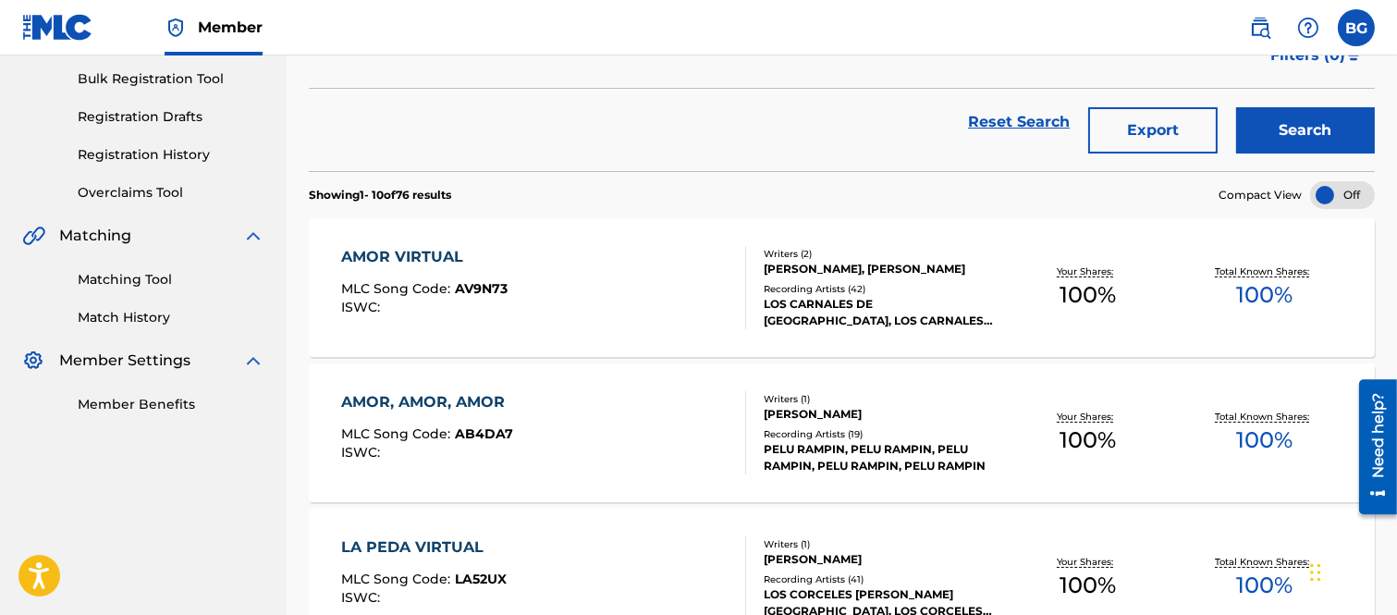
scroll to position [308, 0]
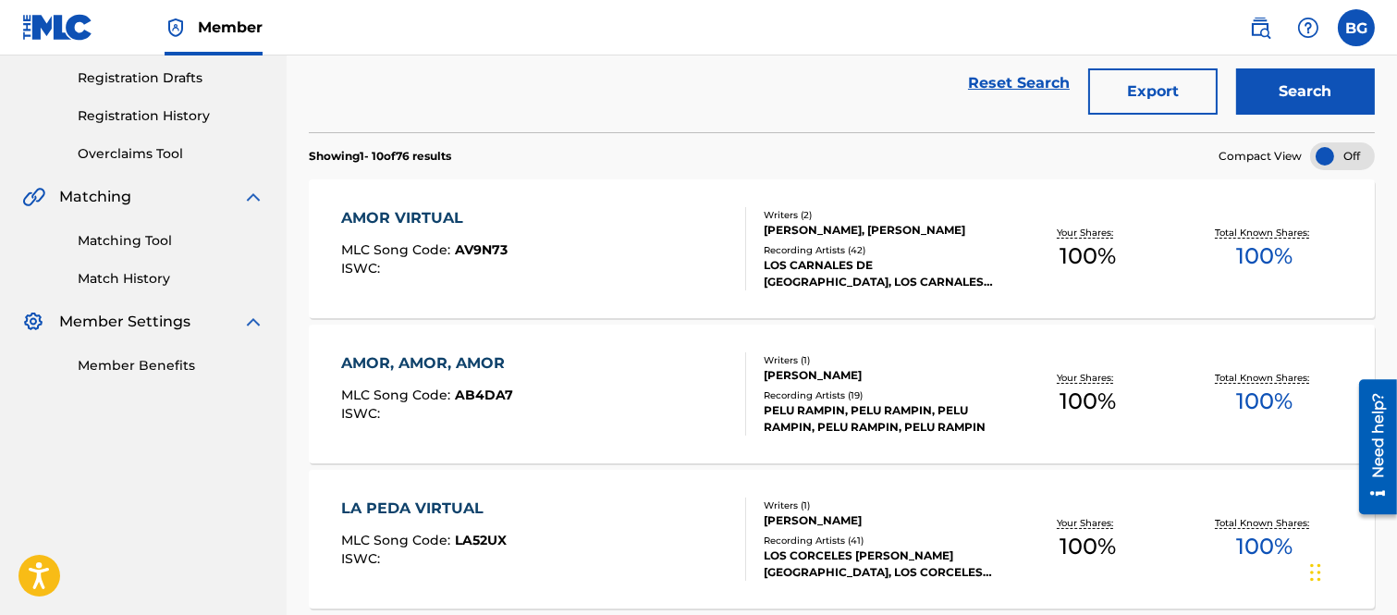
click at [410, 225] on div "AMOR VIRTUAL" at bounding box center [424, 218] width 166 height 22
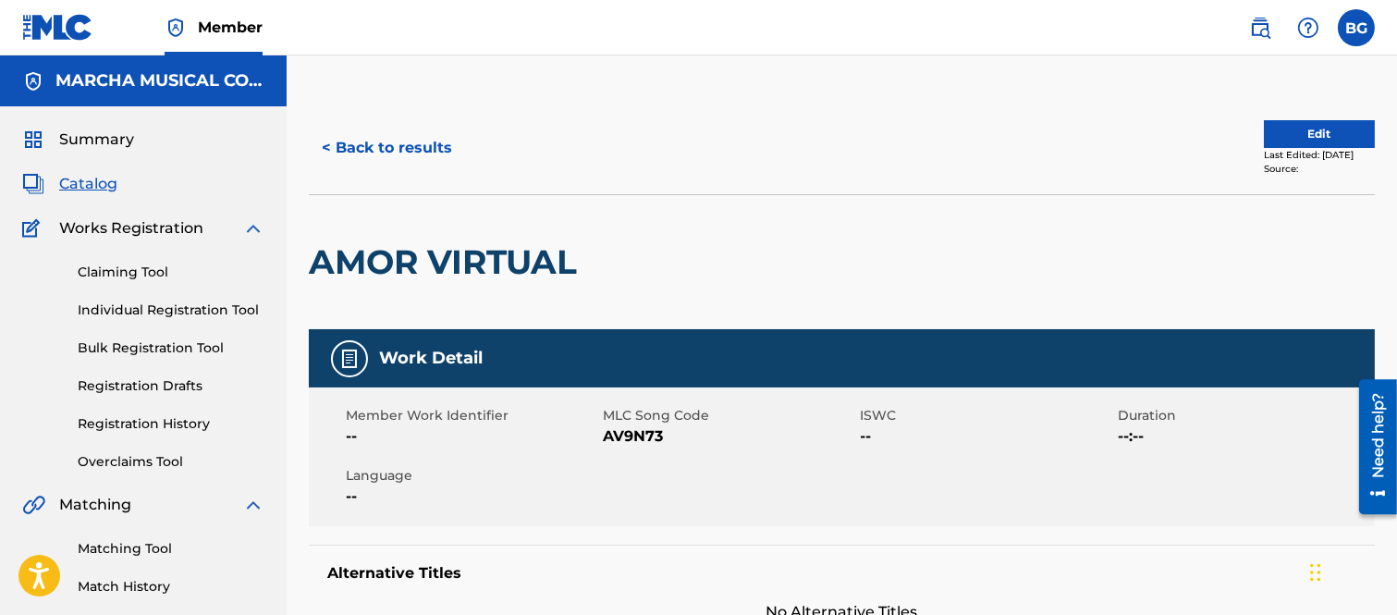
click at [330, 143] on button "< Back to results" at bounding box center [387, 148] width 156 height 46
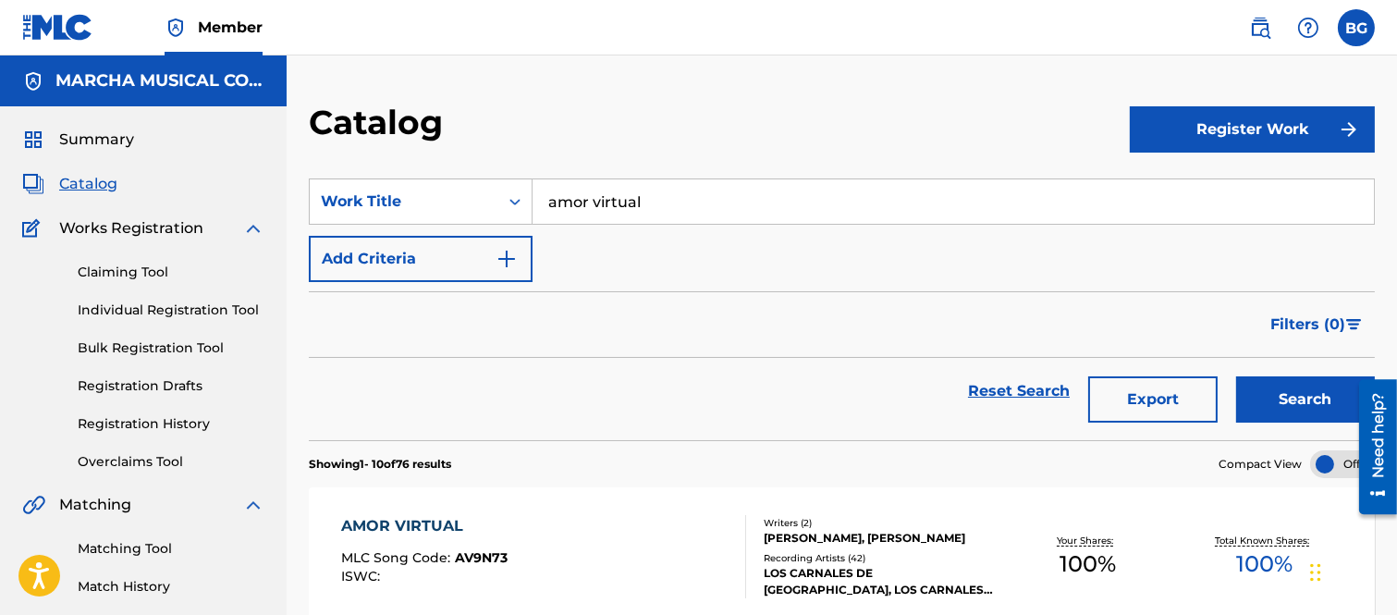
click at [673, 188] on input "amor virtual" at bounding box center [953, 201] width 841 height 44
type input "a"
click at [570, 238] on strong "shot" at bounding box center [583, 243] width 34 height 18
type input "el shot"
click at [1261, 391] on button "Search" at bounding box center [1305, 399] width 139 height 46
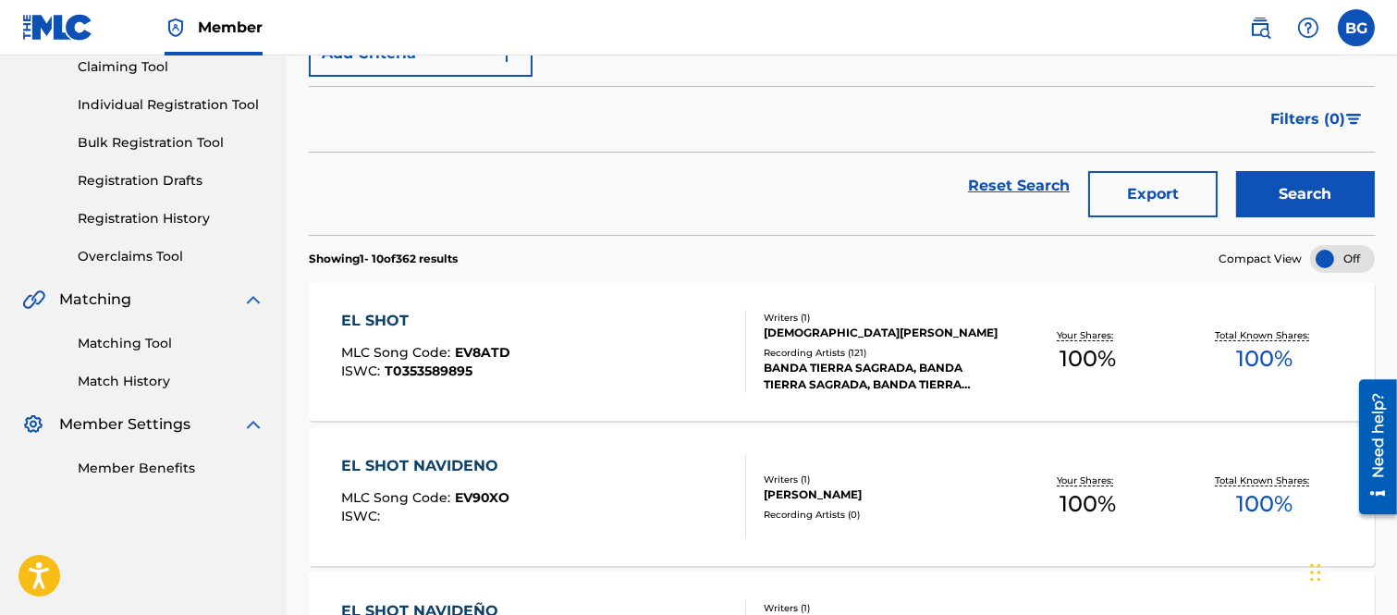
scroll to position [308, 0]
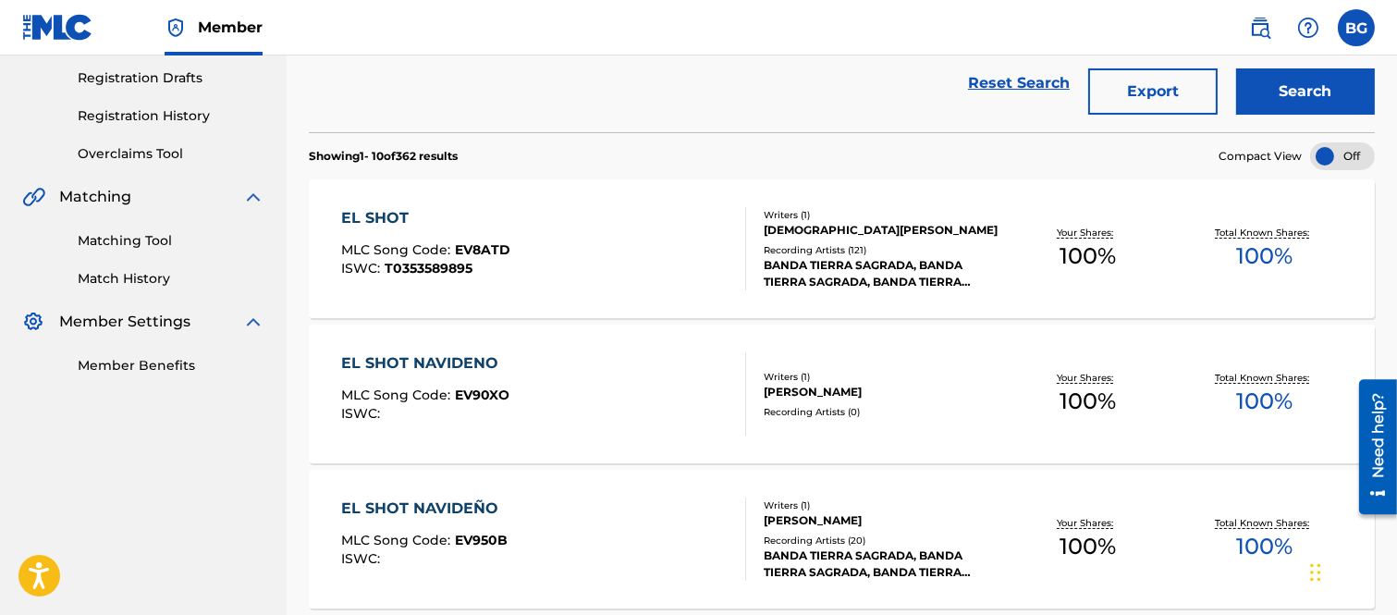
click at [400, 214] on div "EL SHOT" at bounding box center [425, 218] width 169 height 22
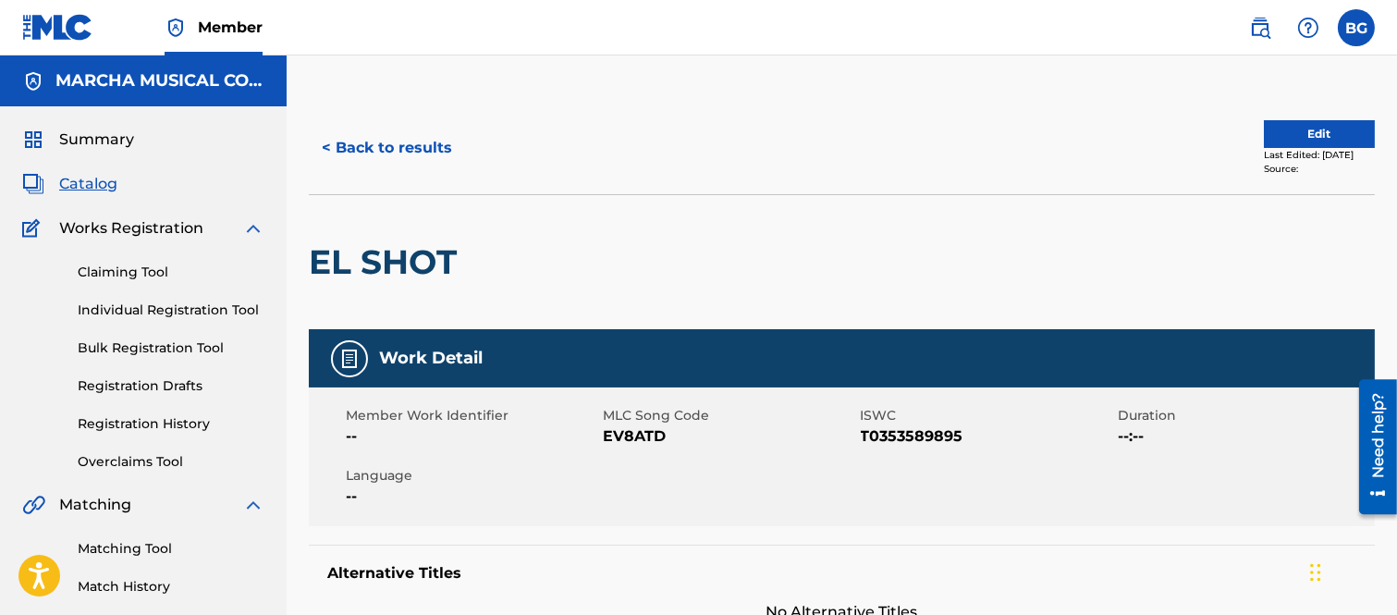
click at [326, 142] on button "< Back to results" at bounding box center [387, 148] width 156 height 46
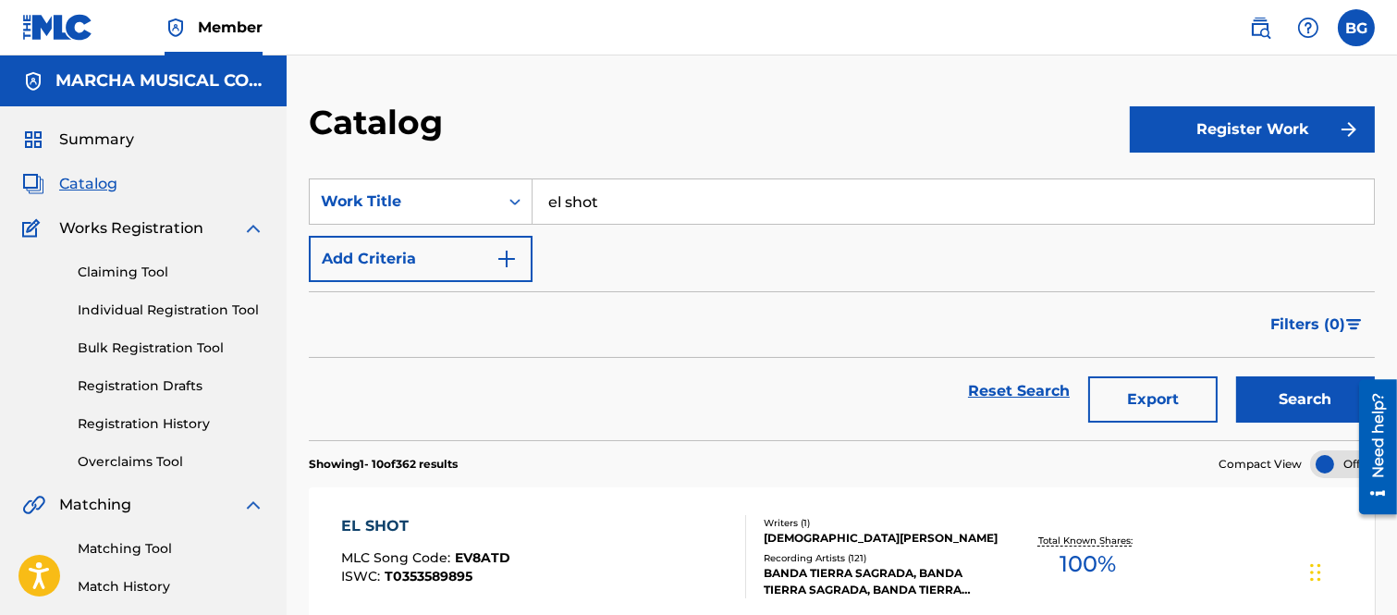
click at [643, 199] on input "el shot" at bounding box center [953, 201] width 841 height 44
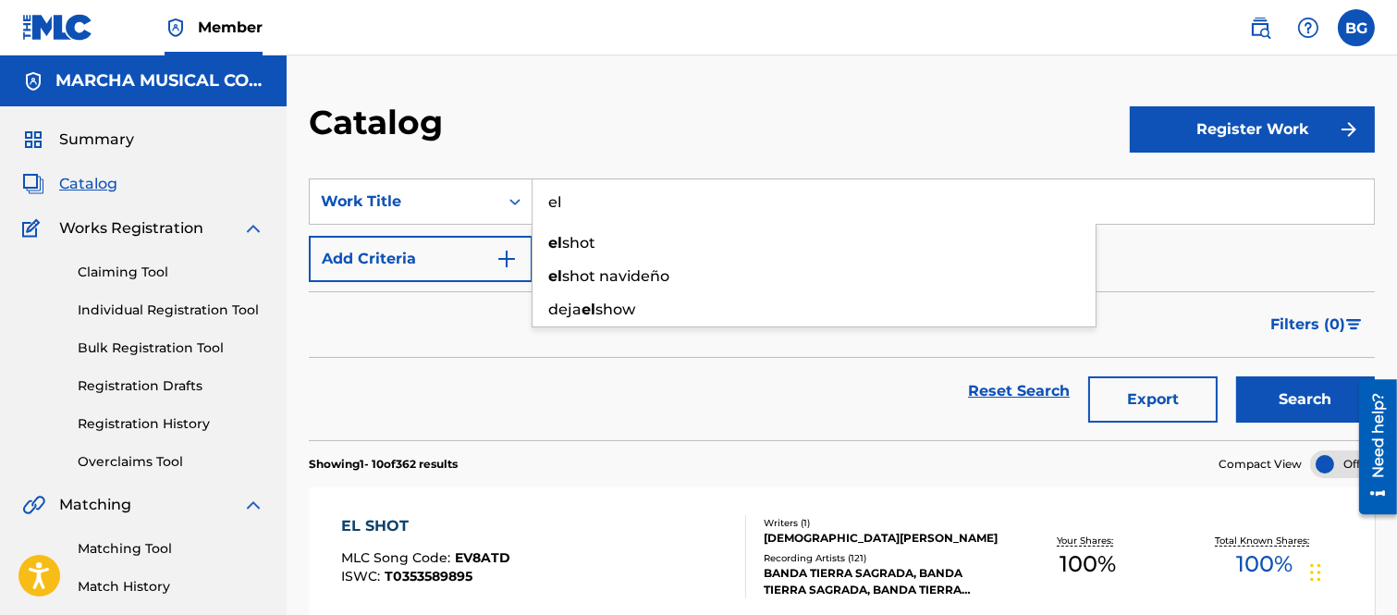
type input "e"
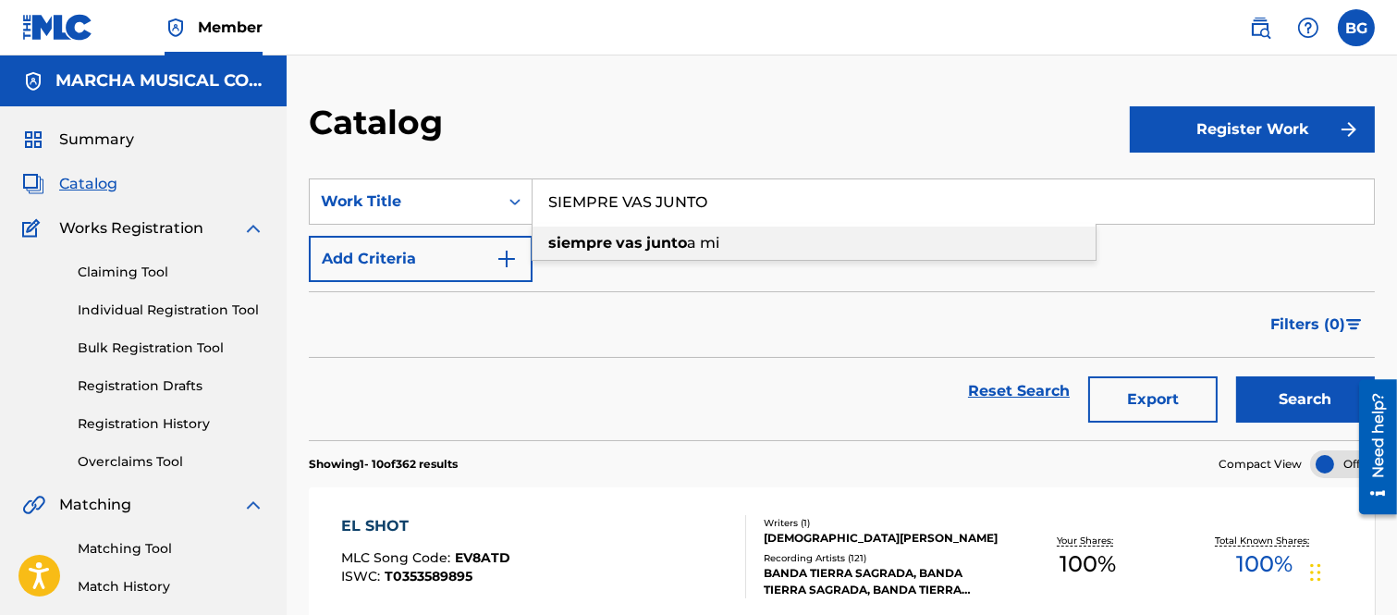
click at [646, 238] on strong "junto" at bounding box center [666, 243] width 41 height 18
type input "siempre vas junto a mi"
drag, startPoint x: 1297, startPoint y: 391, endPoint x: 1249, endPoint y: 399, distance: 48.8
click at [1294, 392] on button "Search" at bounding box center [1305, 399] width 139 height 46
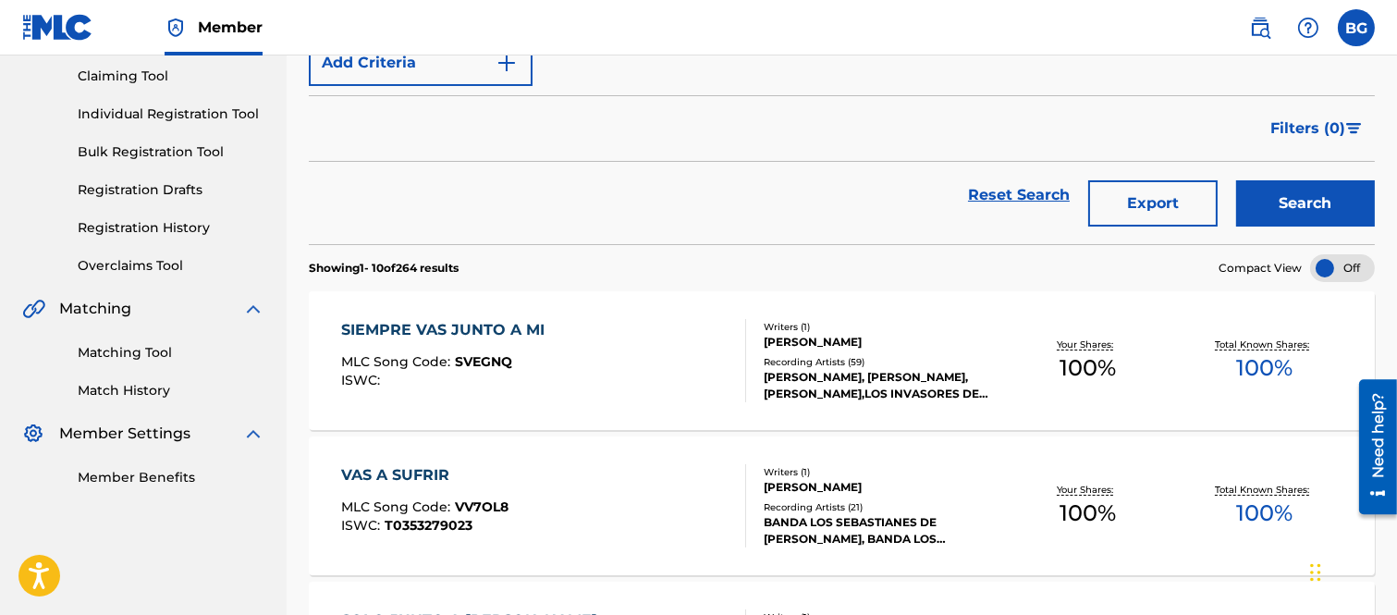
scroll to position [205, 0]
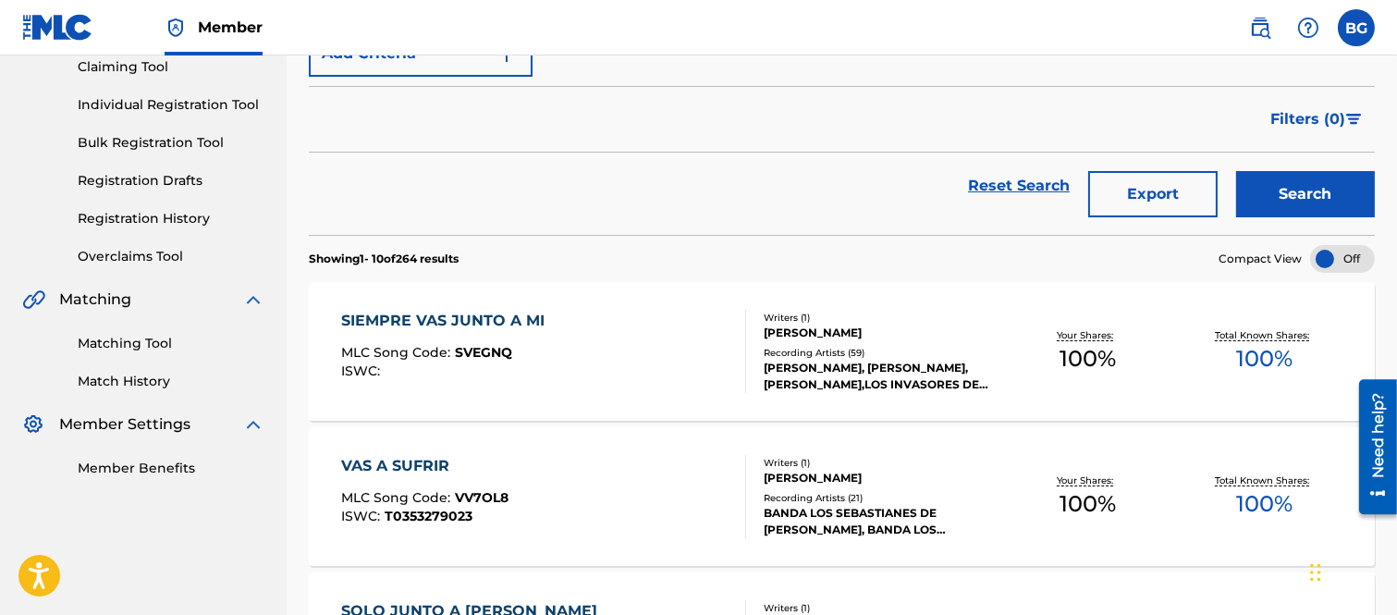
click at [418, 330] on div "SIEMPRE VAS JUNTO A MI" at bounding box center [447, 321] width 213 height 22
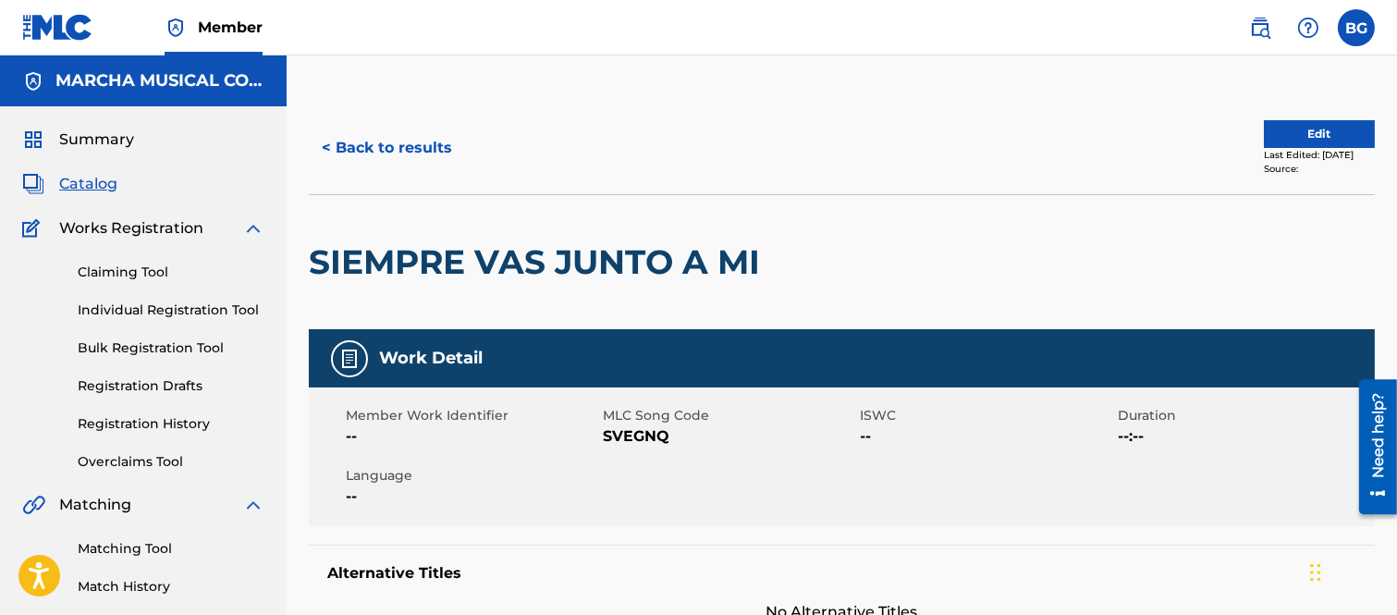
click at [330, 140] on button "< Back to results" at bounding box center [387, 148] width 156 height 46
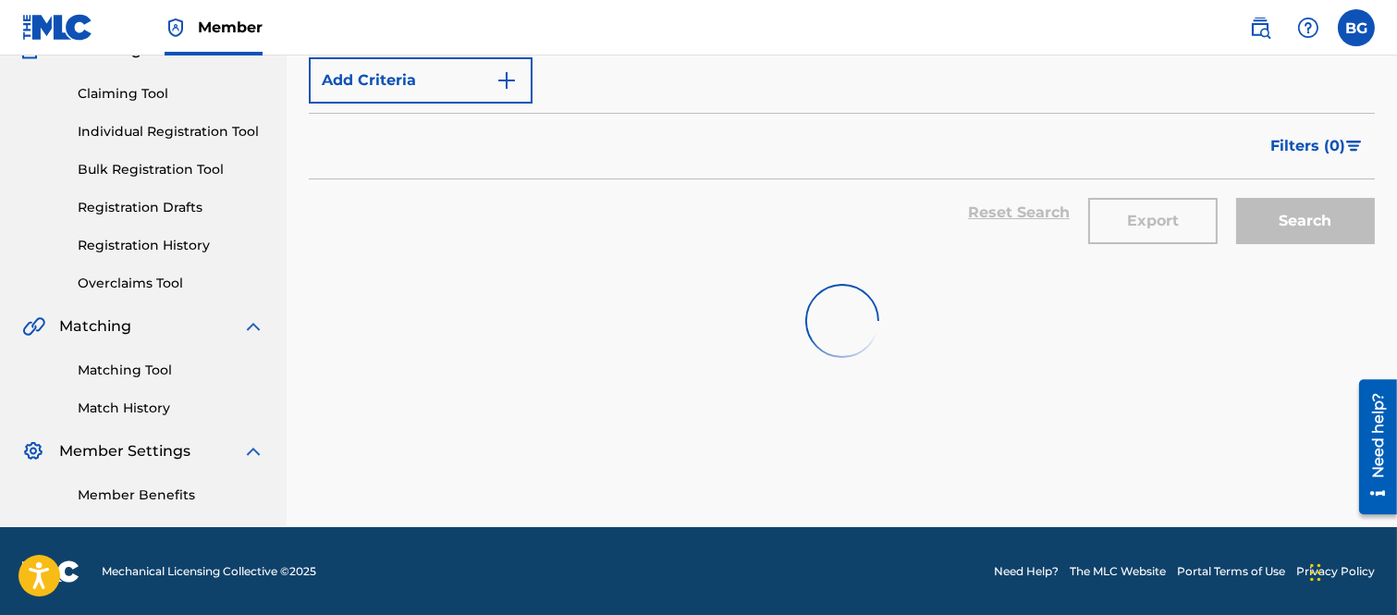
scroll to position [205, 0]
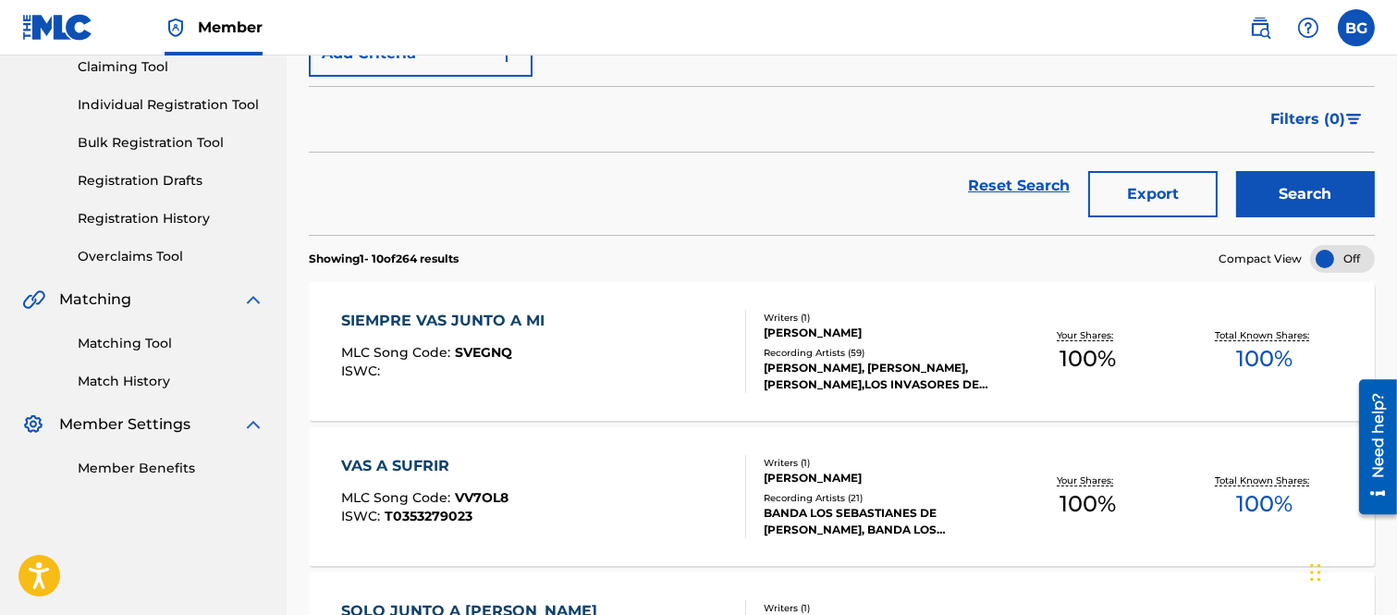
click at [1353, 23] on label at bounding box center [1356, 27] width 37 height 37
click at [1356, 28] on input "BG Bertha Alicia Garza [EMAIL_ADDRESS][PERSON_NAME][DOMAIN_NAME] Notification P…" at bounding box center [1356, 28] width 0 height 0
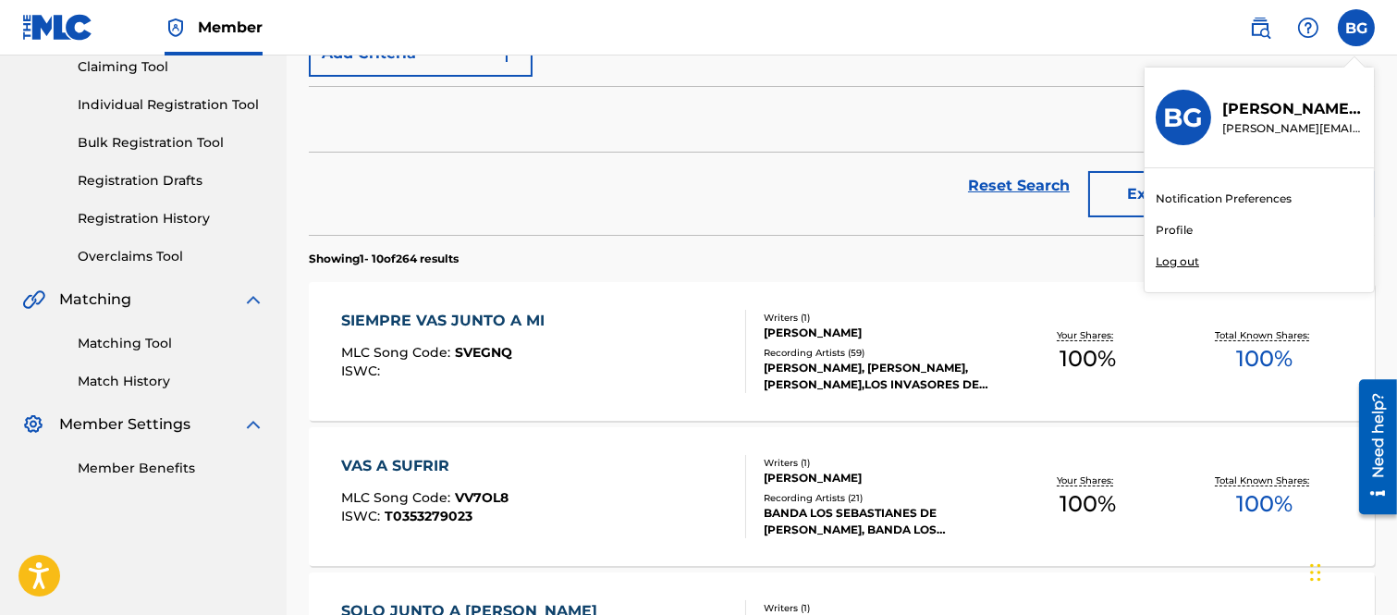
click at [1181, 264] on p "Log out" at bounding box center [1177, 261] width 43 height 17
click at [1356, 28] on input "BG Bertha Alicia Garza [EMAIL_ADDRESS][PERSON_NAME][DOMAIN_NAME] Notification P…" at bounding box center [1356, 28] width 0 height 0
